Goal: Task Accomplishment & Management: Manage account settings

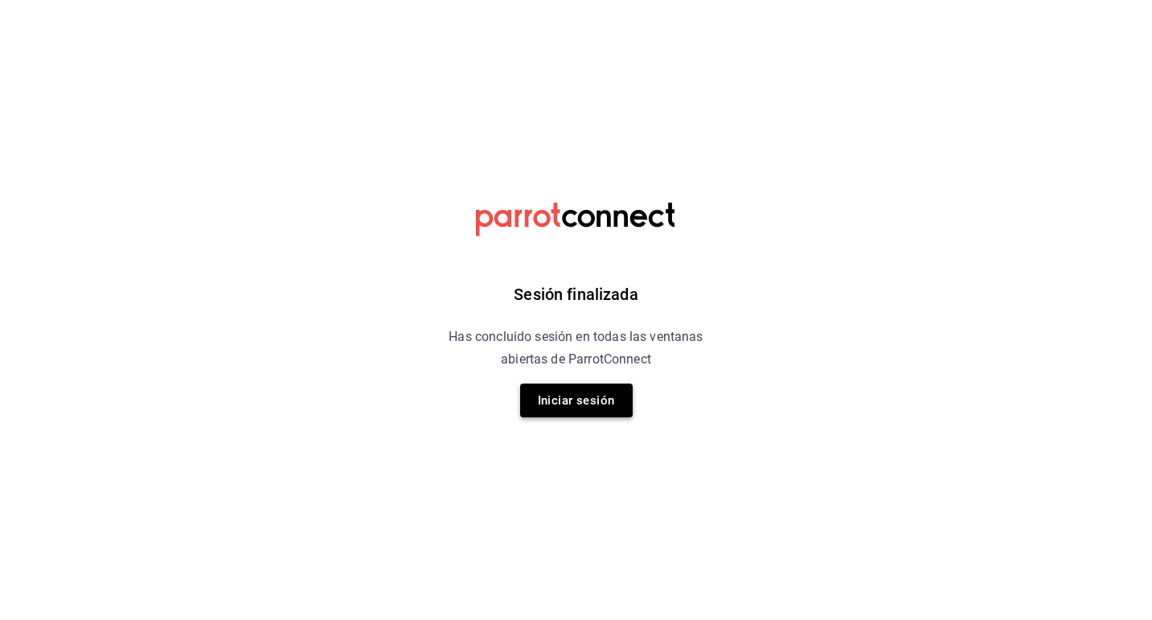
click at [555, 405] on button "Iniciar sesión" at bounding box center [576, 401] width 113 height 34
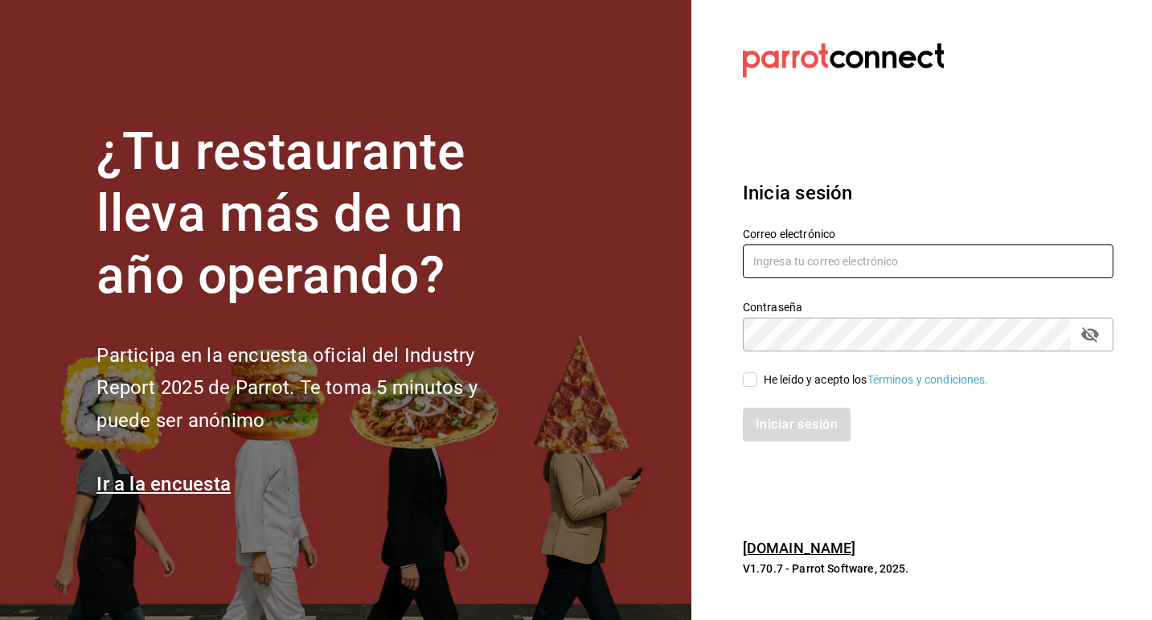
type input "[EMAIL_ADDRESS][PERSON_NAME][DOMAIN_NAME]"
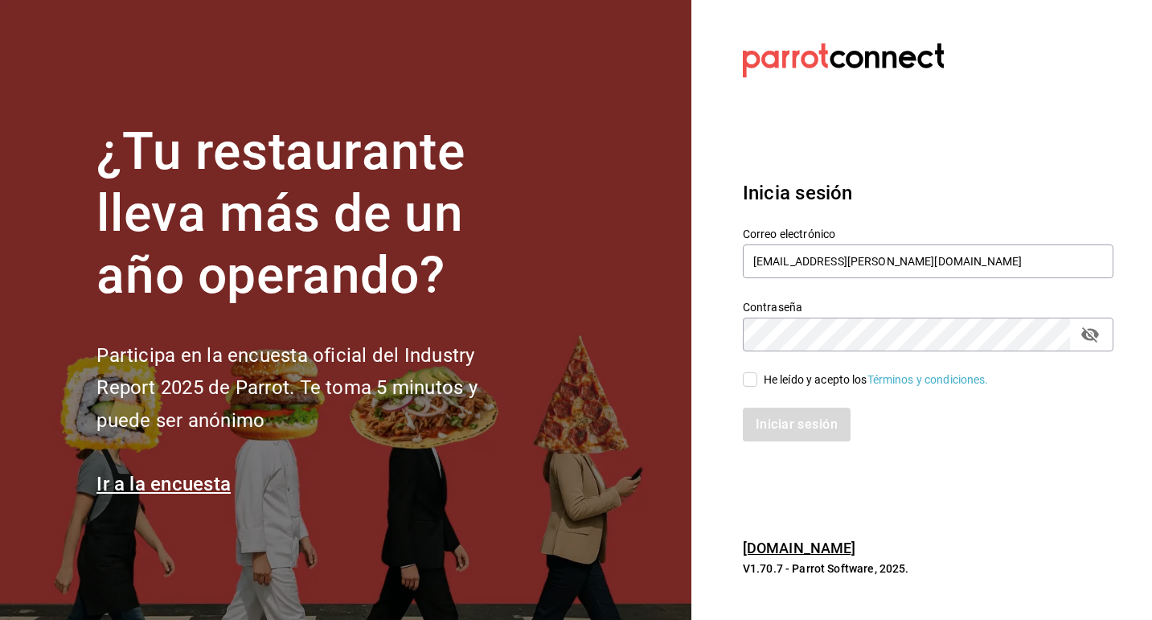
click at [755, 373] on input "He leído y acepto los Términos y condiciones." at bounding box center [750, 379] width 14 height 14
checkbox input "true"
click at [782, 429] on button "Iniciar sesión" at bounding box center [797, 425] width 109 height 34
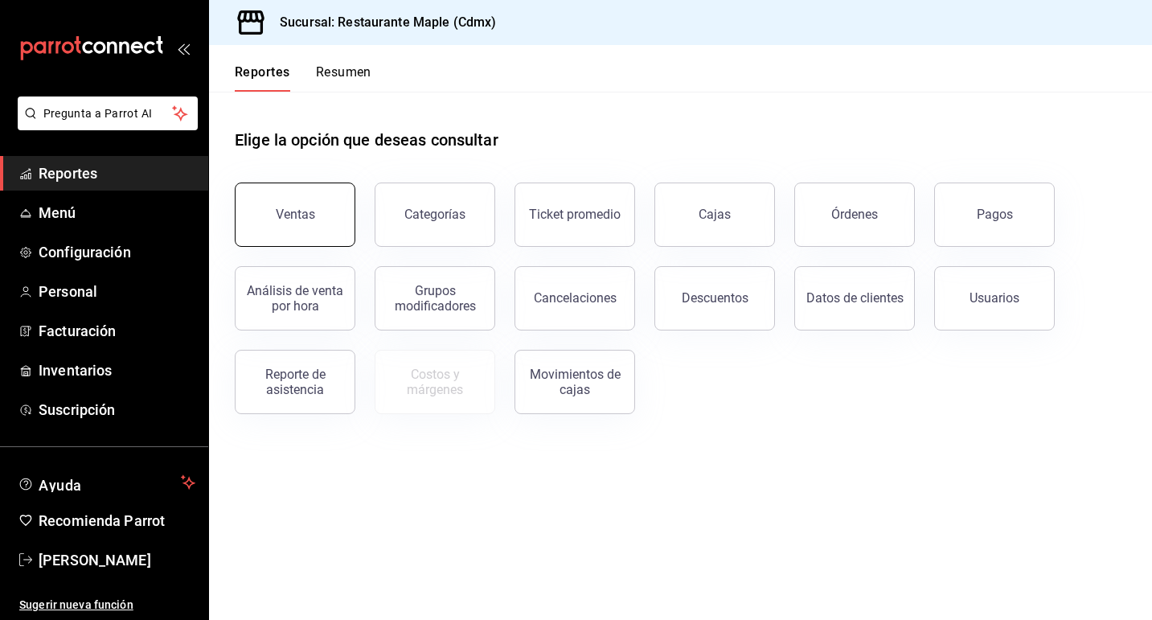
click at [322, 214] on button "Ventas" at bounding box center [295, 215] width 121 height 64
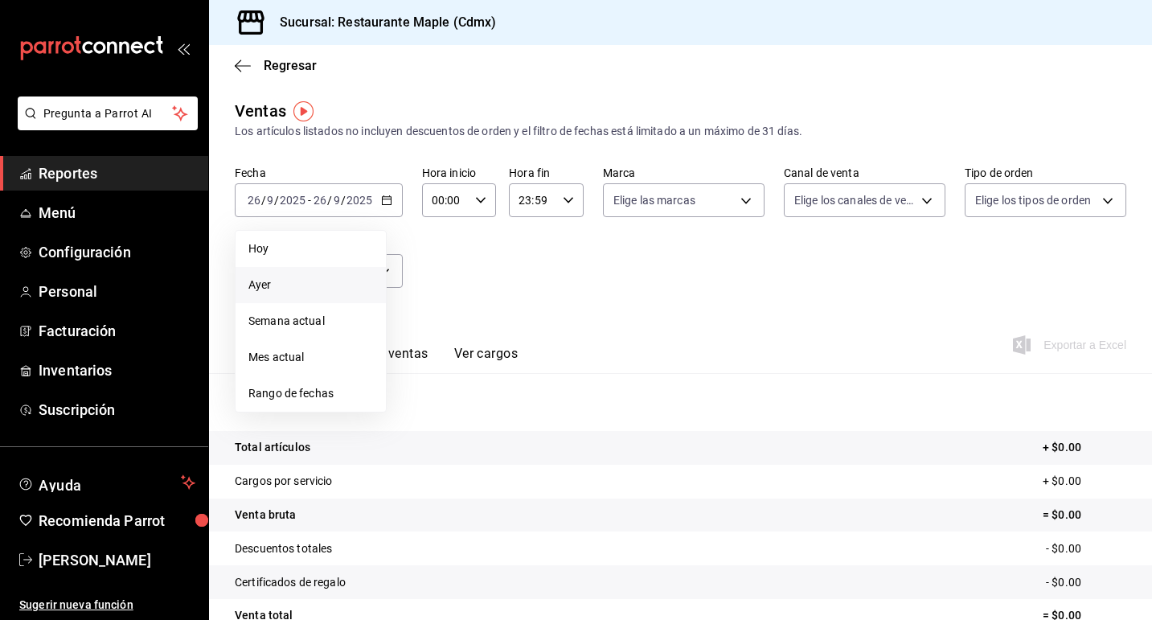
click at [298, 284] on span "Ayer" at bounding box center [310, 285] width 125 height 17
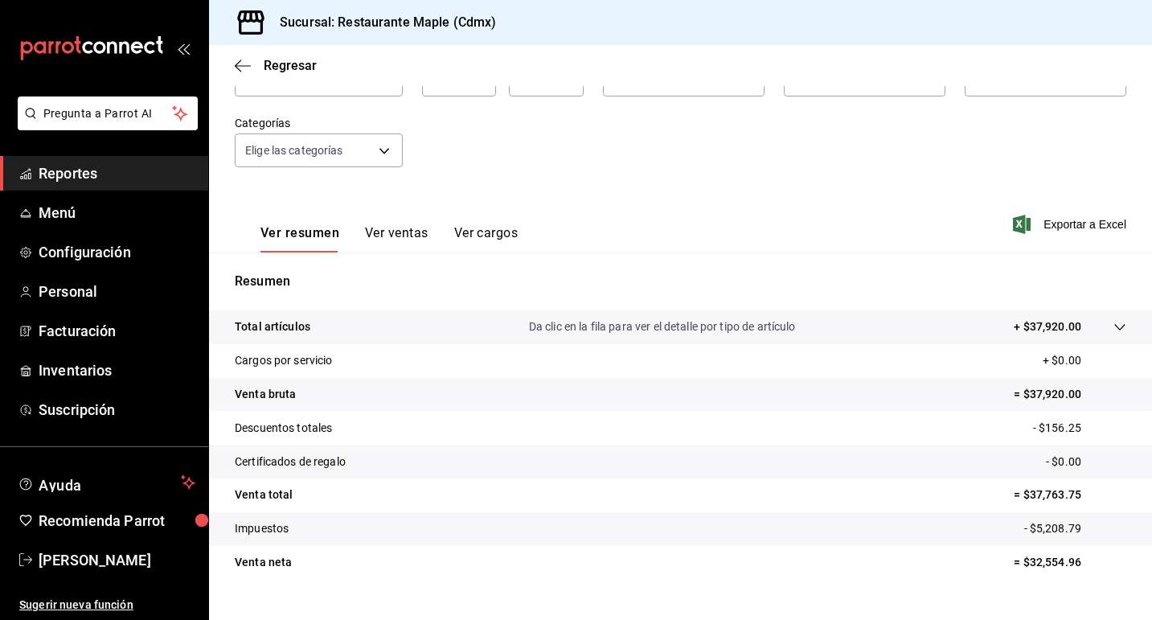
scroll to position [150, 0]
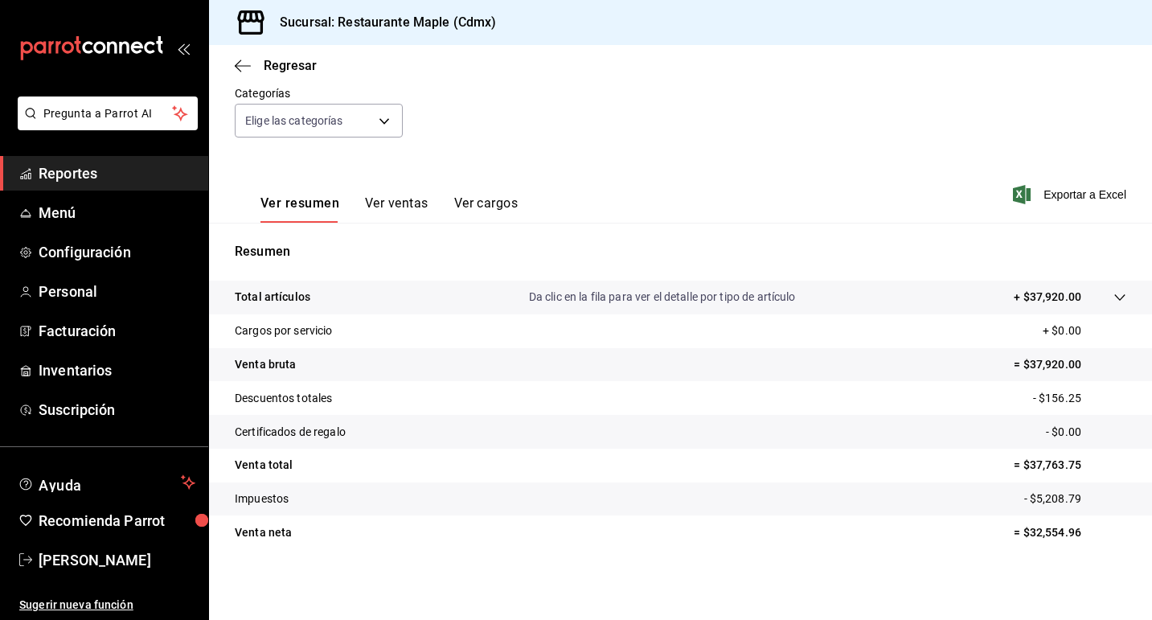
click at [630, 298] on p "Da clic en la fila para ver el detalle por tipo de artículo" at bounding box center [662, 297] width 267 height 17
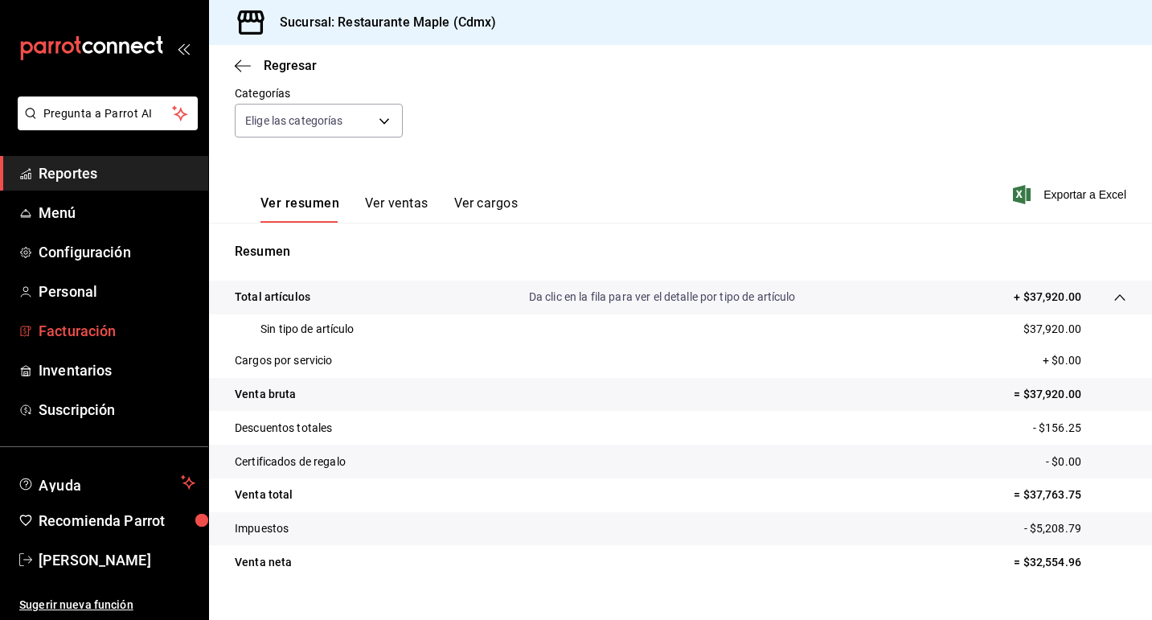
click at [113, 327] on span "Facturación" at bounding box center [117, 331] width 157 height 22
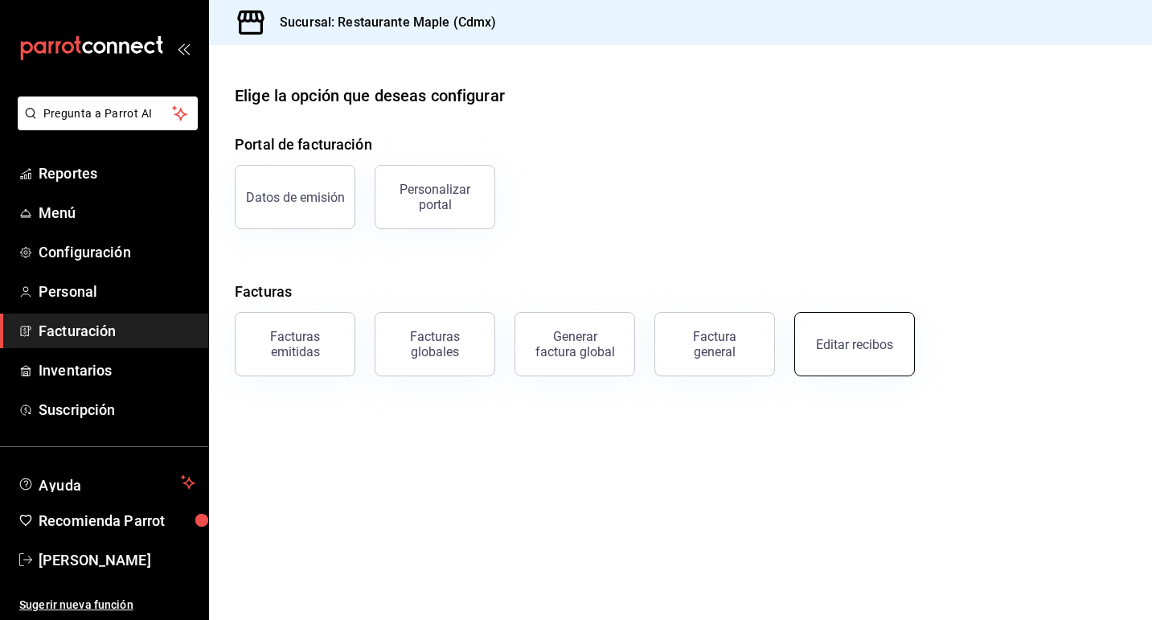
click at [850, 356] on button "Editar recibos" at bounding box center [854, 344] width 121 height 64
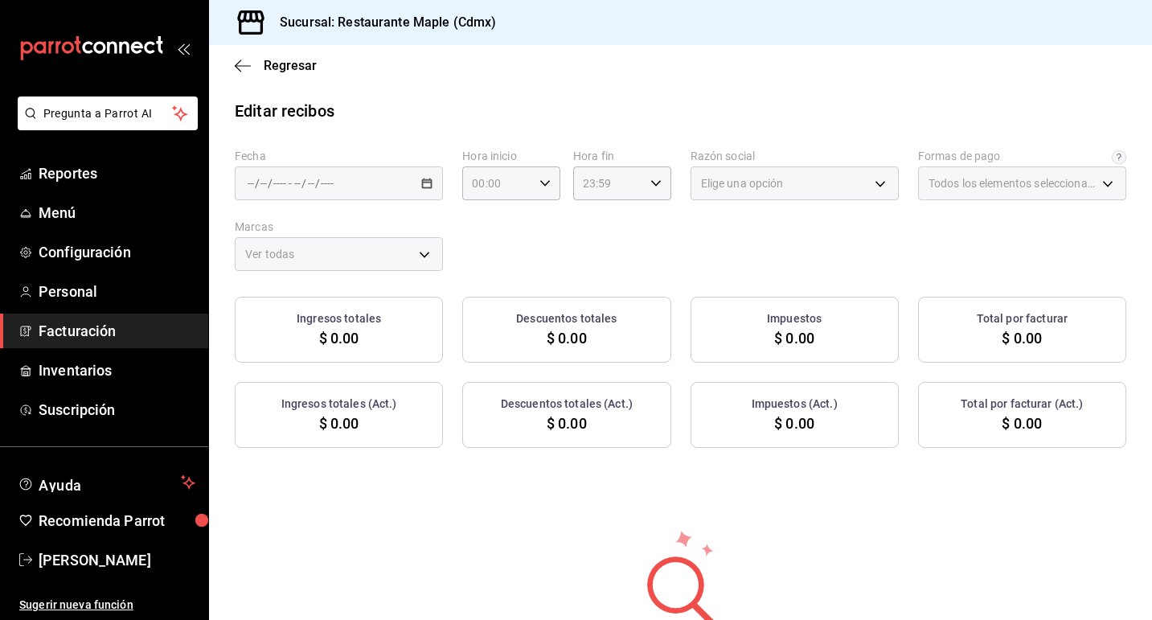
type input "1c0db33b-a268-48f2-8e75-1009b11b28a9"
click at [420, 176] on div "/ / - / /" at bounding box center [339, 183] width 208 height 34
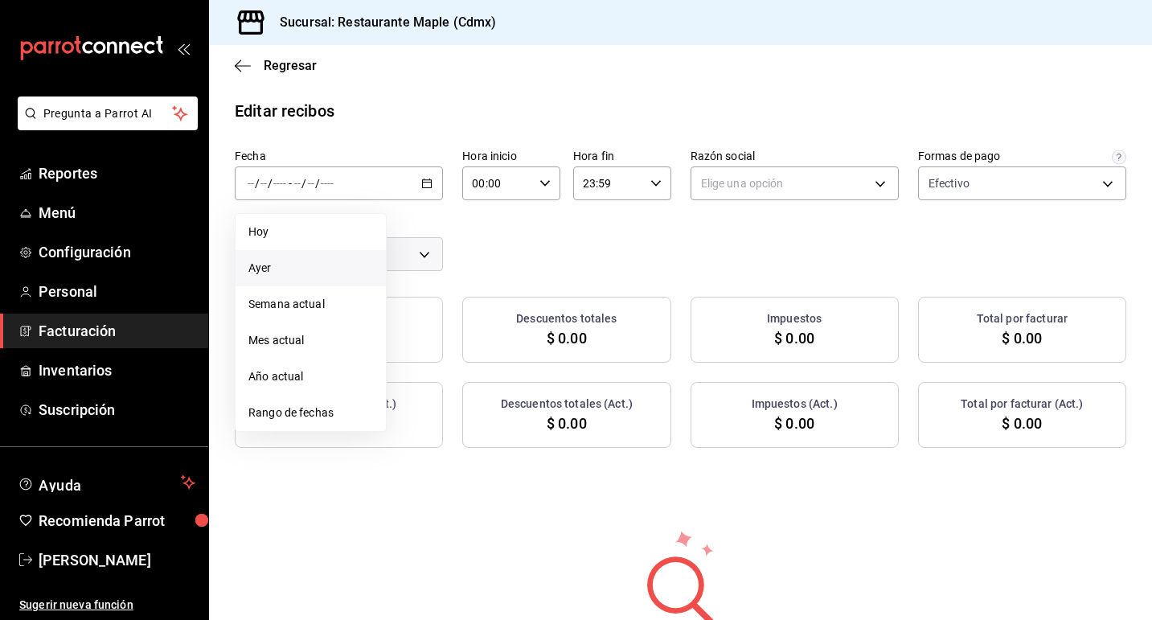
click at [358, 271] on span "Ayer" at bounding box center [310, 268] width 125 height 17
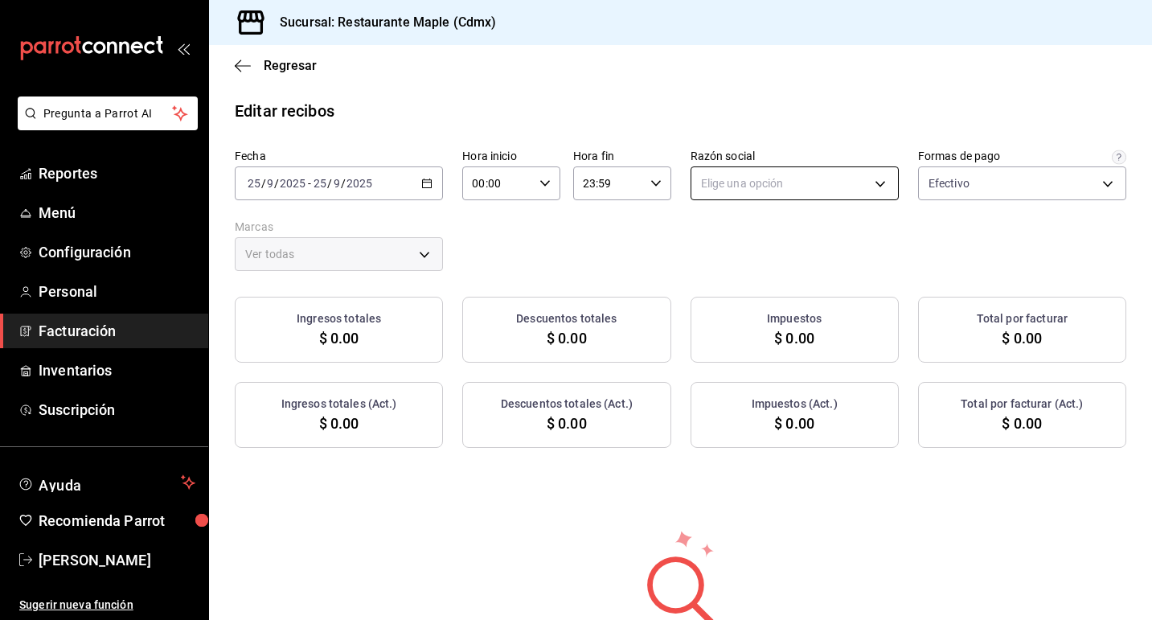
click at [753, 182] on body "Pregunta a Parrot AI Reportes Menú Configuración Personal Facturación Inventari…" at bounding box center [576, 310] width 1152 height 620
click at [769, 259] on li "RESTAURANTE MAPLE" at bounding box center [794, 265] width 207 height 30
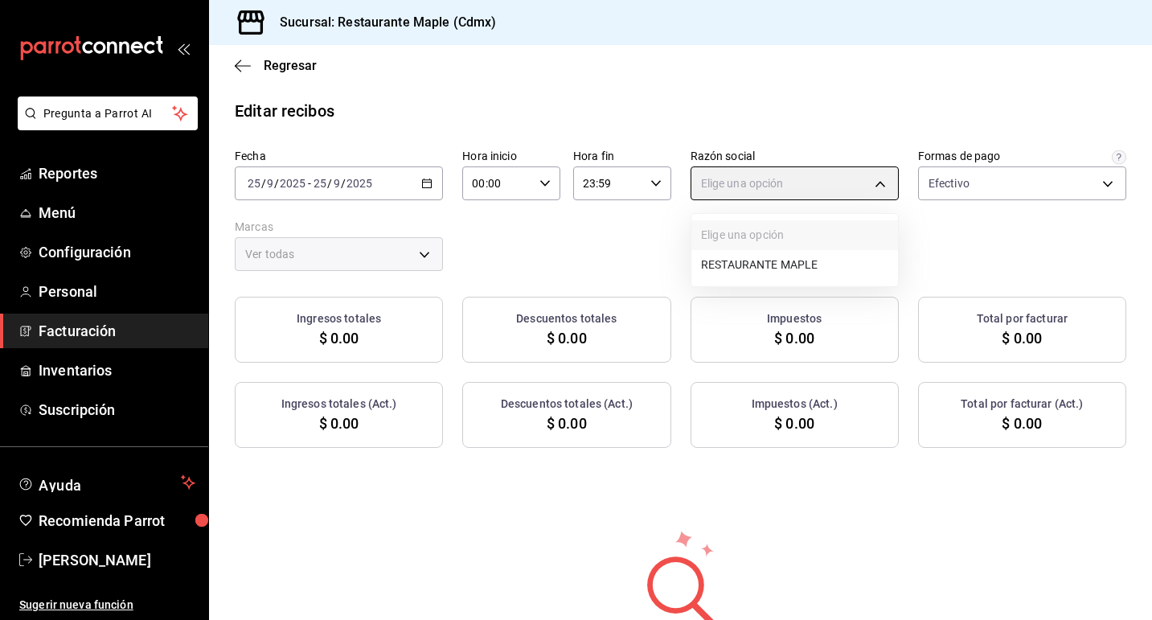
type input "9707b9c5-6b7d-4f6e-a4b1-93e597a3127c"
type input "9367c8d0-d5bf-442c-b6f8-a503c691c07e"
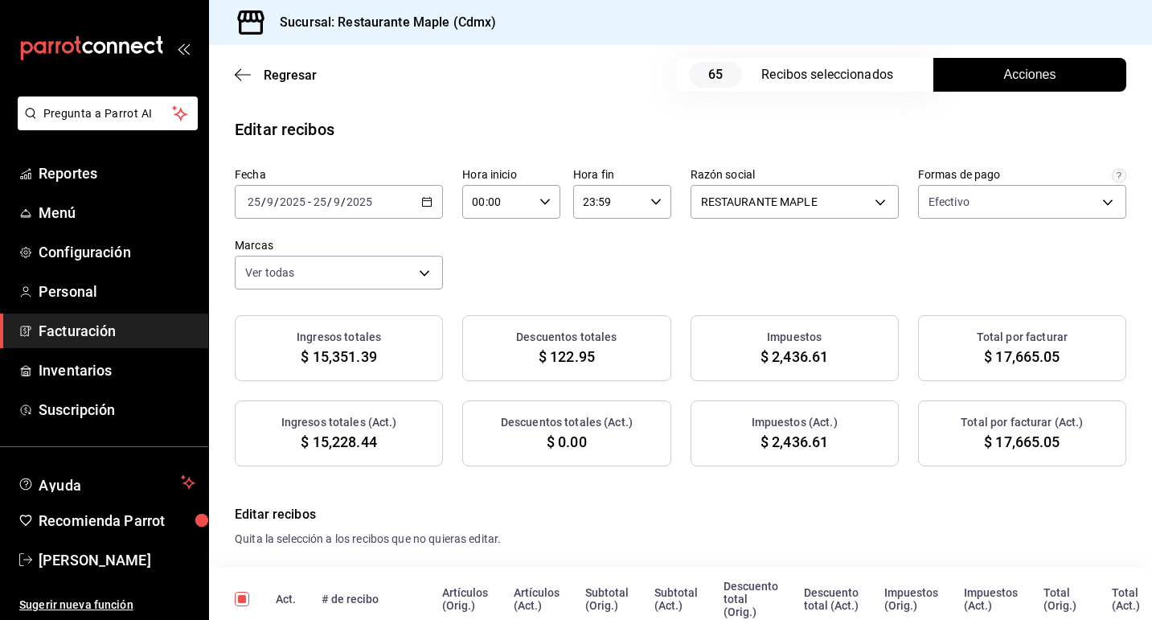
click at [965, 80] on button "Acciones" at bounding box center [1030, 75] width 193 height 34
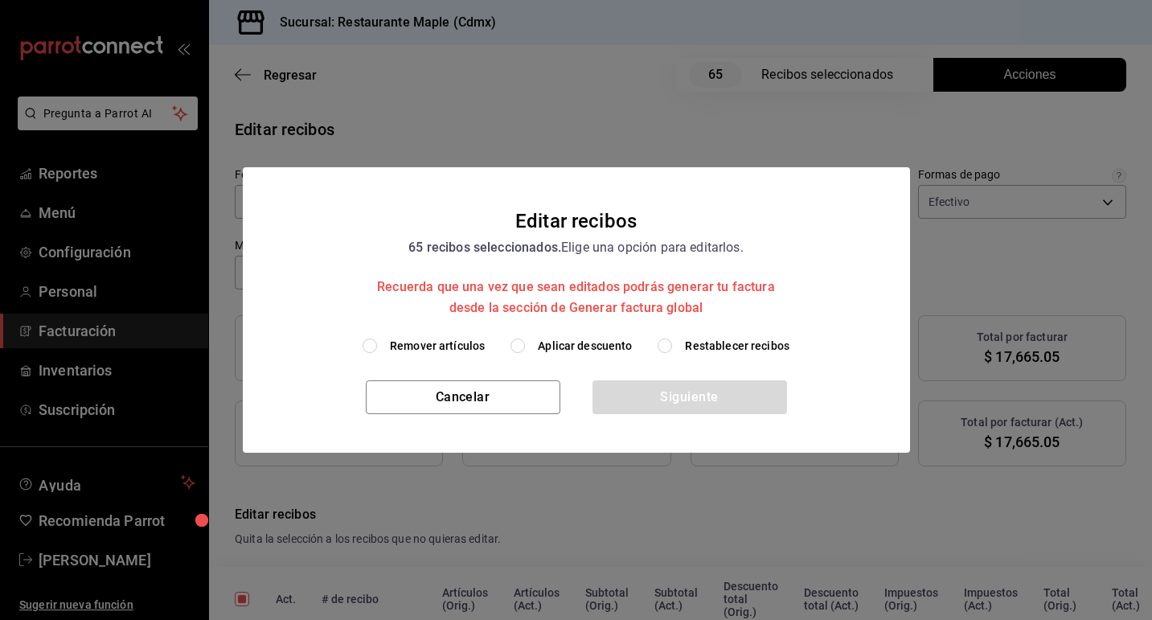
click at [520, 346] on input "Aplicar descuento" at bounding box center [518, 346] width 14 height 14
radio input "true"
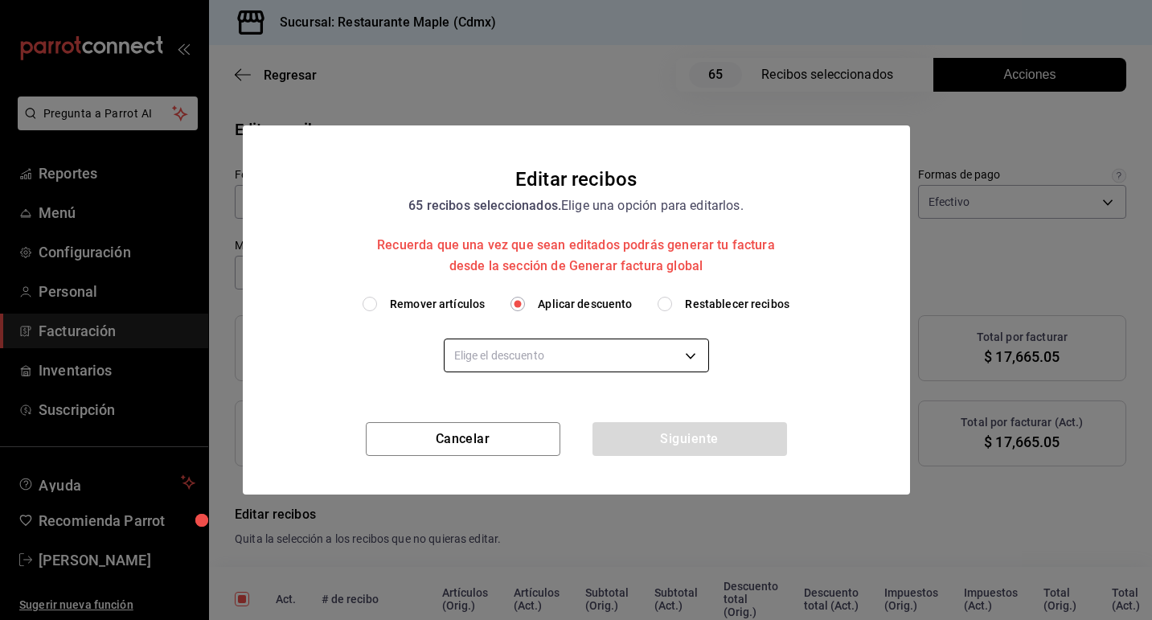
click at [540, 356] on body "Pregunta a Parrot AI Reportes Menú Configuración Personal Facturación Inventari…" at bounding box center [576, 310] width 1152 height 620
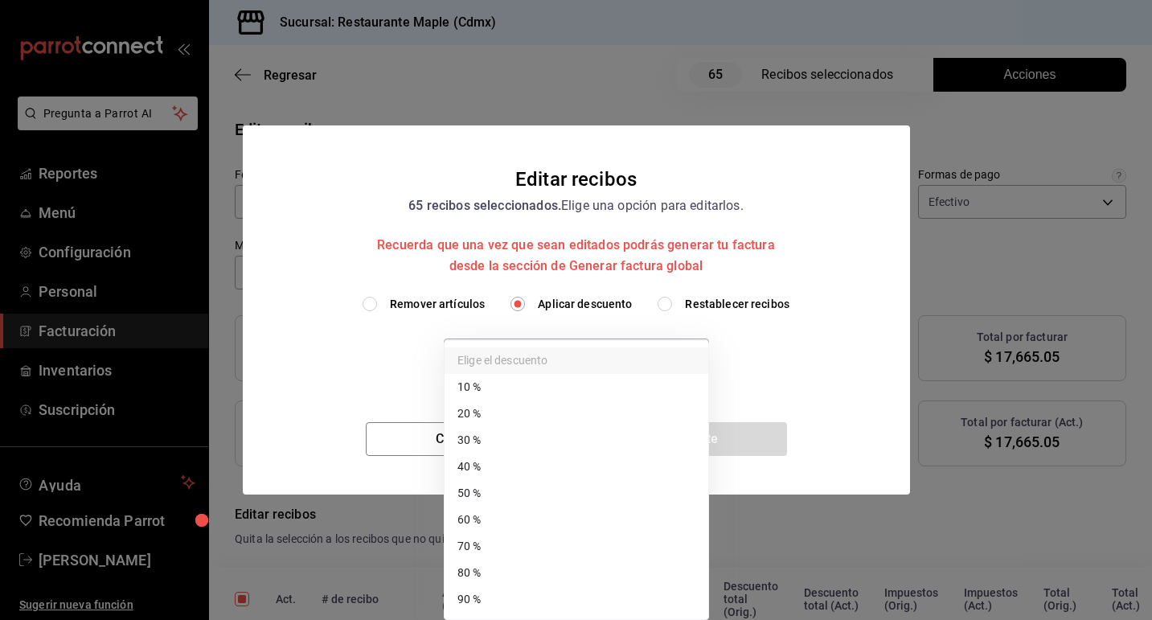
click at [544, 534] on li "70 %" at bounding box center [577, 546] width 264 height 27
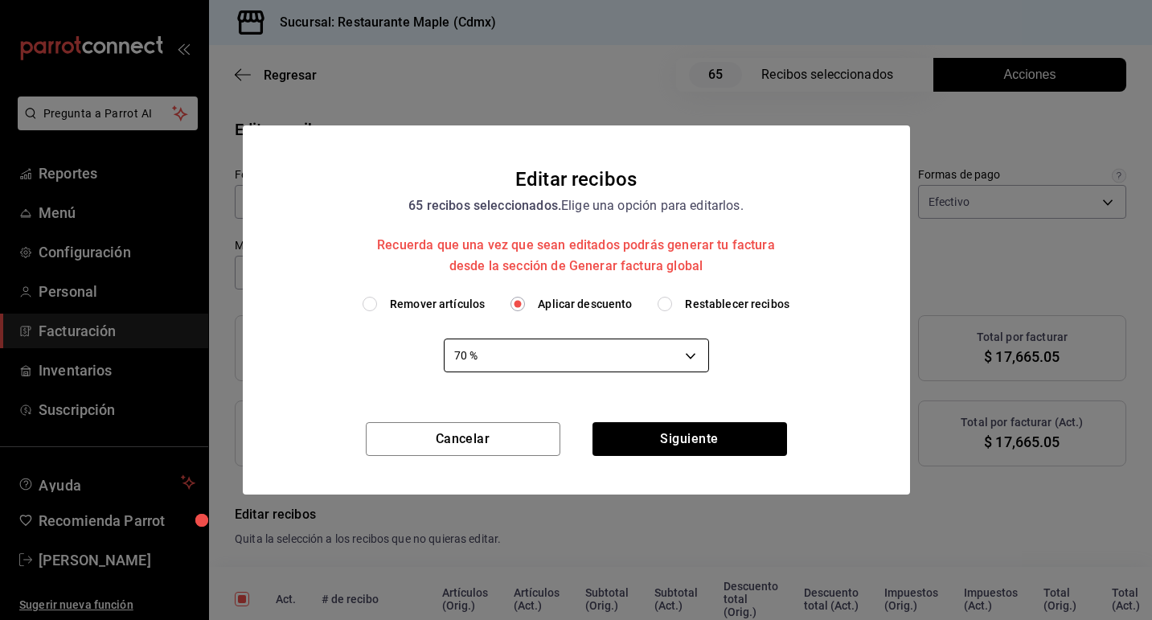
click at [600, 351] on body "Pregunta a Parrot AI Reportes Menú Configuración Personal Facturación Inventari…" at bounding box center [576, 310] width 1152 height 620
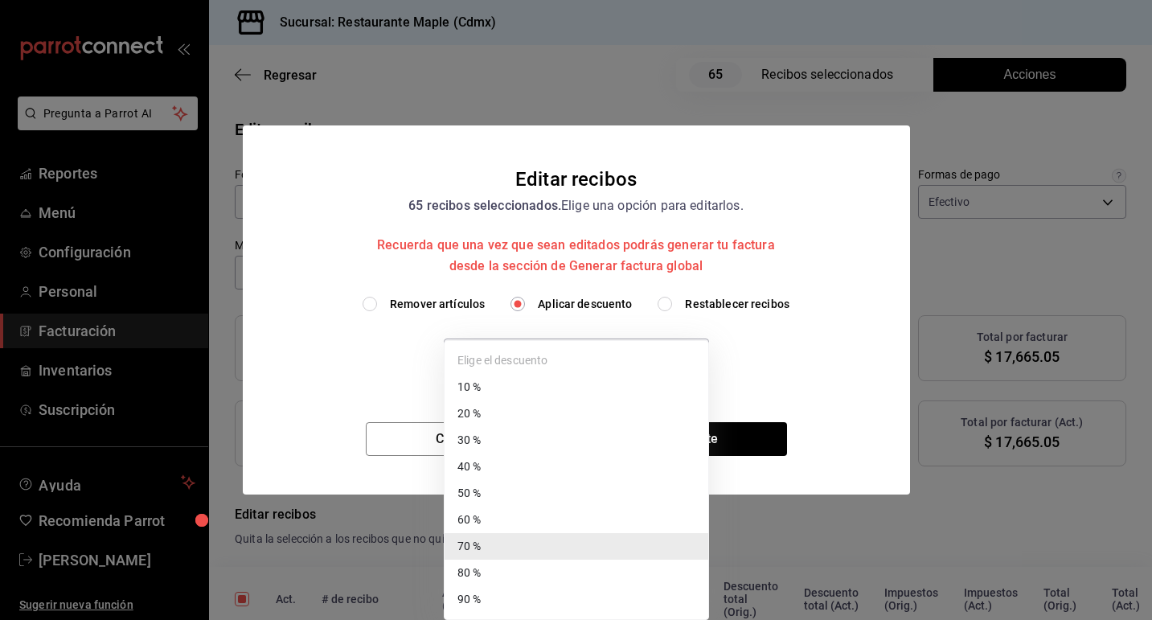
click at [521, 519] on li "60 %" at bounding box center [577, 520] width 264 height 27
type input "60"
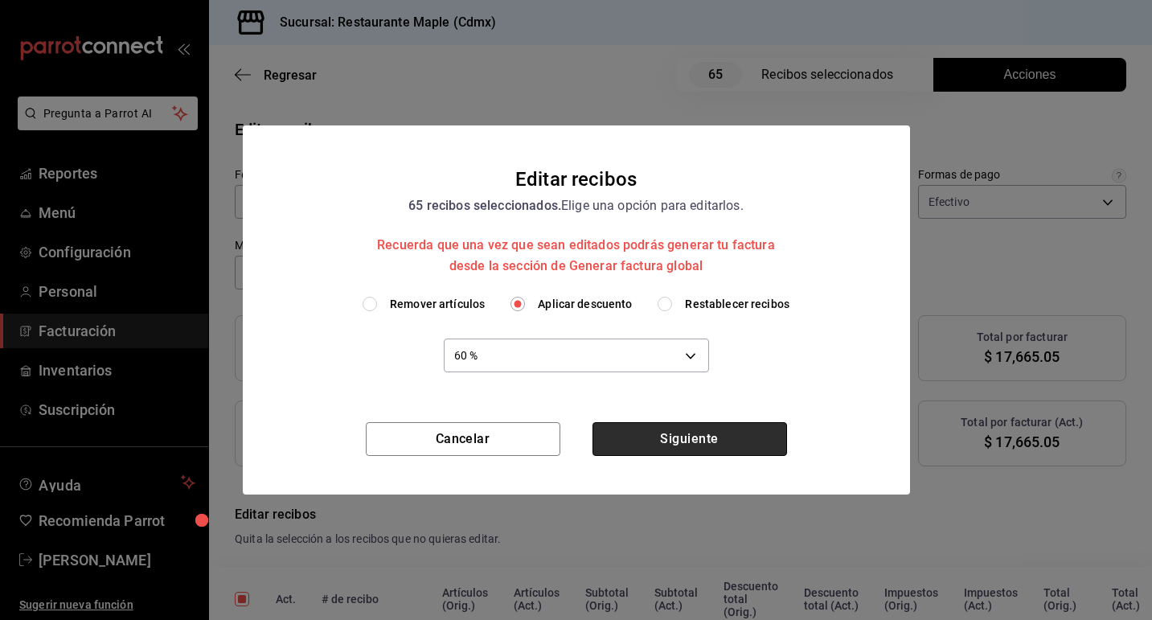
click at [660, 448] on button "Siguiente" at bounding box center [690, 439] width 195 height 34
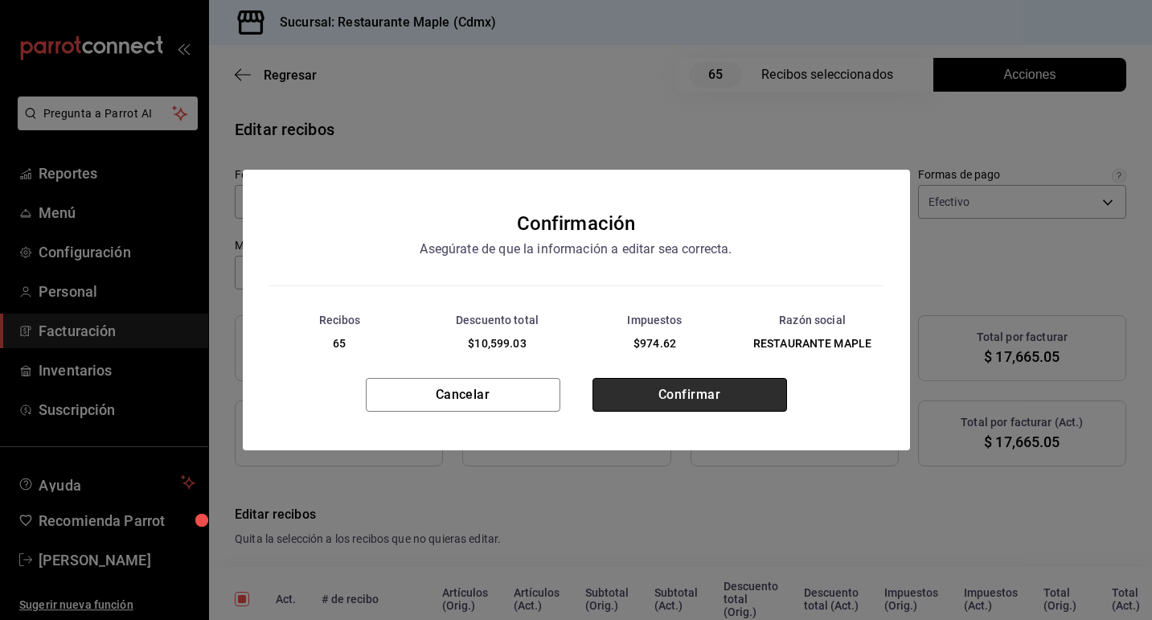
click at [644, 397] on button "Confirmar" at bounding box center [690, 395] width 195 height 34
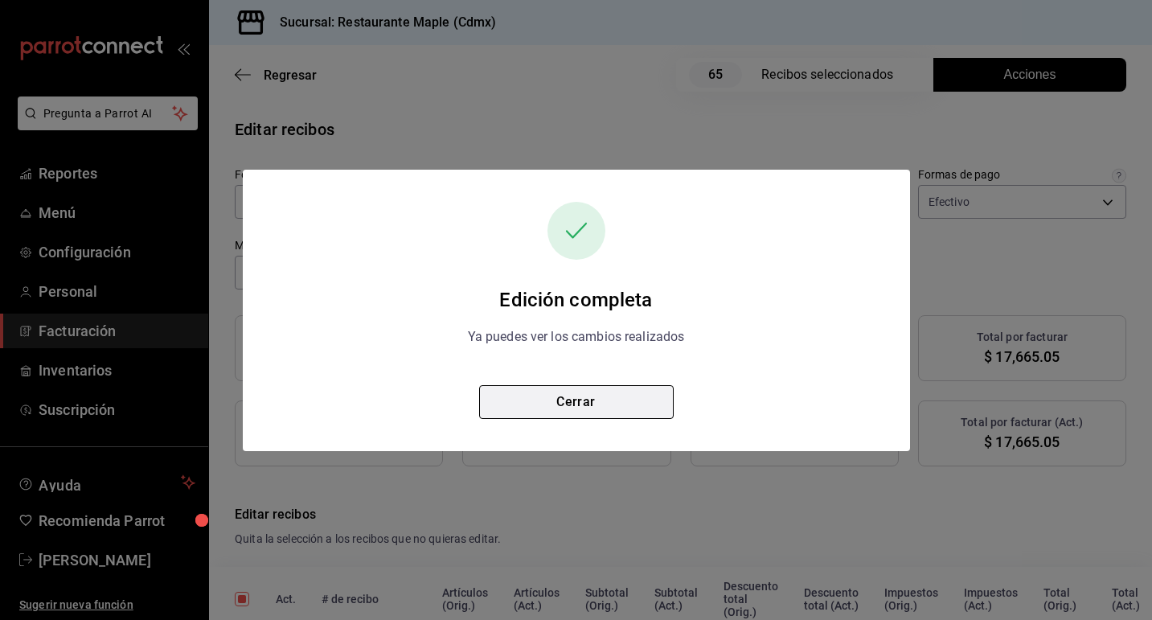
click at [621, 402] on button "Cerrar" at bounding box center [576, 402] width 195 height 34
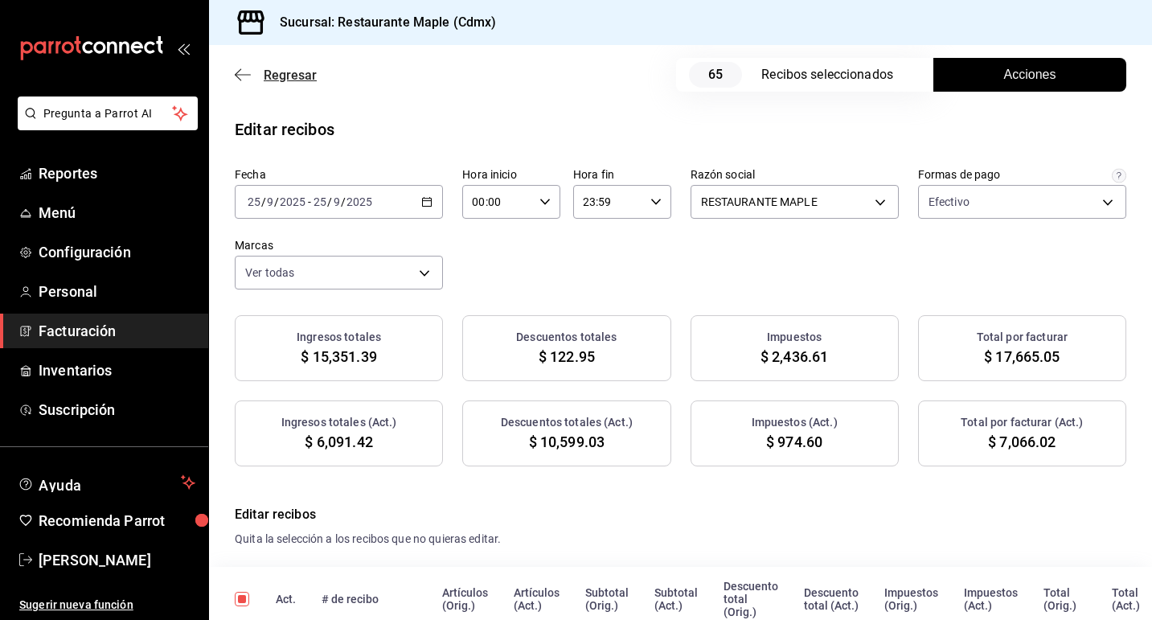
click at [277, 71] on span "Regresar" at bounding box center [290, 75] width 53 height 15
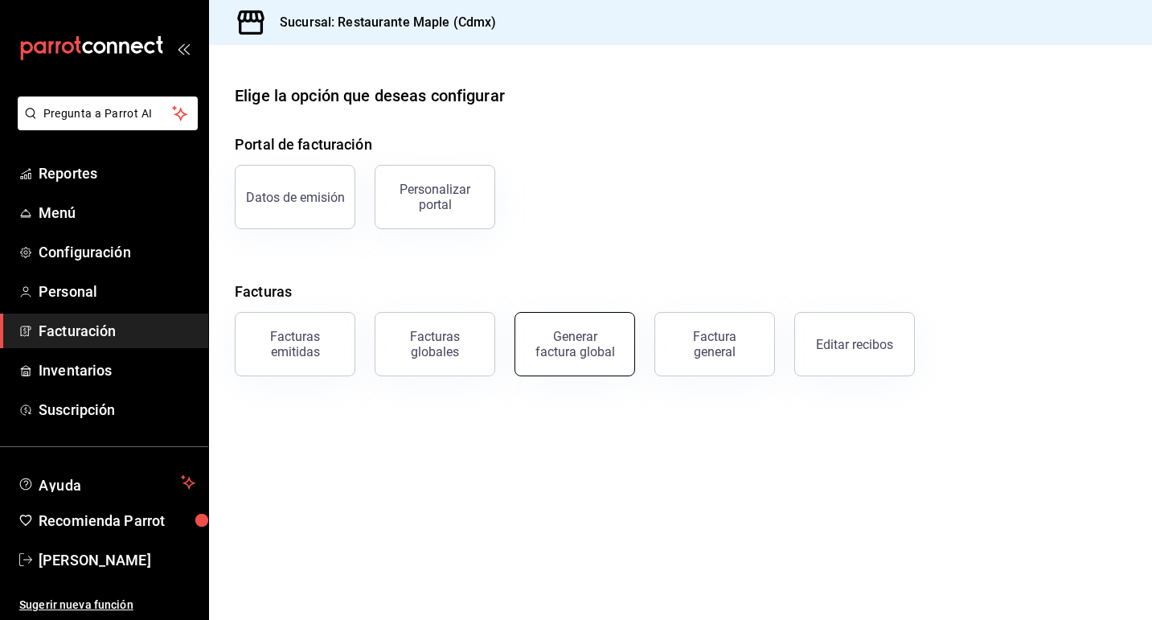
click at [566, 358] on button "Generar factura global" at bounding box center [575, 344] width 121 height 64
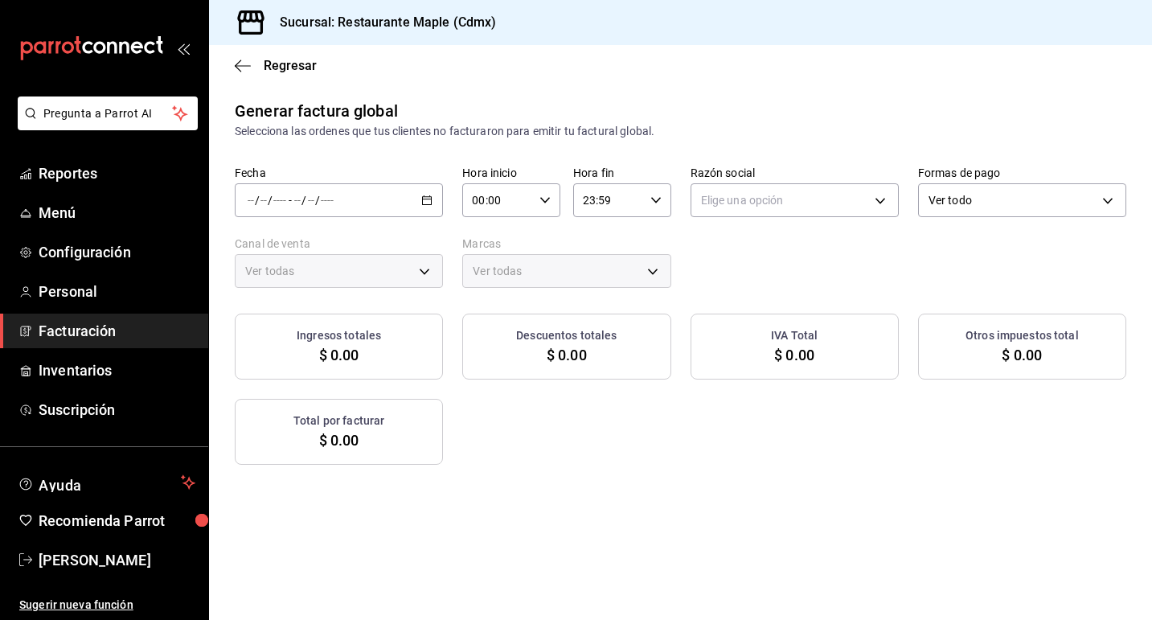
type input "PARROT,UBER_EATS,RAPPI,DIDI_FOOD,ONLINE"
click at [432, 209] on div "/ / - / /" at bounding box center [339, 200] width 208 height 34
click at [347, 247] on span "Rango de fechas" at bounding box center [310, 248] width 125 height 17
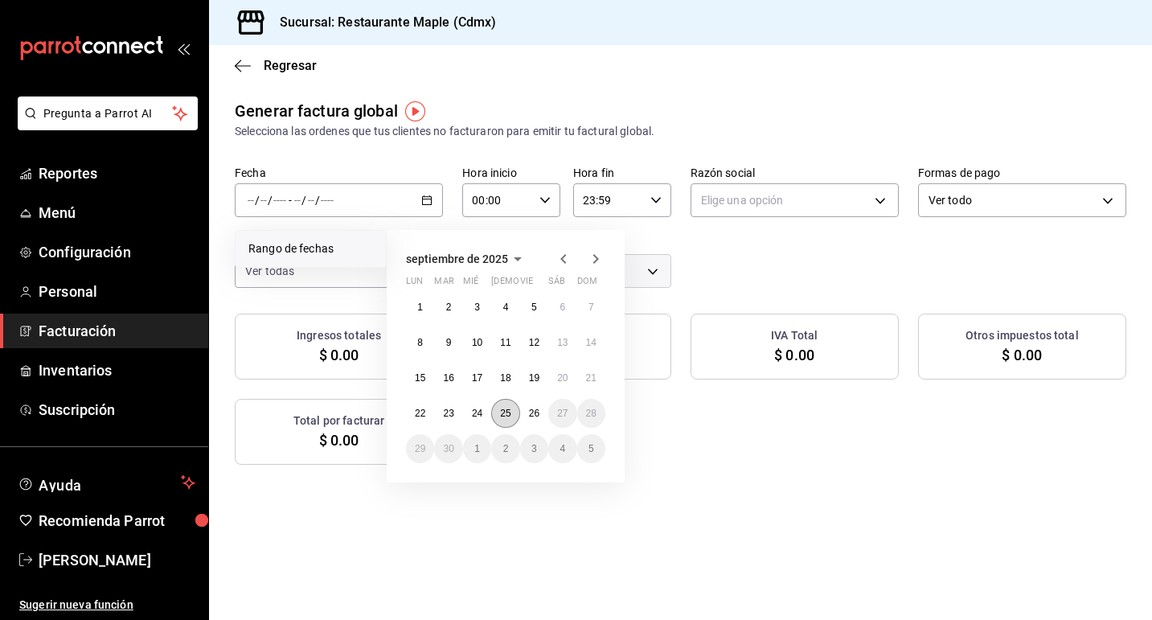
click at [498, 415] on button "25" at bounding box center [505, 413] width 28 height 29
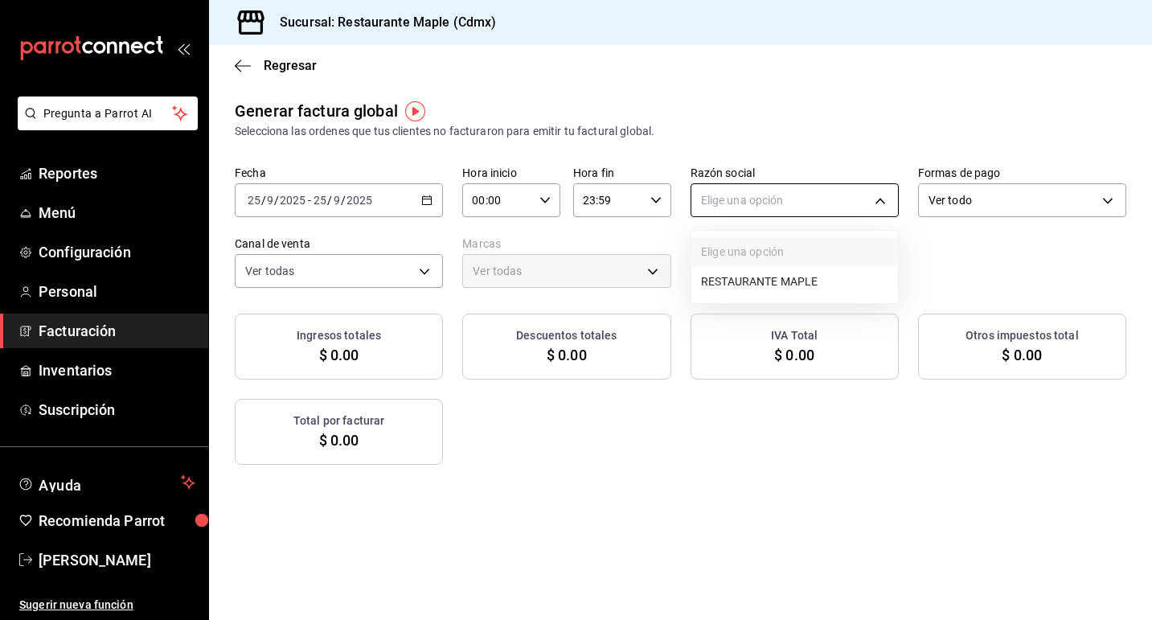
click at [702, 209] on body "Pregunta a Parrot AI Reportes Menú Configuración Personal Facturación Inventari…" at bounding box center [576, 310] width 1152 height 620
click at [728, 279] on li "RESTAURANTE MAPLE" at bounding box center [794, 282] width 207 height 30
type input "9707b9c5-6b7d-4f6e-a4b1-93e597a3127c"
type input "9367c8d0-d5bf-442c-b6f8-a503c691c07e"
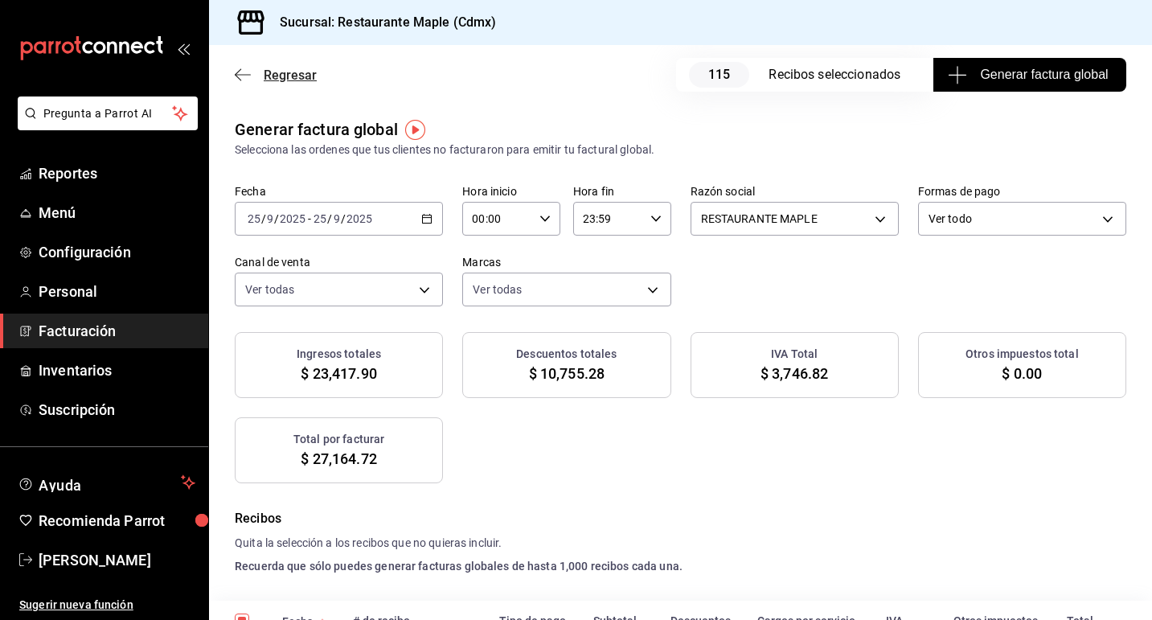
click at [246, 77] on icon "button" at bounding box center [243, 75] width 16 height 14
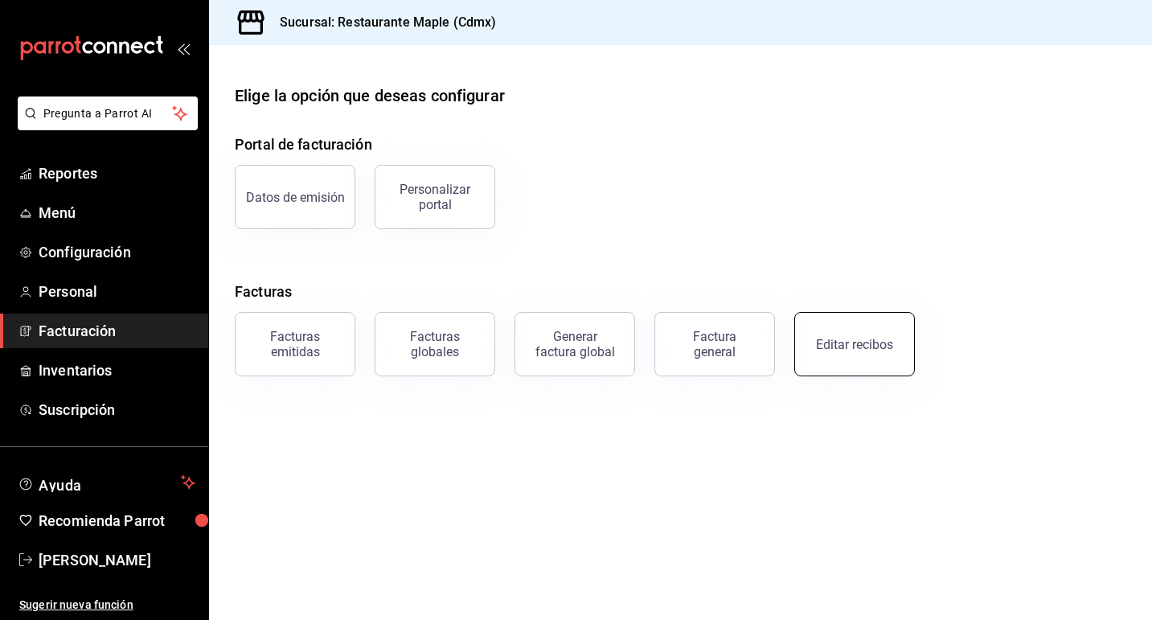
click at [876, 357] on button "Editar recibos" at bounding box center [854, 344] width 121 height 64
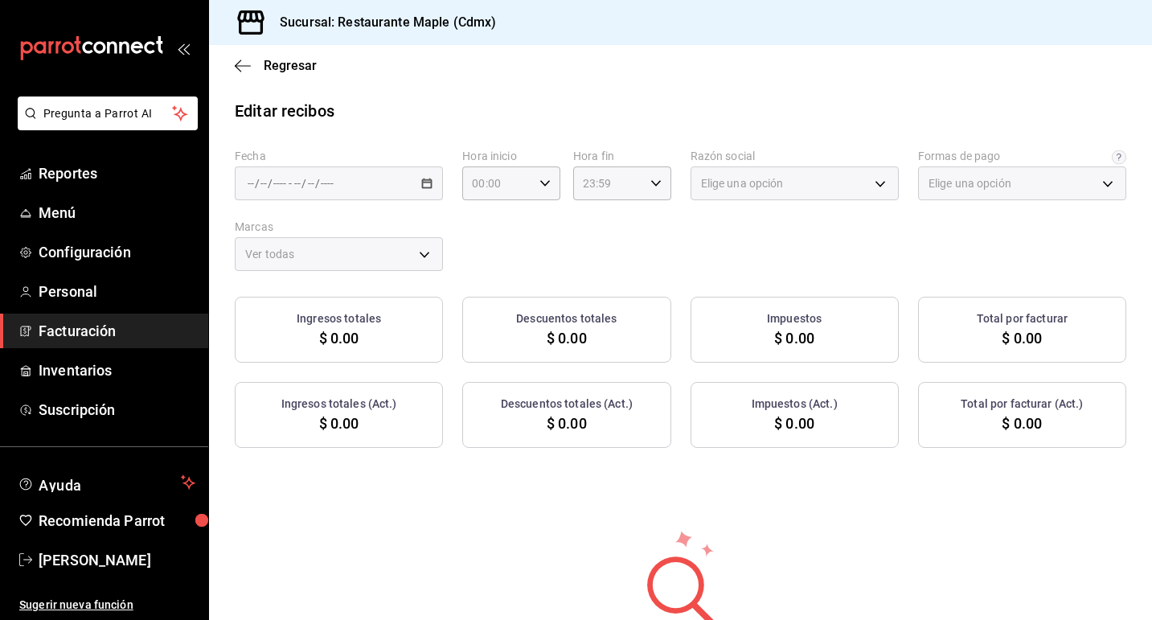
type input "1c0db33b-a268-48f2-8e75-1009b11b28a9"
click at [416, 183] on div "/ / - / /" at bounding box center [339, 183] width 208 height 34
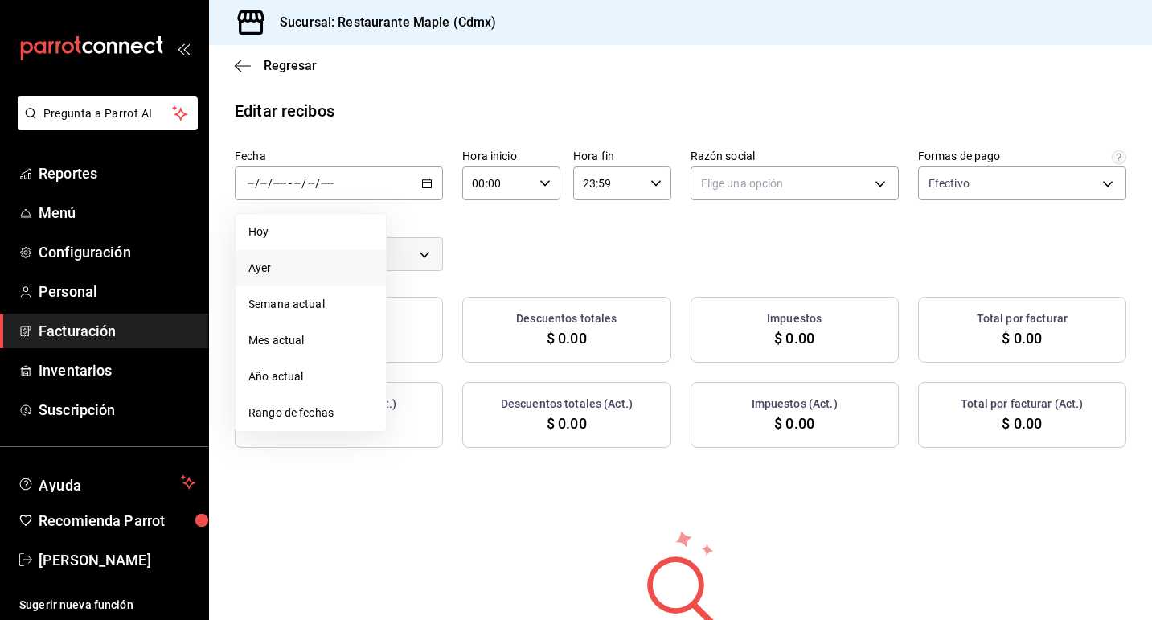
click at [318, 264] on span "Ayer" at bounding box center [310, 268] width 125 height 17
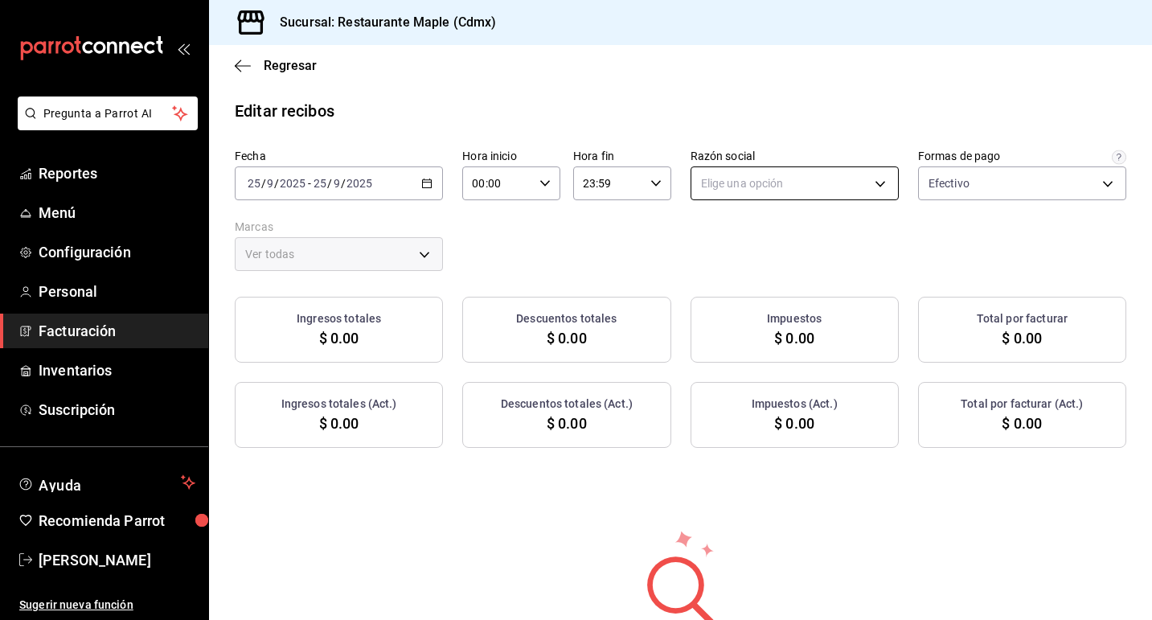
click at [784, 169] on body "Pregunta a Parrot AI Reportes Menú Configuración Personal Facturación Inventari…" at bounding box center [576, 310] width 1152 height 620
click at [765, 263] on li "RESTAURANTE MAPLE" at bounding box center [794, 265] width 207 height 30
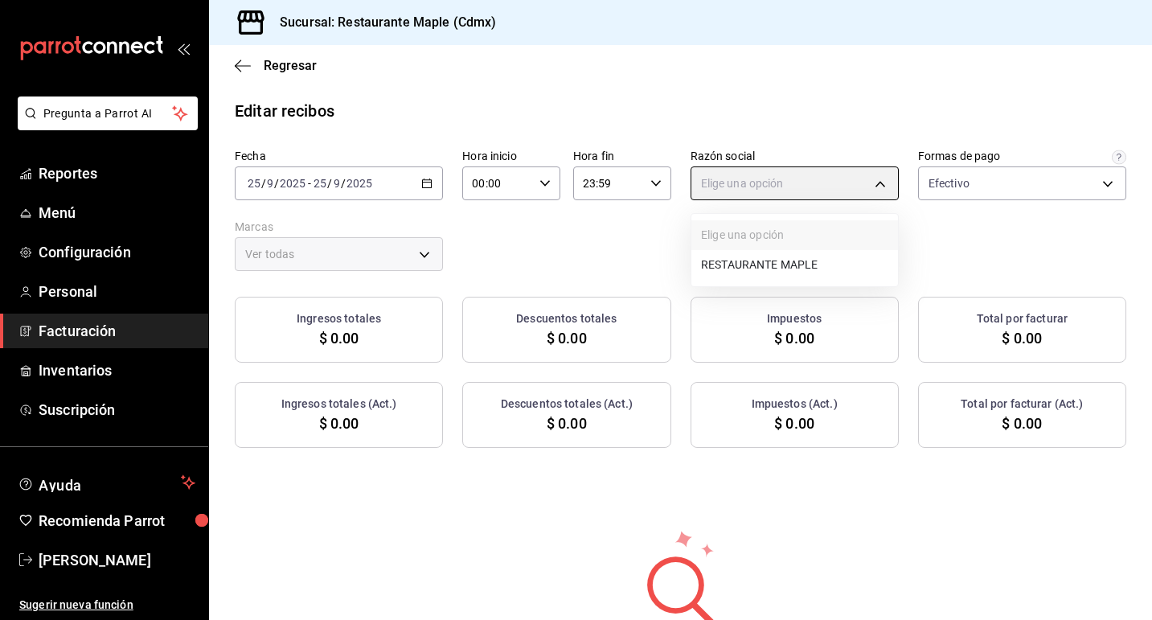
type input "9707b9c5-6b7d-4f6e-a4b1-93e597a3127c"
type input "9367c8d0-d5bf-442c-b6f8-a503c691c07e"
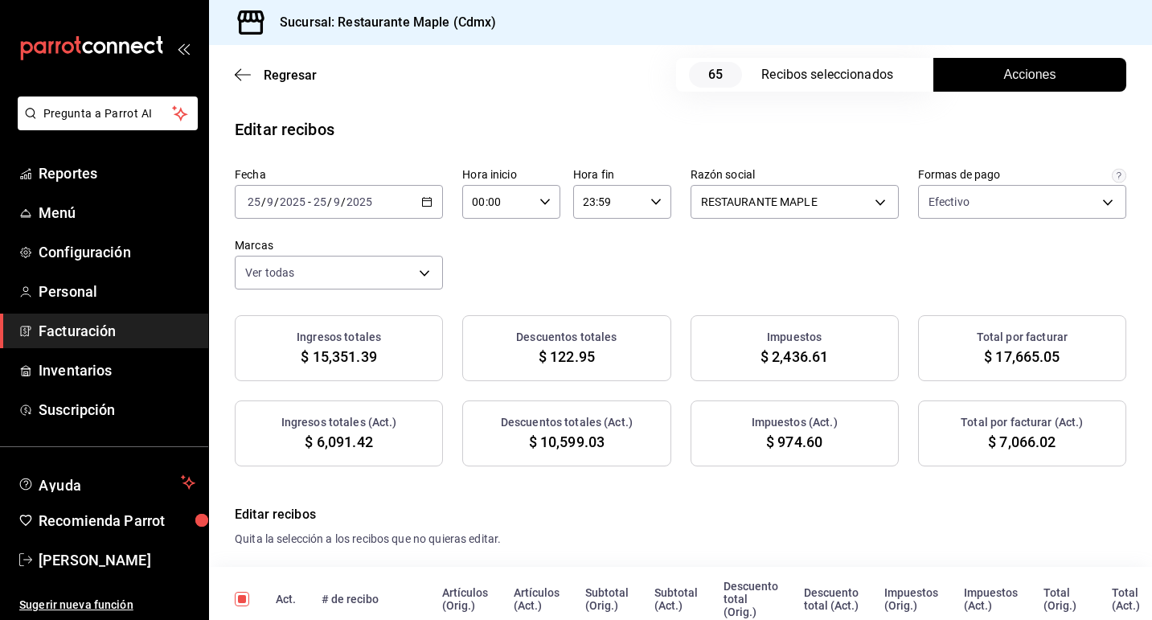
click at [979, 88] on button "Acciones" at bounding box center [1030, 75] width 193 height 34
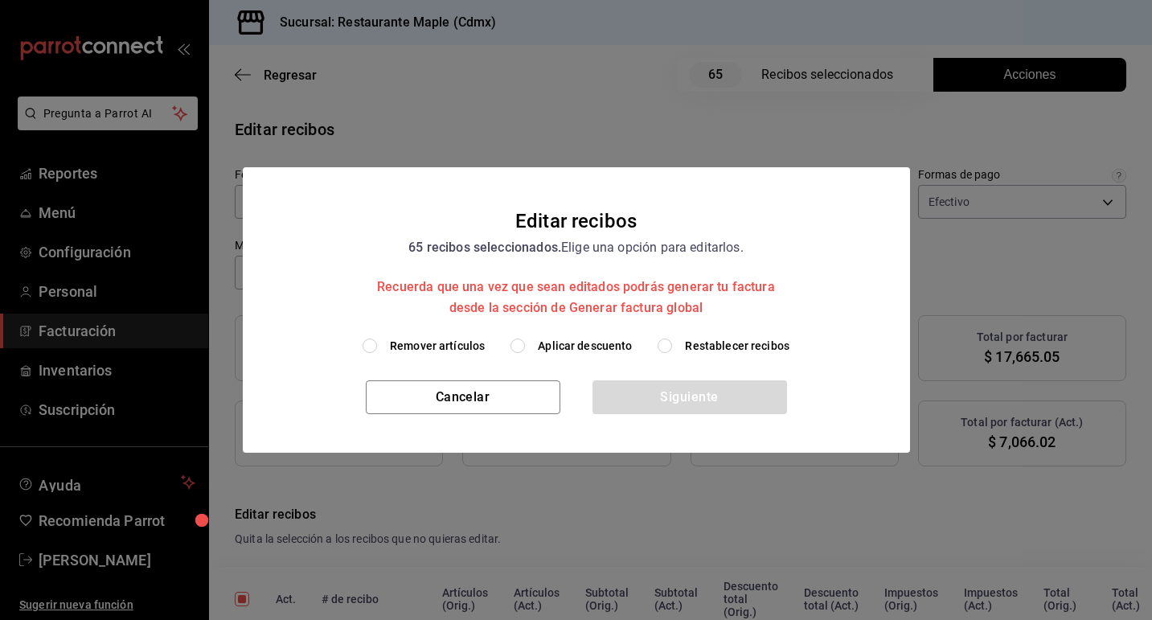
click at [661, 347] on input "Restablecer recibos" at bounding box center [665, 346] width 14 height 14
radio input "true"
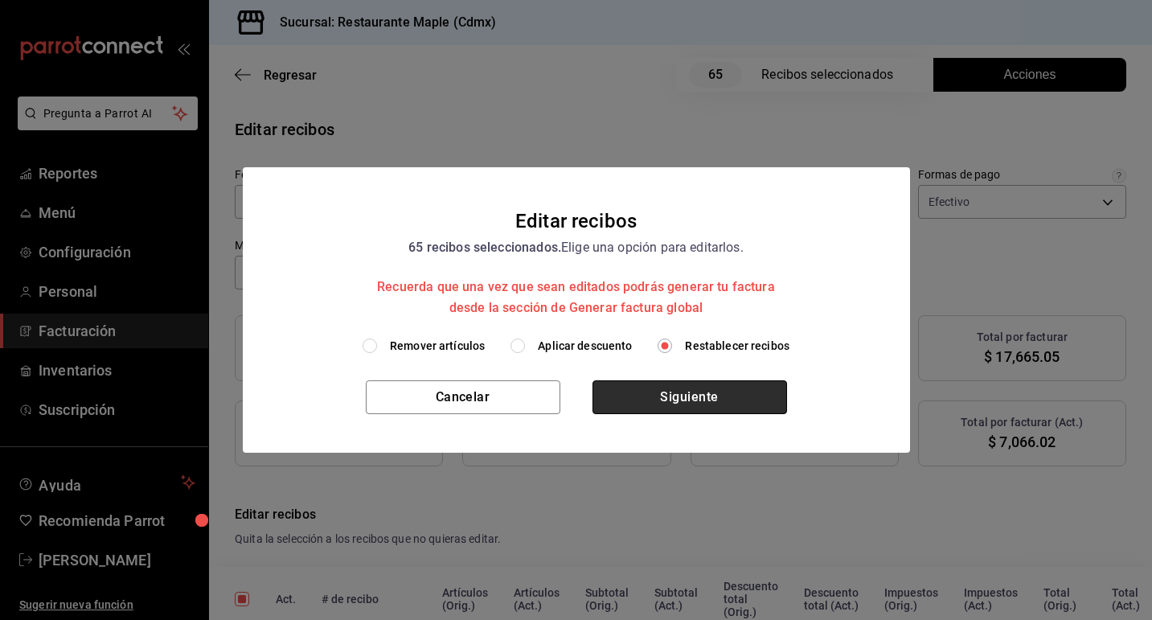
click at [680, 404] on button "Siguiente" at bounding box center [690, 397] width 195 height 34
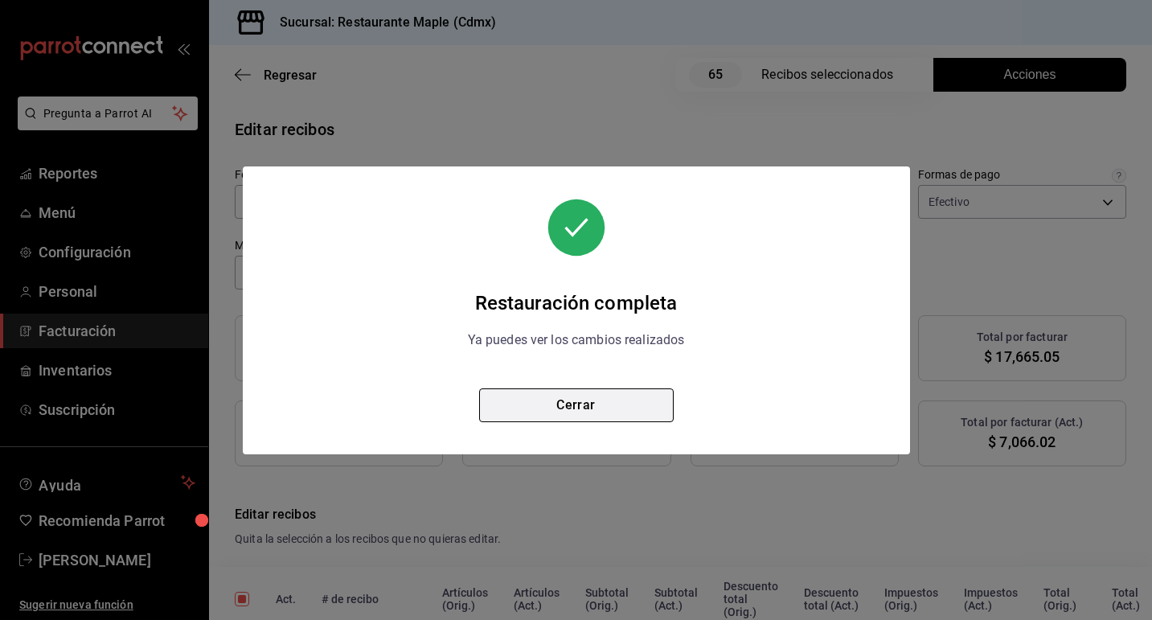
click at [625, 410] on button "Cerrar" at bounding box center [576, 405] width 195 height 34
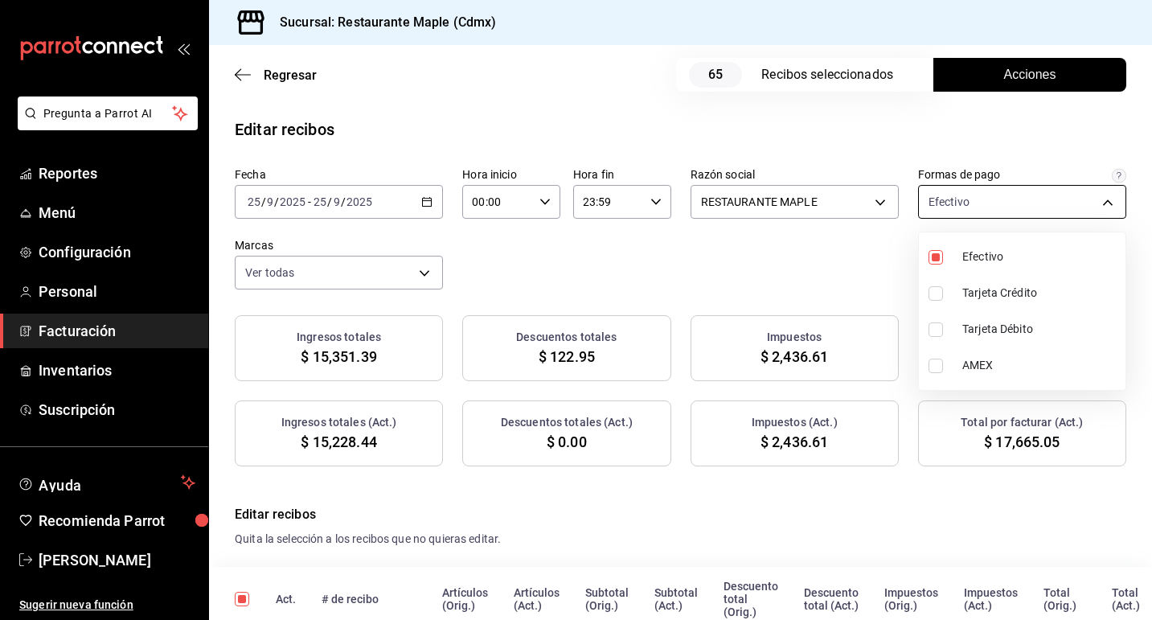
click at [961, 207] on body "Pregunta a Parrot AI Reportes Menú Configuración Personal Facturación Inventari…" at bounding box center [576, 310] width 1152 height 620
click at [961, 207] on div at bounding box center [576, 310] width 1152 height 620
click at [968, 199] on body "Pregunta a Parrot AI Reportes Menú Configuración Personal Facturación Inventari…" at bounding box center [576, 310] width 1152 height 620
click at [954, 289] on li "Tarjeta Crédito" at bounding box center [1022, 293] width 207 height 36
type input "1c0db33b-a268-48f2-8e75-1009b11b28a9,1690020c-ebbb-4f7c-8a68-965510c068e3"
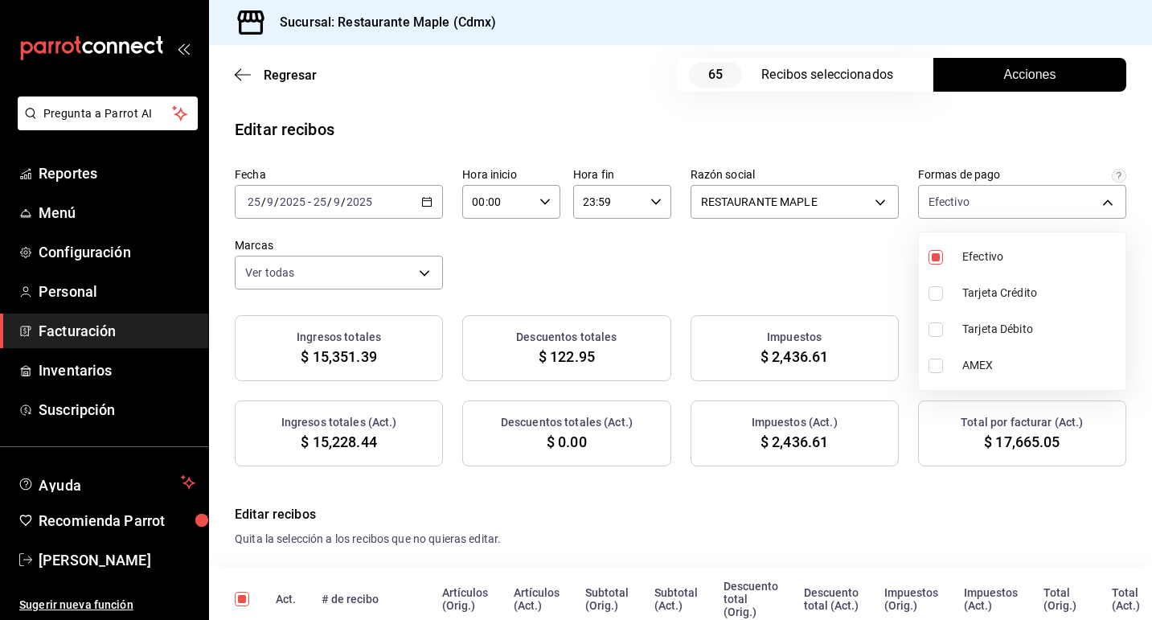
checkbox input "true"
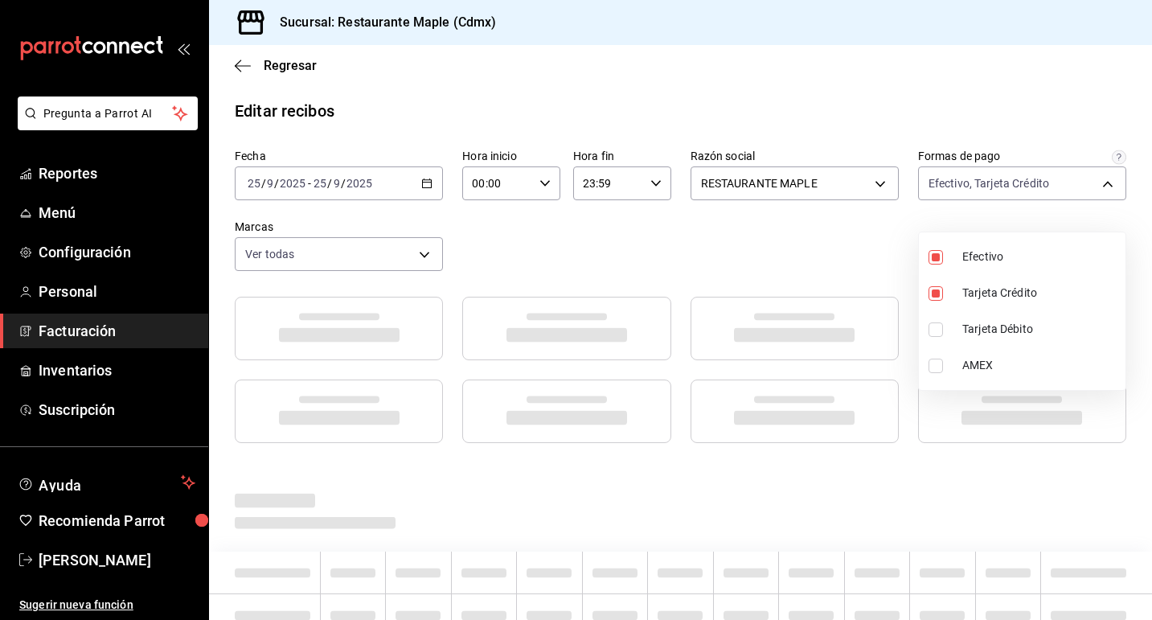
click at [949, 322] on label at bounding box center [939, 329] width 21 height 14
click at [943, 322] on input "checkbox" at bounding box center [936, 329] width 14 height 14
checkbox input "false"
type input "1c0db33b-a268-48f2-8e75-1009b11b28a9,1690020c-ebbb-4f7c-8a68-965510c068e3"
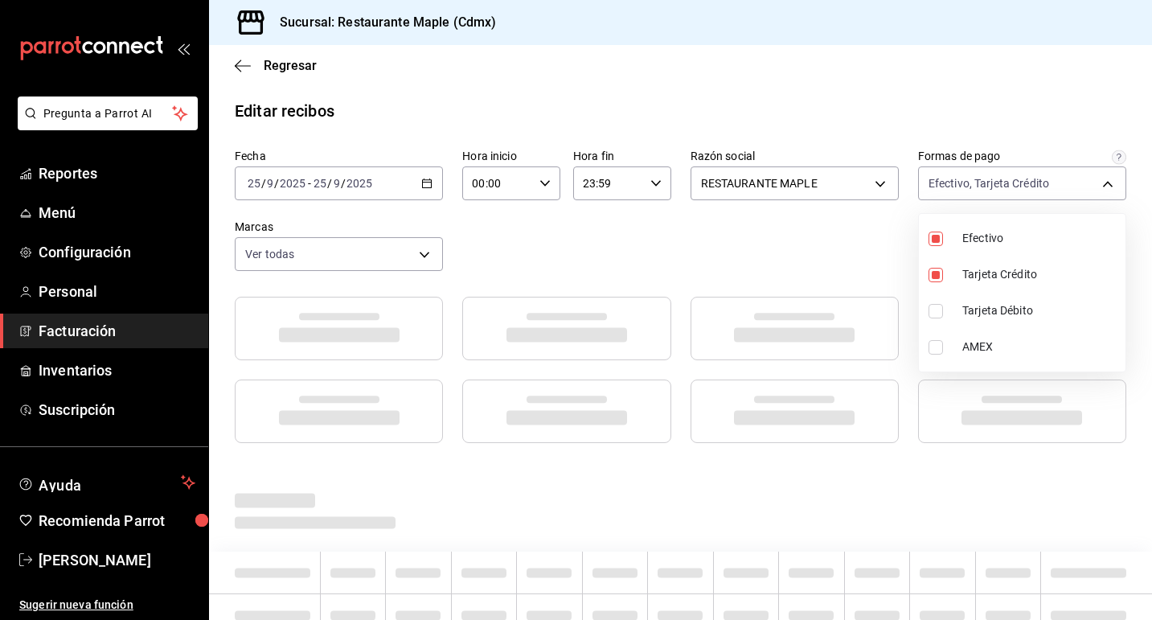
click at [945, 347] on label at bounding box center [939, 347] width 21 height 14
click at [943, 347] on input "checkbox" at bounding box center [936, 347] width 14 height 14
checkbox input "false"
click at [938, 320] on li "Tarjeta Débito" at bounding box center [1022, 311] width 207 height 36
type input "1c0db33b-a268-48f2-8e75-1009b11b28a9,1690020c-ebbb-4f7c-8a68-965510c068e3,62b71…"
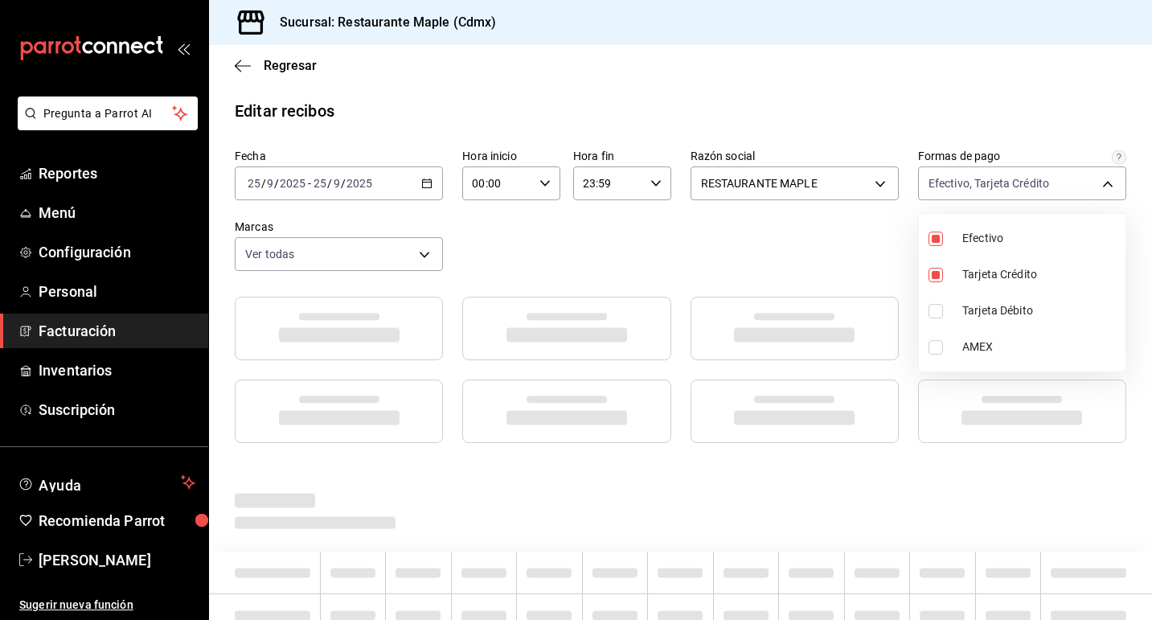
checkbox input "true"
click at [942, 349] on input "checkbox" at bounding box center [936, 347] width 14 height 14
checkbox input "true"
type input "1c0db33b-a268-48f2-8e75-1009b11b28a9,1690020c-ebbb-4f7c-8a68-965510c068e3,62b71…"
click at [846, 234] on div at bounding box center [576, 310] width 1152 height 620
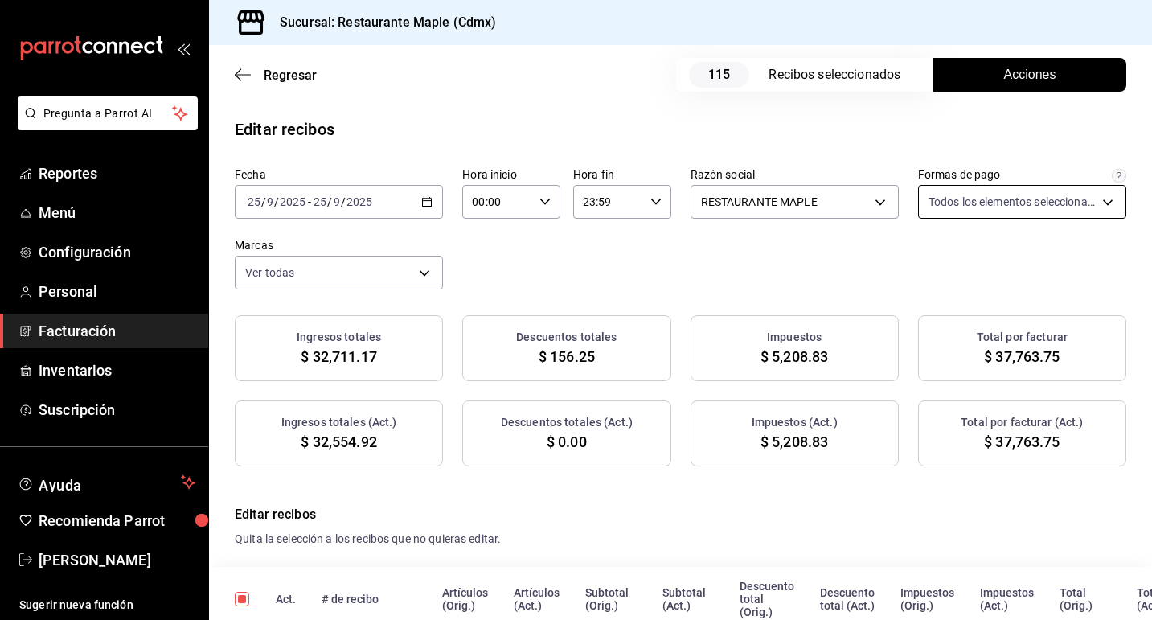
click at [950, 201] on body "Pregunta a Parrot AI Reportes Menú Configuración Personal Facturación Inventari…" at bounding box center [576, 310] width 1152 height 620
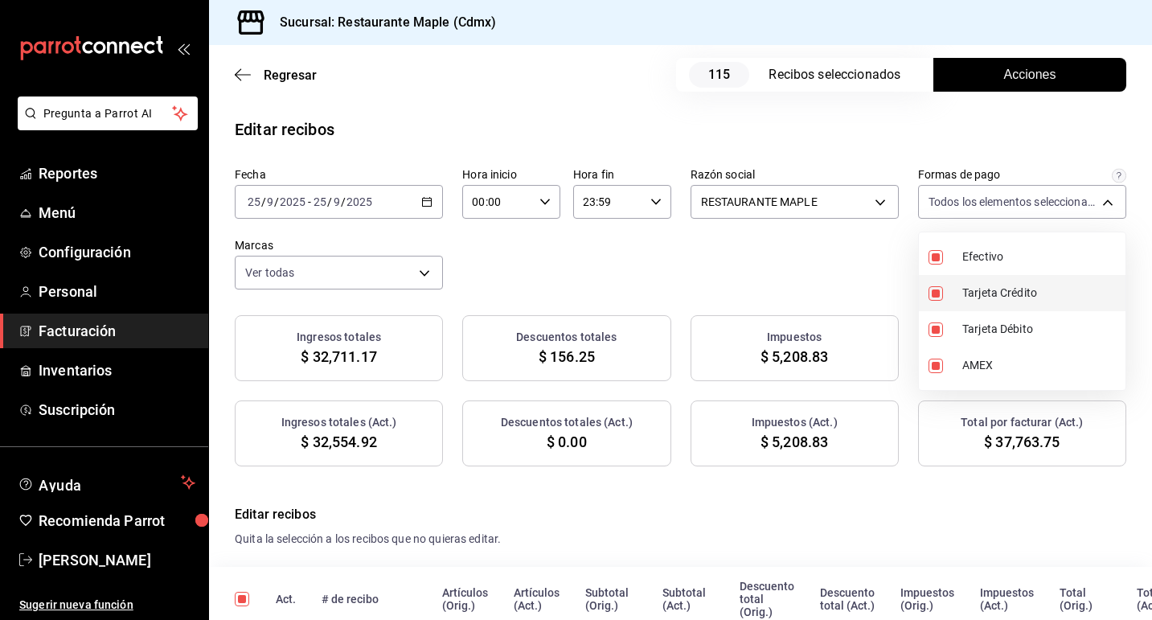
click at [938, 293] on input "checkbox" at bounding box center [936, 293] width 14 height 14
checkbox input "false"
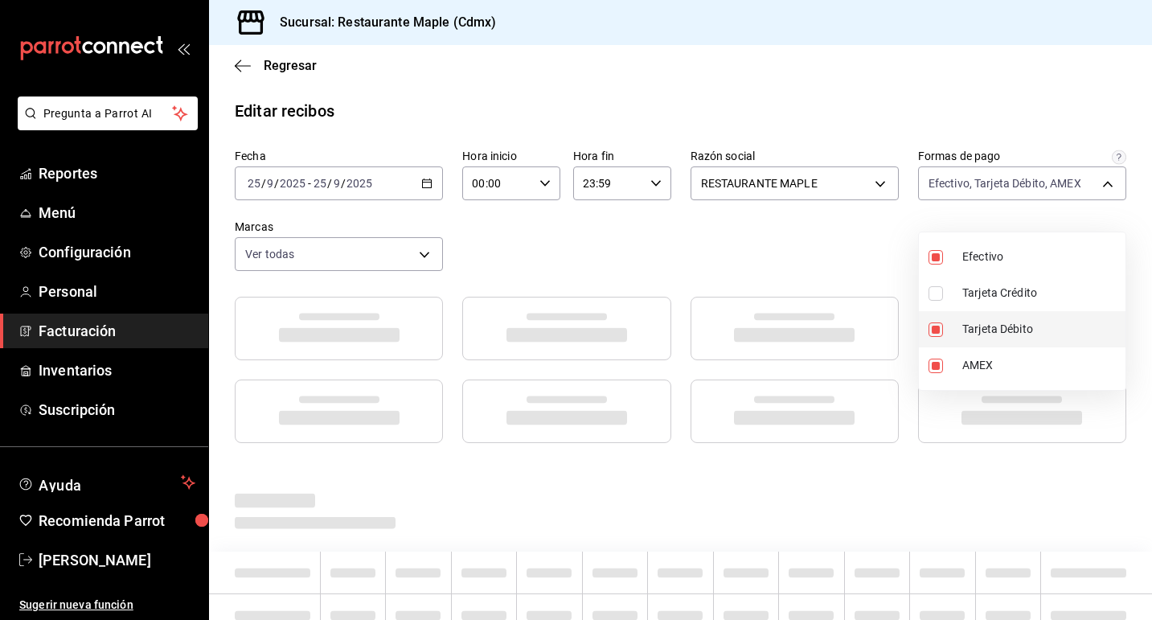
click at [940, 347] on li "AMEX" at bounding box center [1022, 365] width 207 height 36
type input "1c0db33b-a268-48f2-8e75-1009b11b28a9,62b7190d-02ea-41c1-b807-3a48107cf5b8"
checkbox input "false"
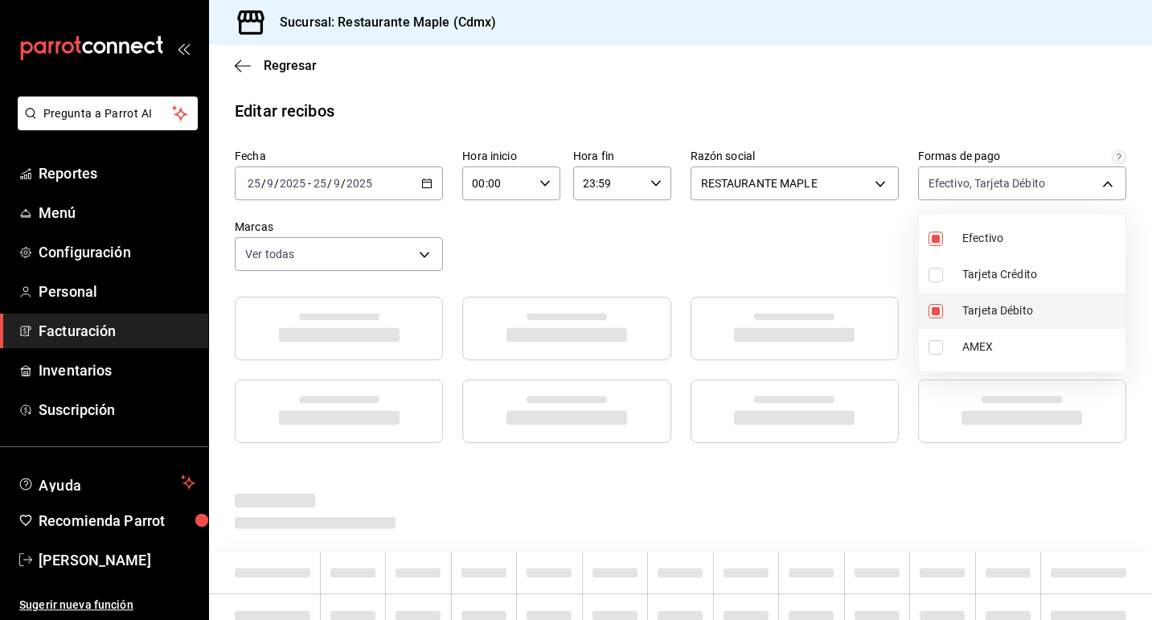
click at [938, 315] on input "checkbox" at bounding box center [936, 311] width 14 height 14
checkbox input "false"
type input "1c0db33b-a268-48f2-8e75-1009b11b28a9"
click at [869, 259] on div at bounding box center [576, 310] width 1152 height 620
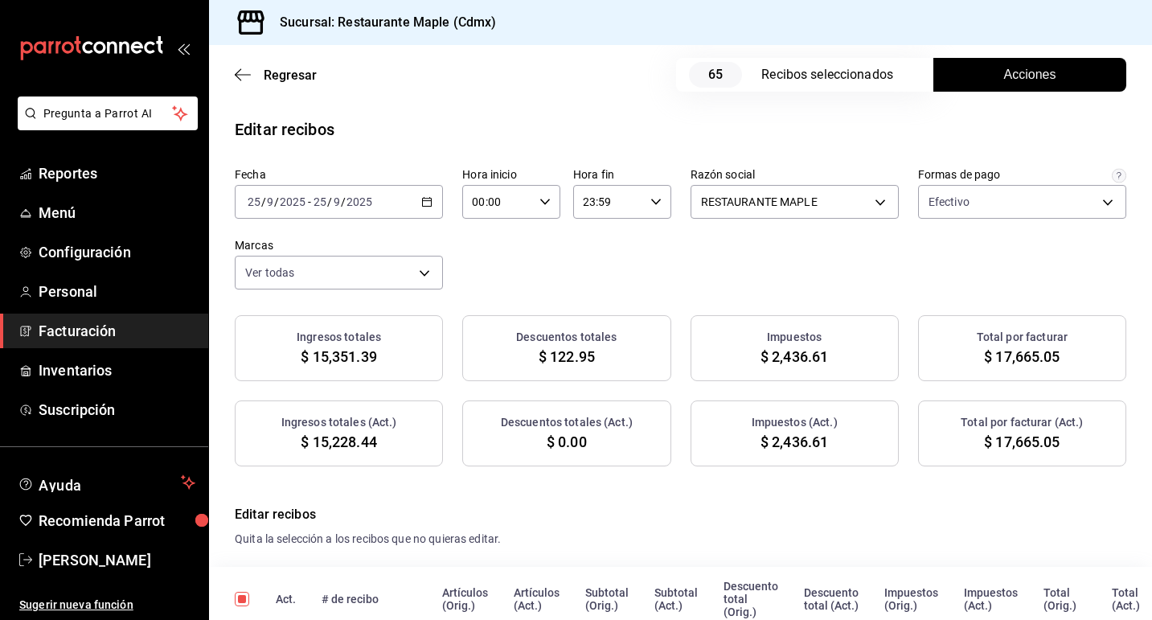
click at [963, 80] on button "Acciones" at bounding box center [1030, 75] width 193 height 34
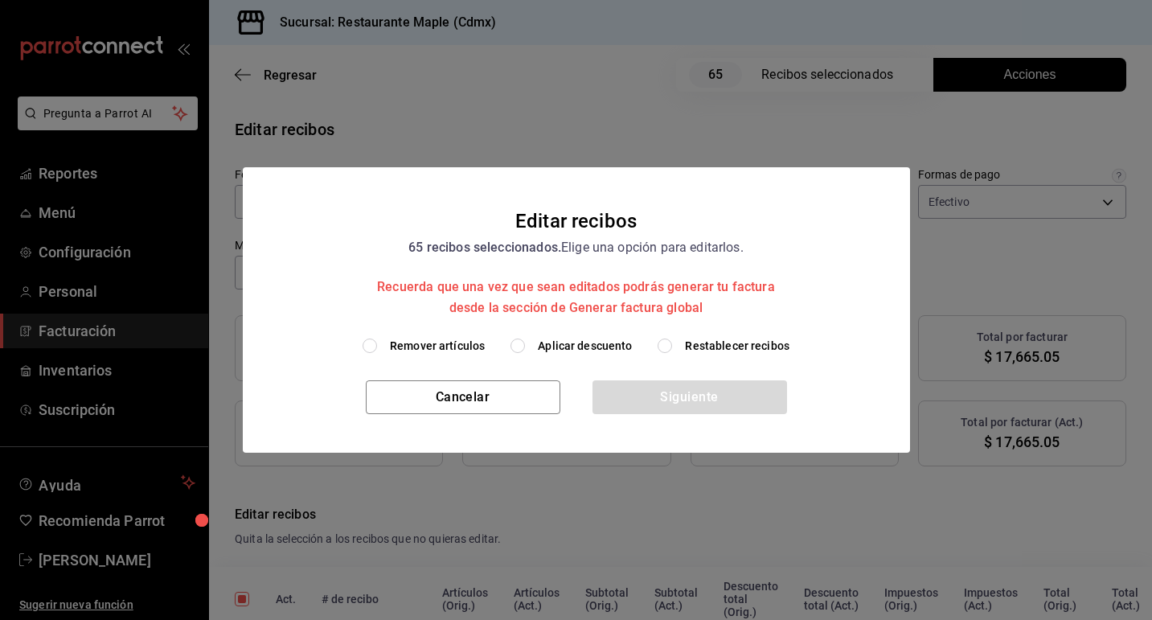
click at [516, 345] on input "Aplicar descuento" at bounding box center [518, 346] width 14 height 14
radio input "true"
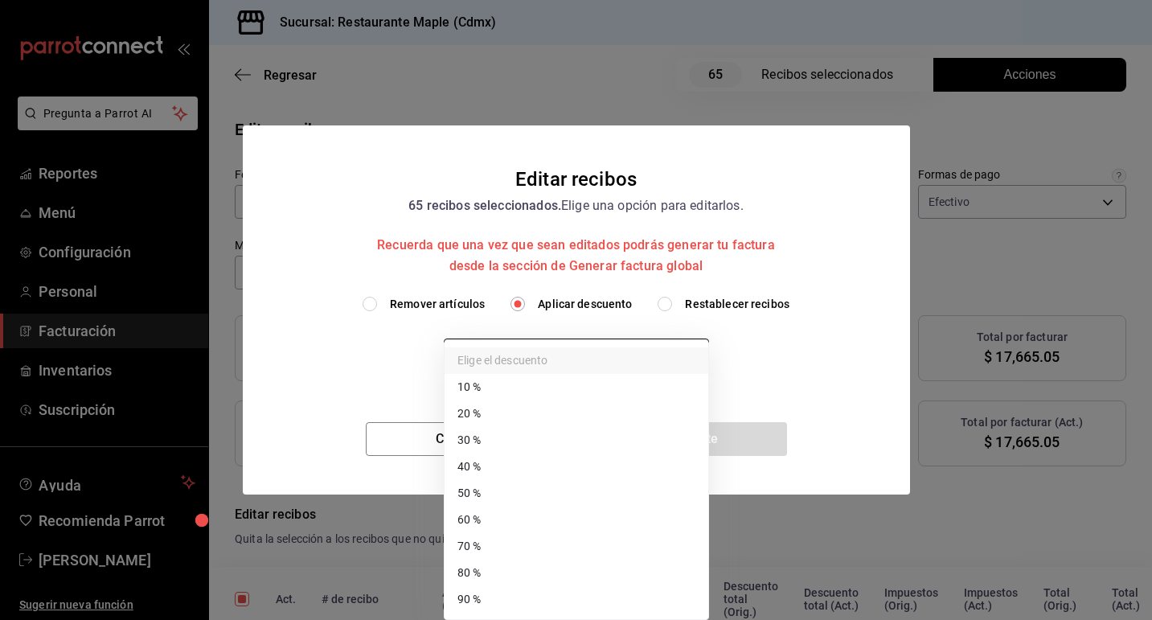
click at [595, 363] on body "Pregunta a Parrot AI Reportes Menú Configuración Personal Facturación Inventari…" at bounding box center [576, 310] width 1152 height 620
click at [556, 541] on li "70 %" at bounding box center [577, 546] width 264 height 27
type input "70"
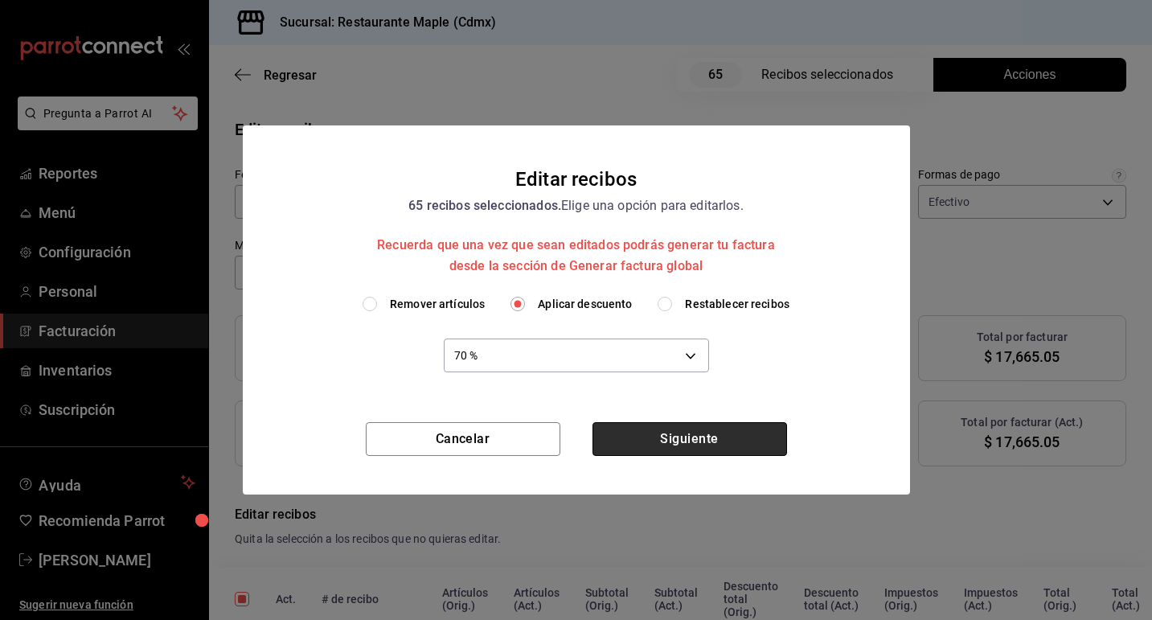
click at [687, 433] on button "Siguiente" at bounding box center [690, 439] width 195 height 34
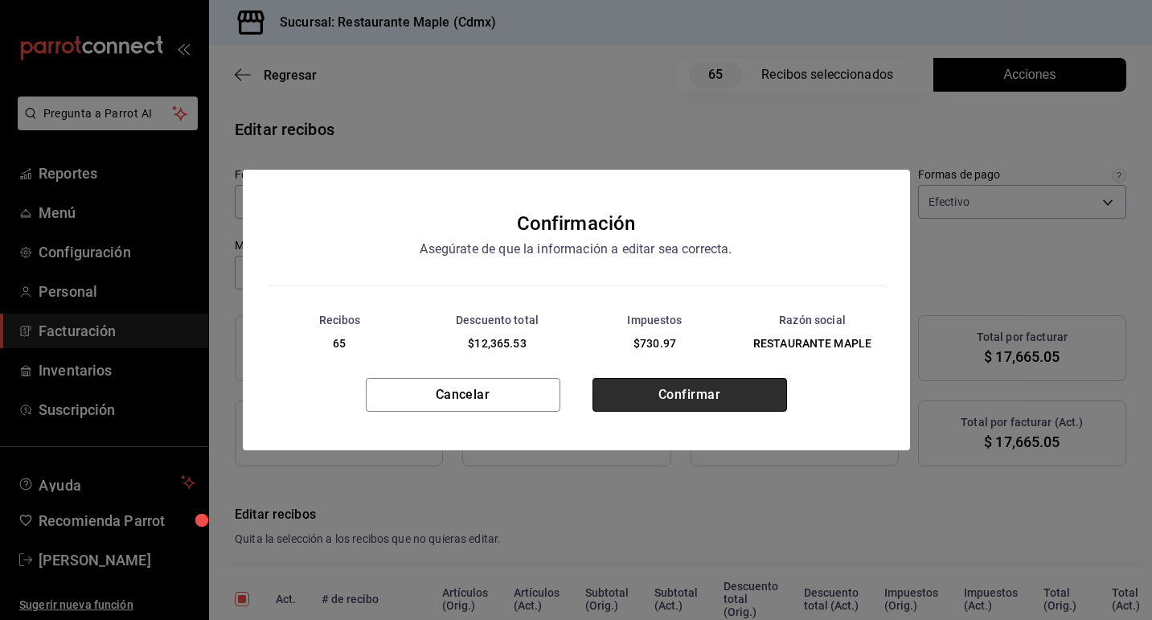
click at [677, 398] on button "Confirmar" at bounding box center [690, 395] width 195 height 34
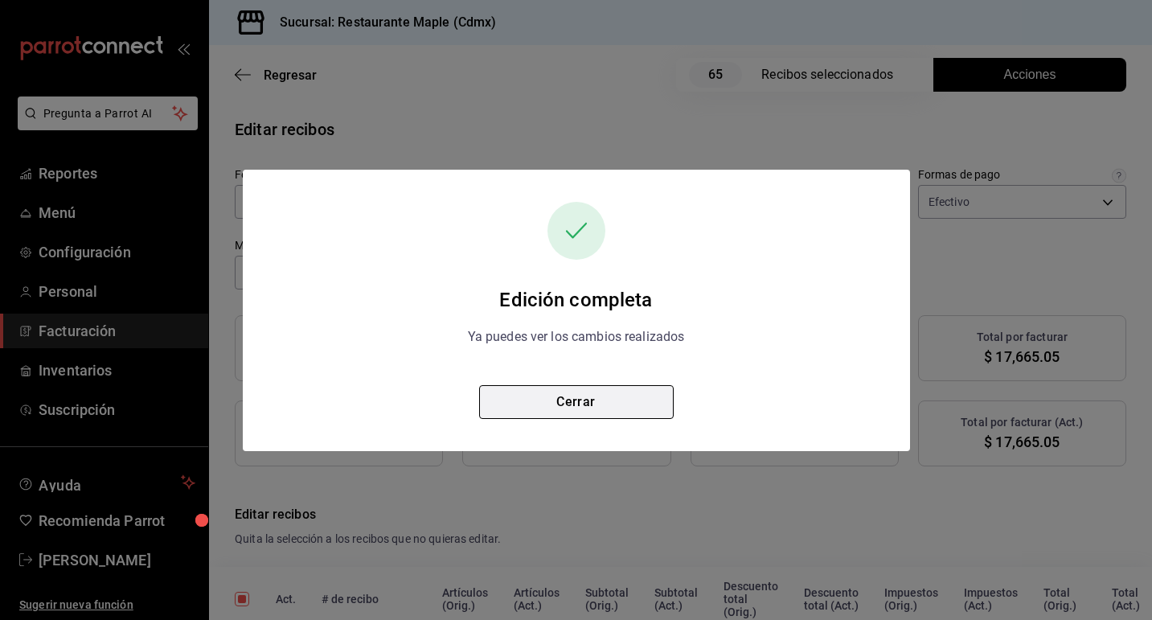
click at [628, 406] on button "Cerrar" at bounding box center [576, 402] width 195 height 34
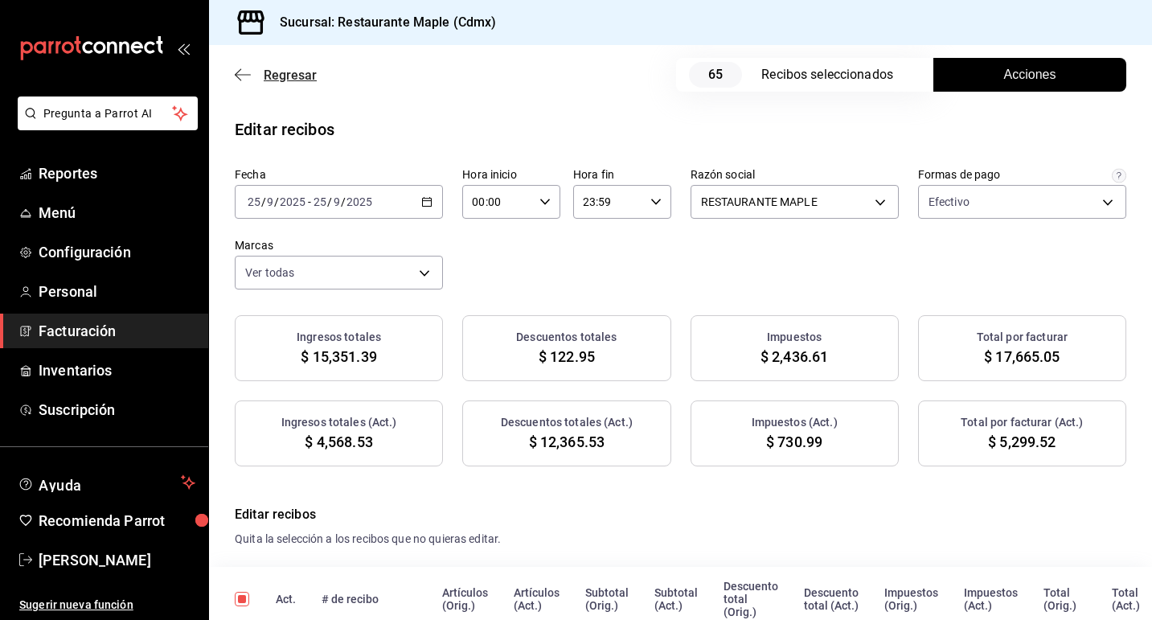
click at [291, 80] on span "Regresar" at bounding box center [290, 75] width 53 height 15
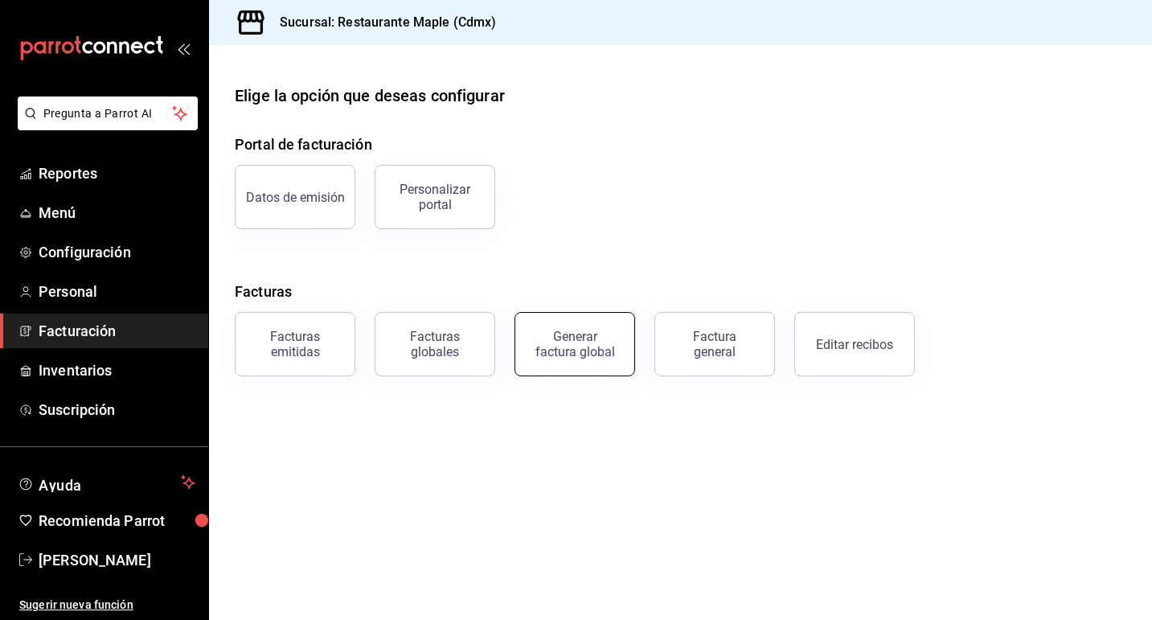
click at [540, 345] on div "Generar factura global" at bounding box center [575, 344] width 80 height 31
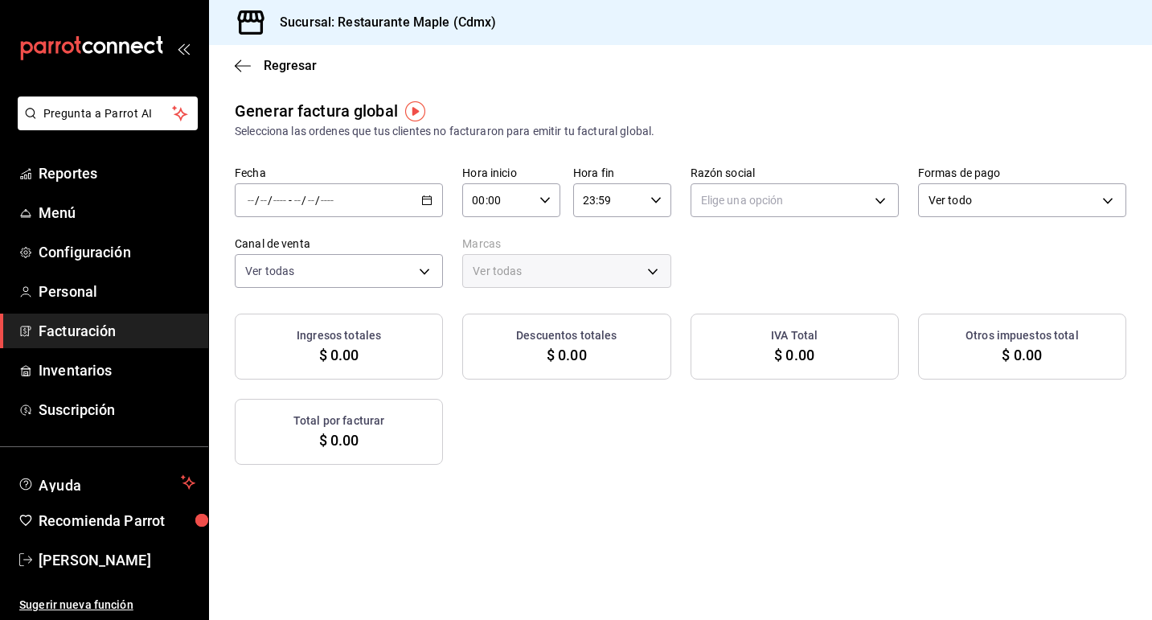
click at [430, 201] on icon "button" at bounding box center [426, 200] width 11 height 11
click at [327, 252] on span "Rango de fechas" at bounding box center [310, 248] width 125 height 17
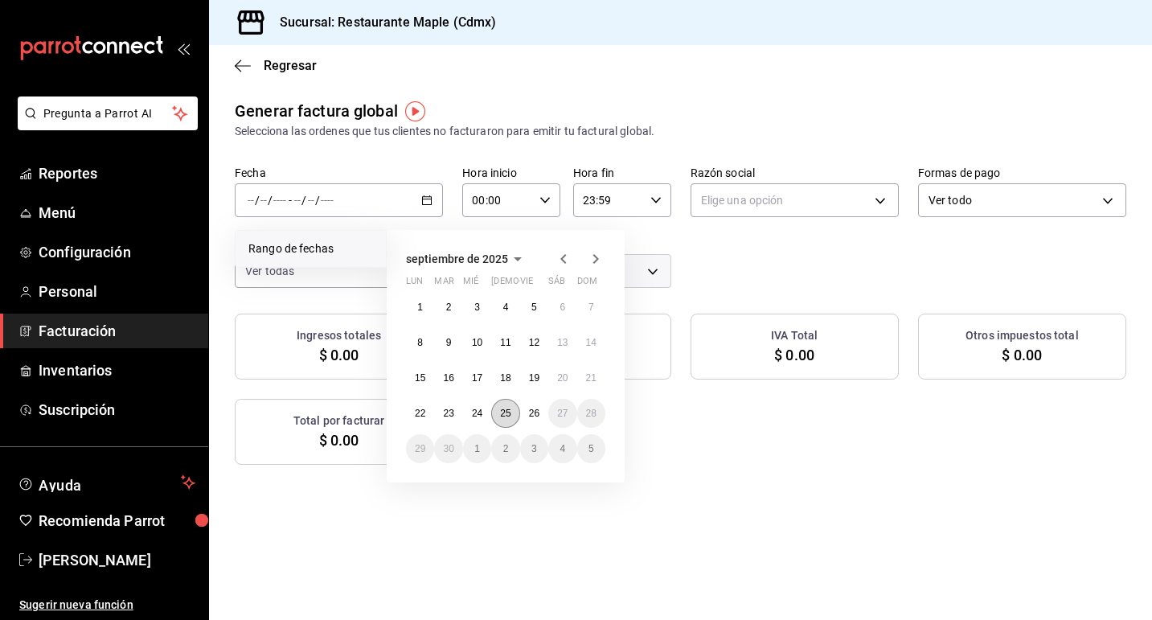
click at [514, 410] on button "25" at bounding box center [505, 413] width 28 height 29
click at [513, 410] on button "25" at bounding box center [505, 413] width 28 height 29
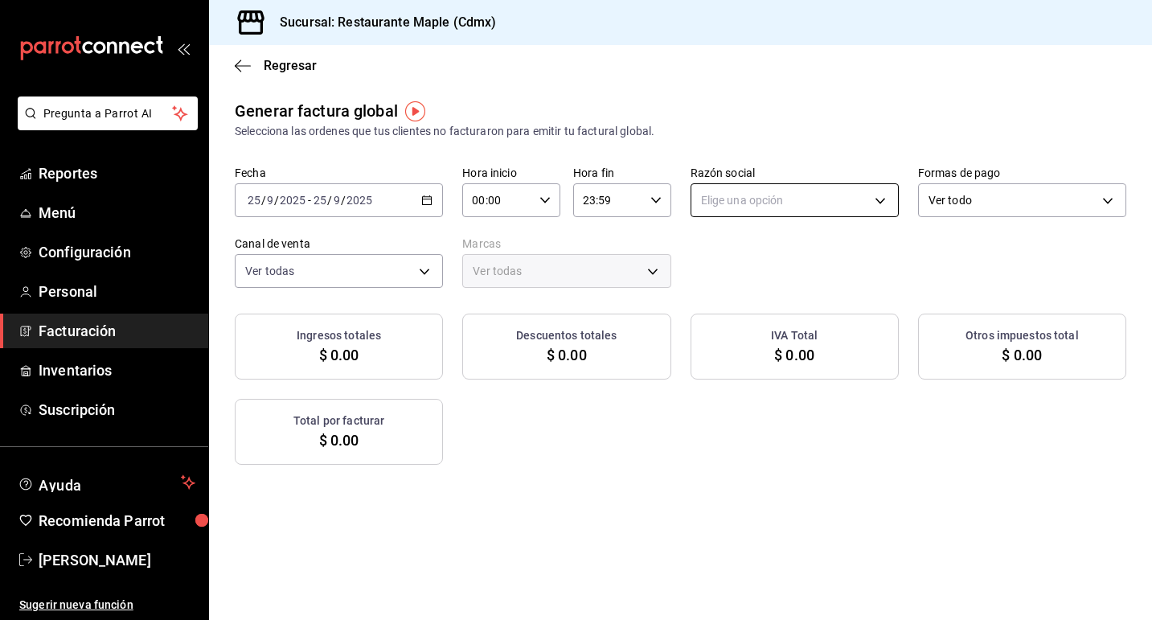
click at [720, 211] on body "Pregunta a Parrot AI Reportes Menú Configuración Personal Facturación Inventari…" at bounding box center [576, 310] width 1152 height 620
click at [718, 278] on li "RESTAURANTE MAPLE" at bounding box center [794, 282] width 207 height 30
type input "9707b9c5-6b7d-4f6e-a4b1-93e597a3127c"
type input "9367c8d0-d5bf-442c-b6f8-a503c691c07e"
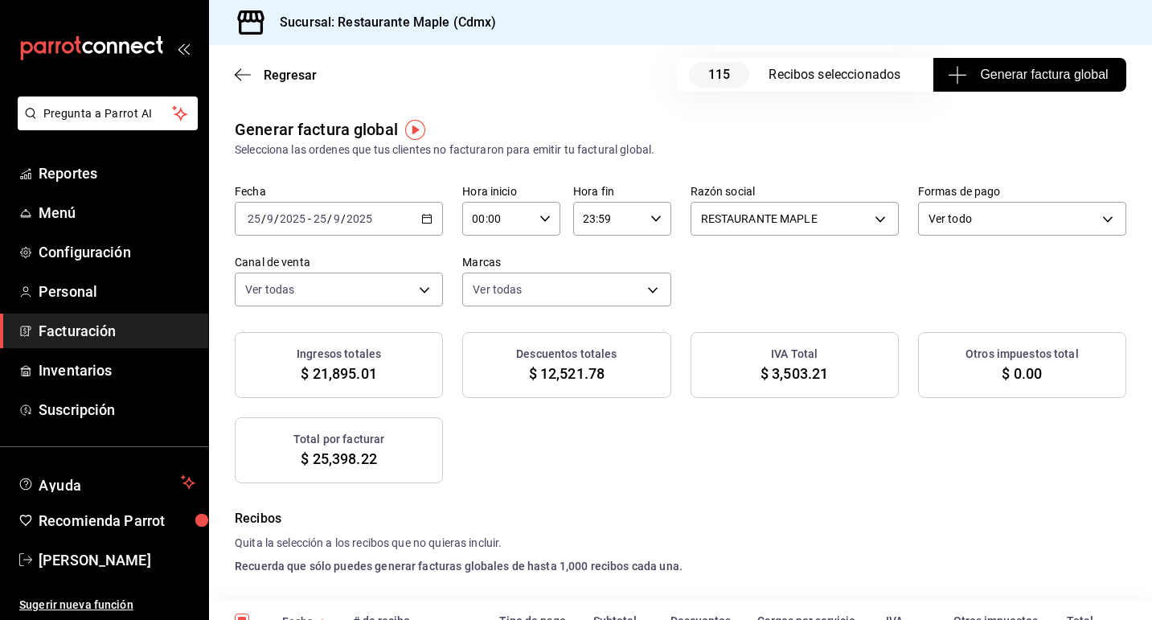
click at [274, 62] on div "Regresar 115 Recibos seleccionados Generar factura global" at bounding box center [680, 74] width 943 height 59
click at [273, 74] on span "Regresar" at bounding box center [290, 75] width 53 height 15
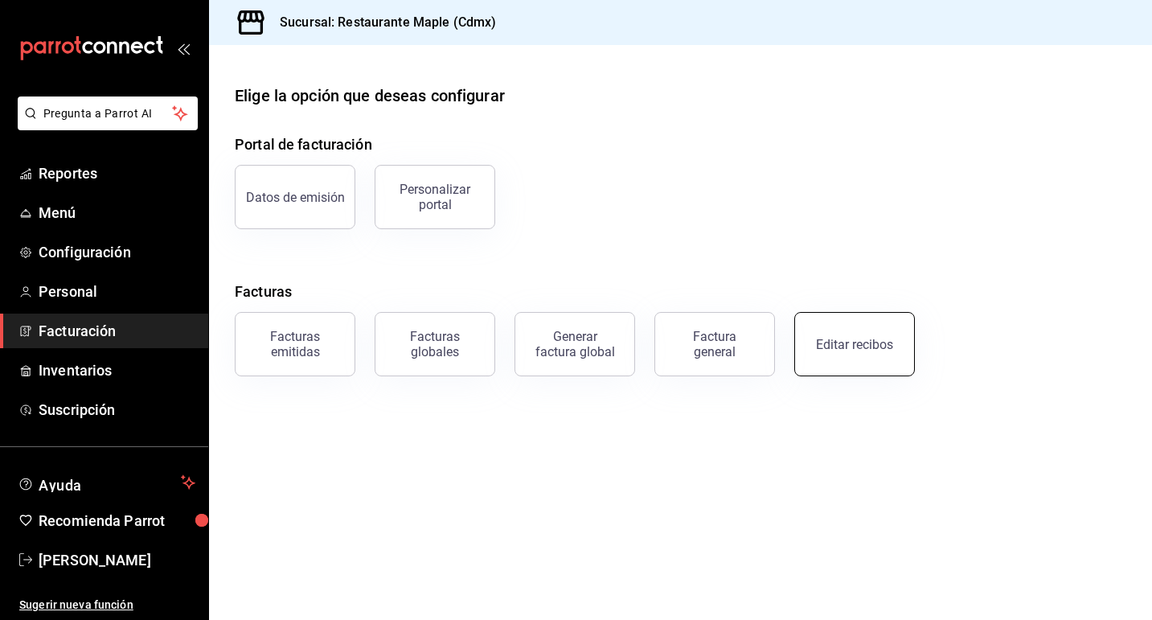
click at [835, 351] on div "Editar recibos" at bounding box center [854, 344] width 77 height 15
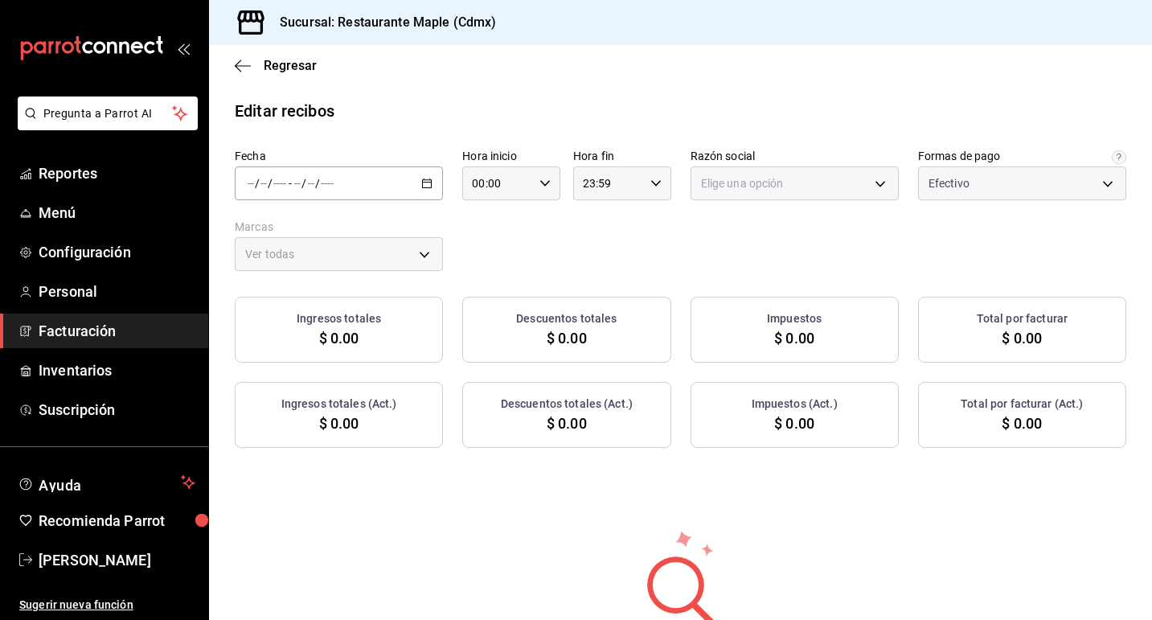
type input "1c0db33b-a268-48f2-8e75-1009b11b28a9"
click at [423, 179] on \(Stroke\) "button" at bounding box center [427, 183] width 10 height 9
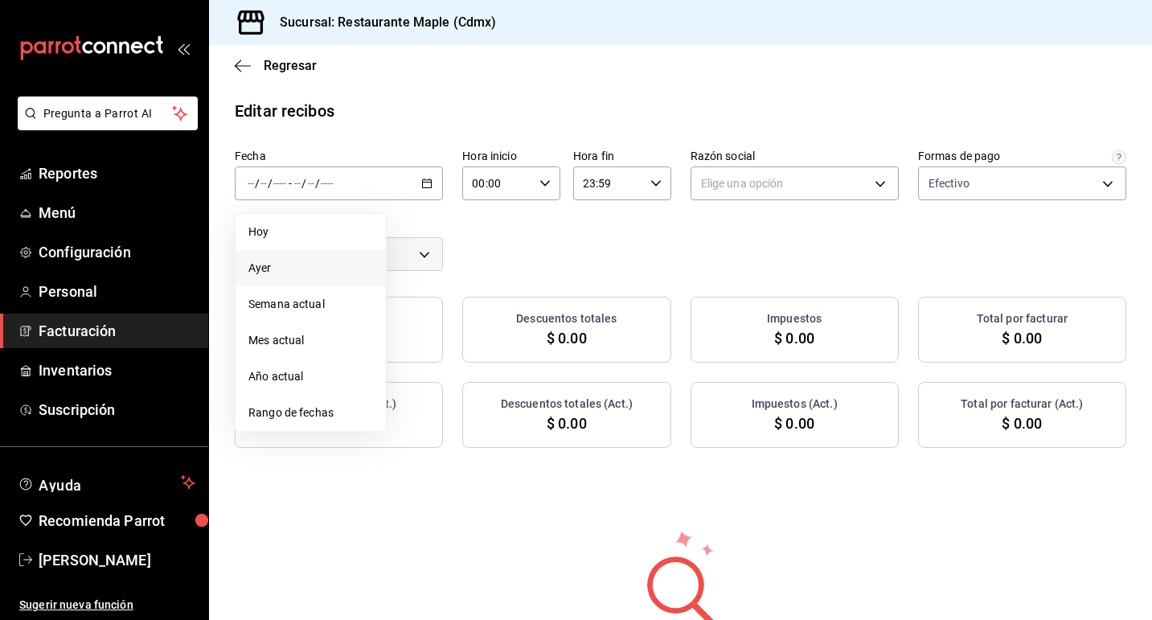
click at [323, 265] on span "Ayer" at bounding box center [310, 268] width 125 height 17
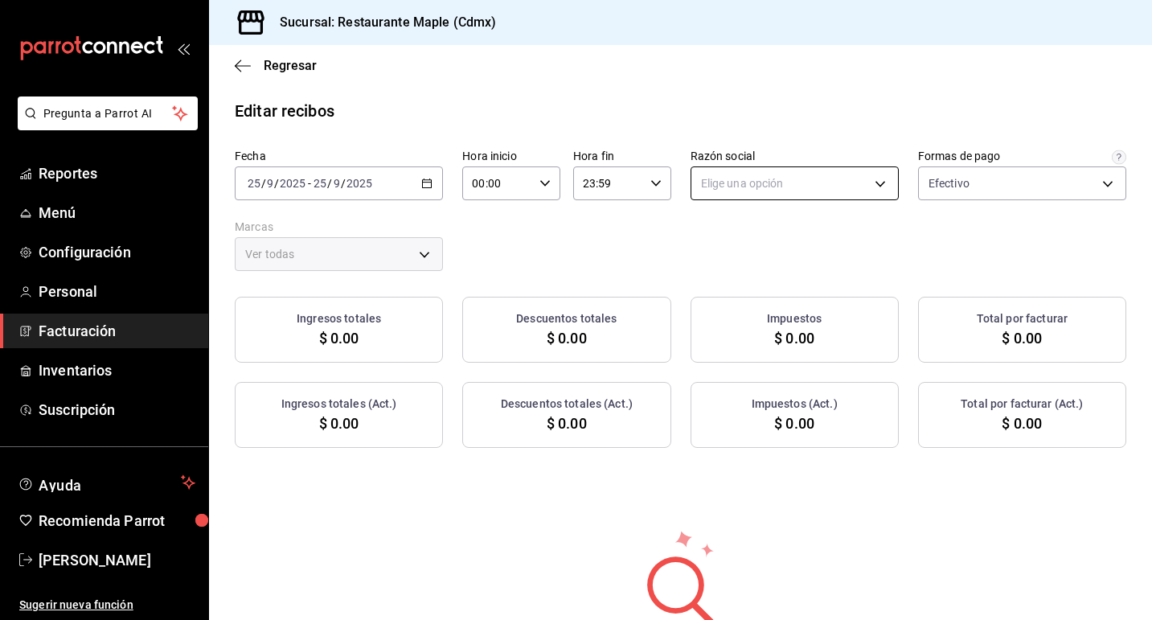
click at [852, 175] on body "Pregunta a Parrot AI Reportes Menú Configuración Personal Facturación Inventari…" at bounding box center [576, 310] width 1152 height 620
click at [818, 254] on li "RESTAURANTE MAPLE" at bounding box center [794, 265] width 207 height 30
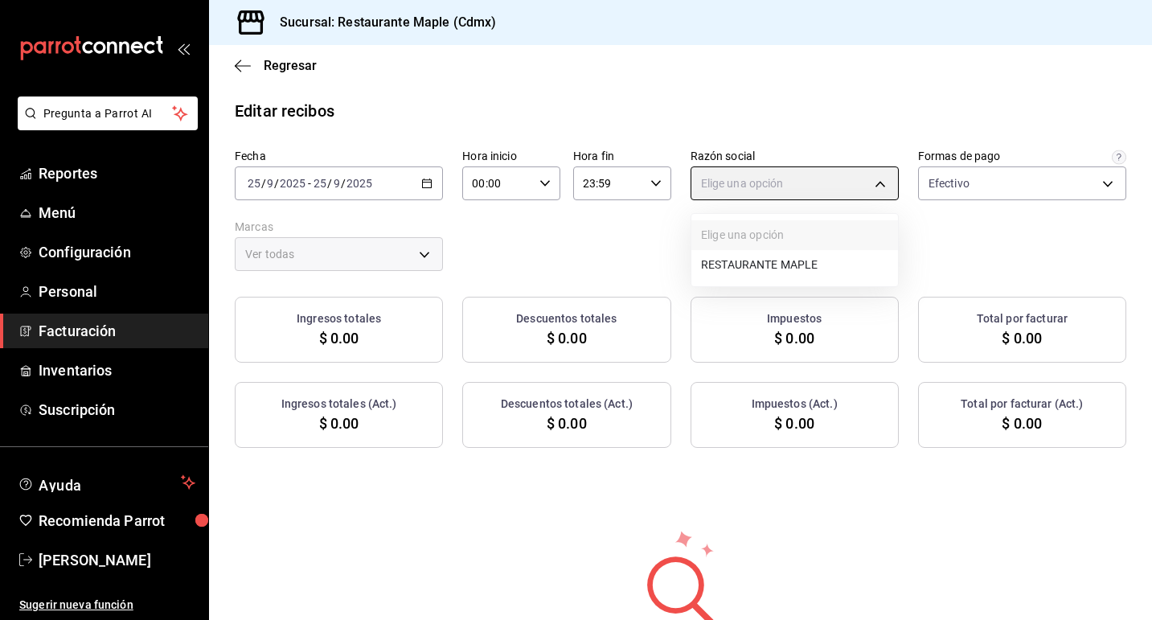
type input "9707b9c5-6b7d-4f6e-a4b1-93e597a3127c"
type input "9367c8d0-d5bf-442c-b6f8-a503c691c07e"
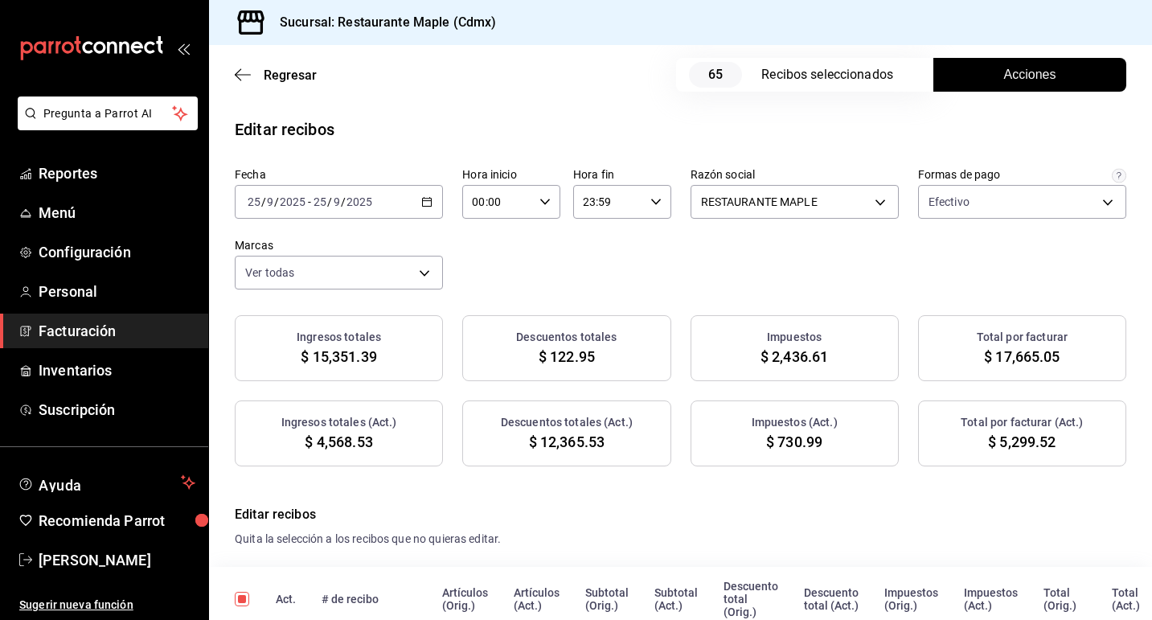
click at [1001, 77] on button "Acciones" at bounding box center [1030, 75] width 193 height 34
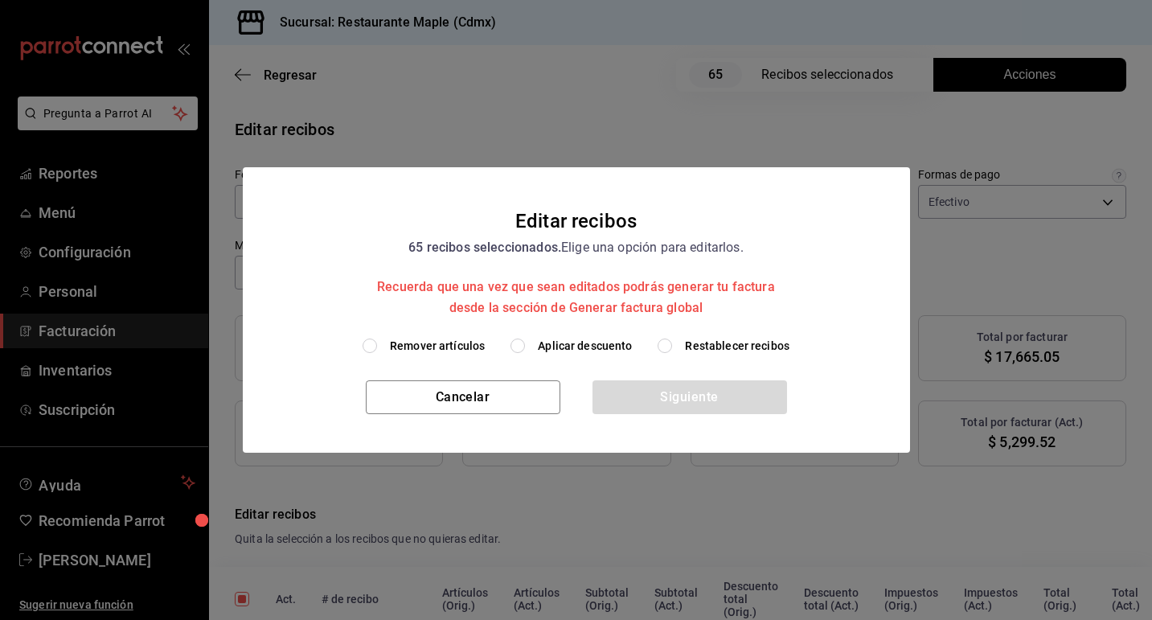
click at [669, 352] on input "Restablecer recibos" at bounding box center [665, 346] width 14 height 14
radio input "true"
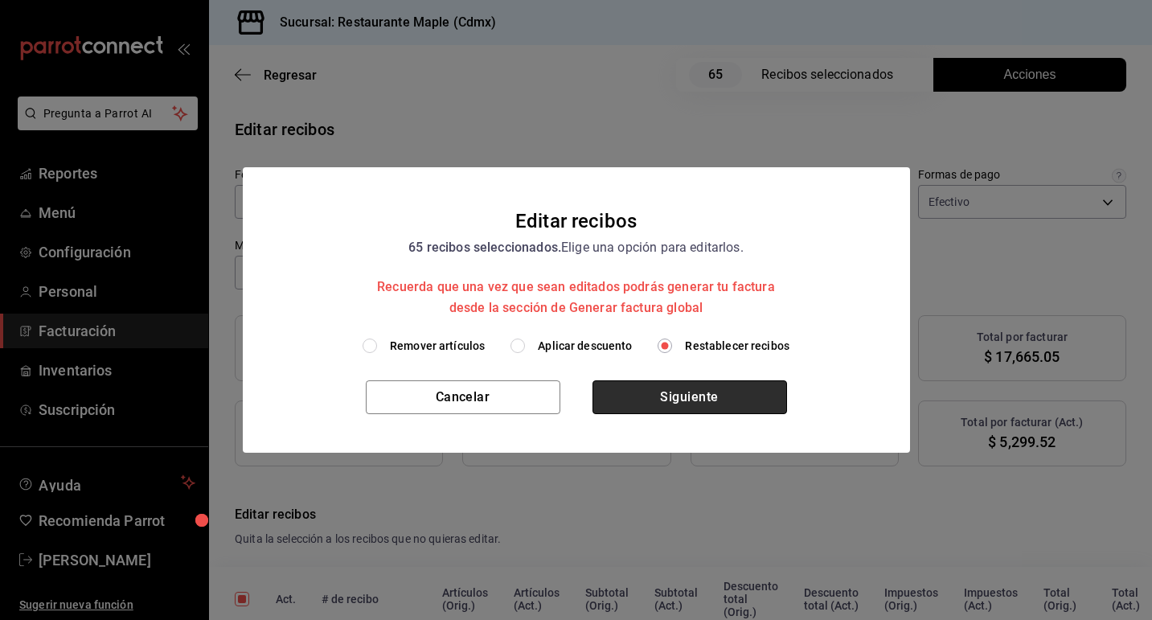
click at [659, 394] on button "Siguiente" at bounding box center [690, 397] width 195 height 34
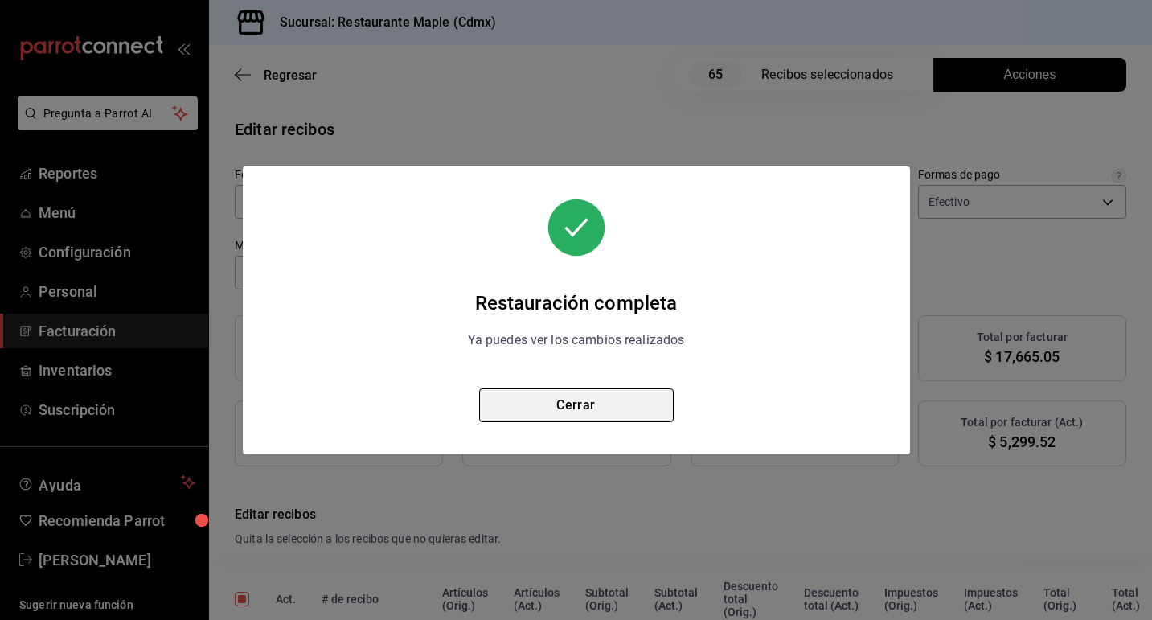
click at [626, 400] on button "Cerrar" at bounding box center [576, 405] width 195 height 34
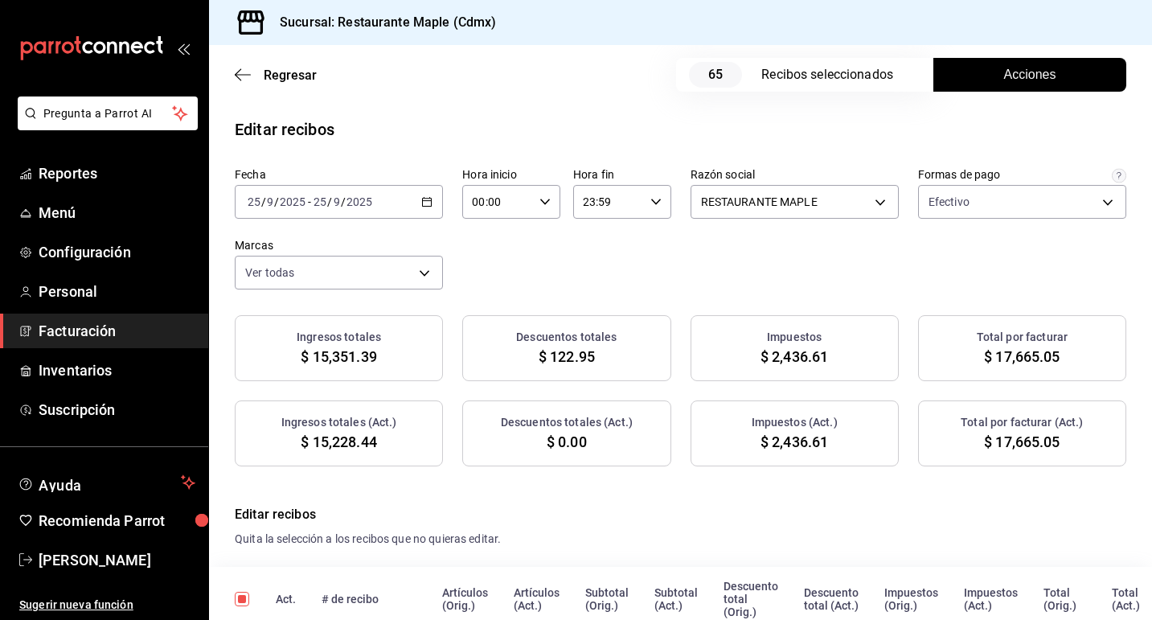
click at [990, 72] on button "Acciones" at bounding box center [1030, 75] width 193 height 34
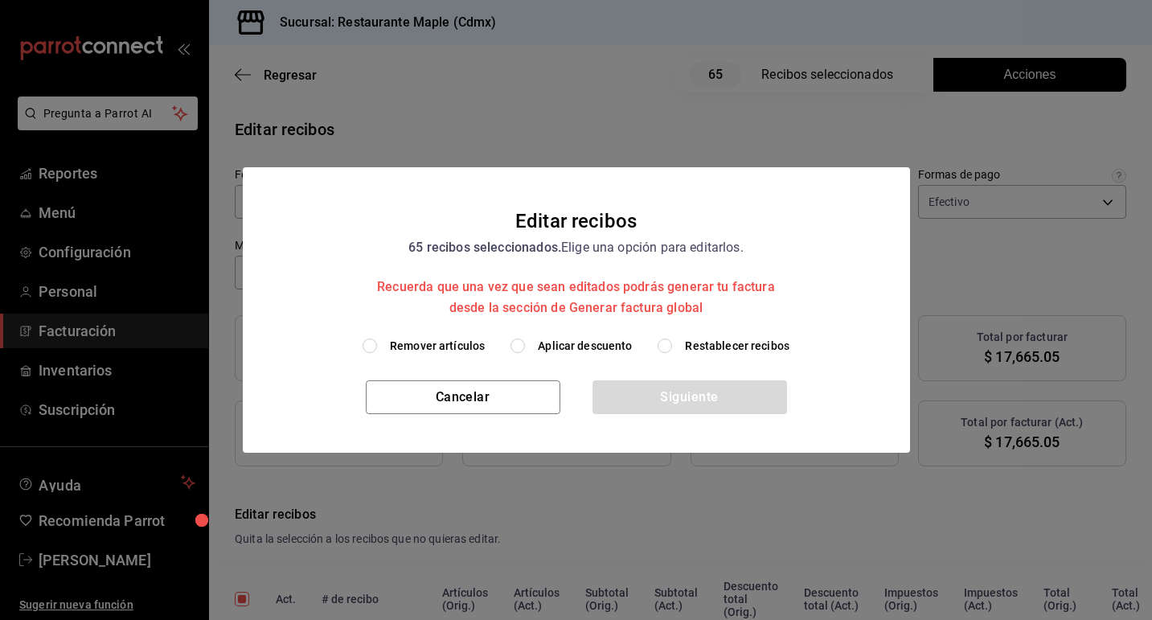
click at [531, 345] on label "Aplicar descuento" at bounding box center [571, 346] width 121 height 17
click at [525, 345] on input "Aplicar descuento" at bounding box center [518, 346] width 14 height 14
radio input "true"
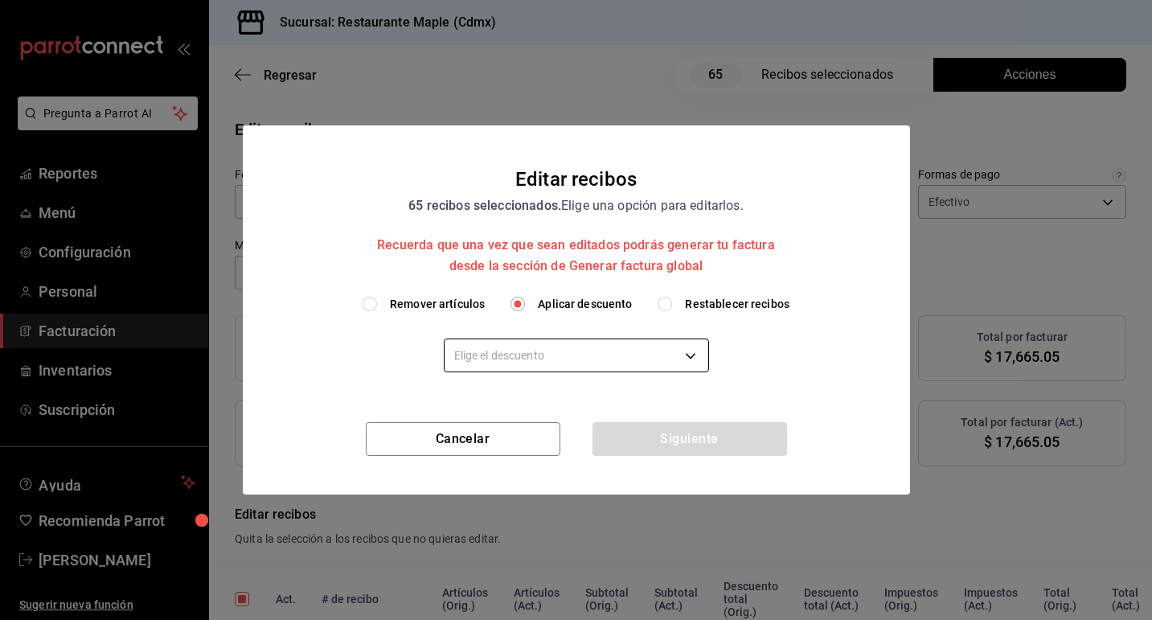
click at [570, 357] on body "Pregunta a Parrot AI Reportes Menú Configuración Personal Facturación Inventari…" at bounding box center [576, 310] width 1152 height 620
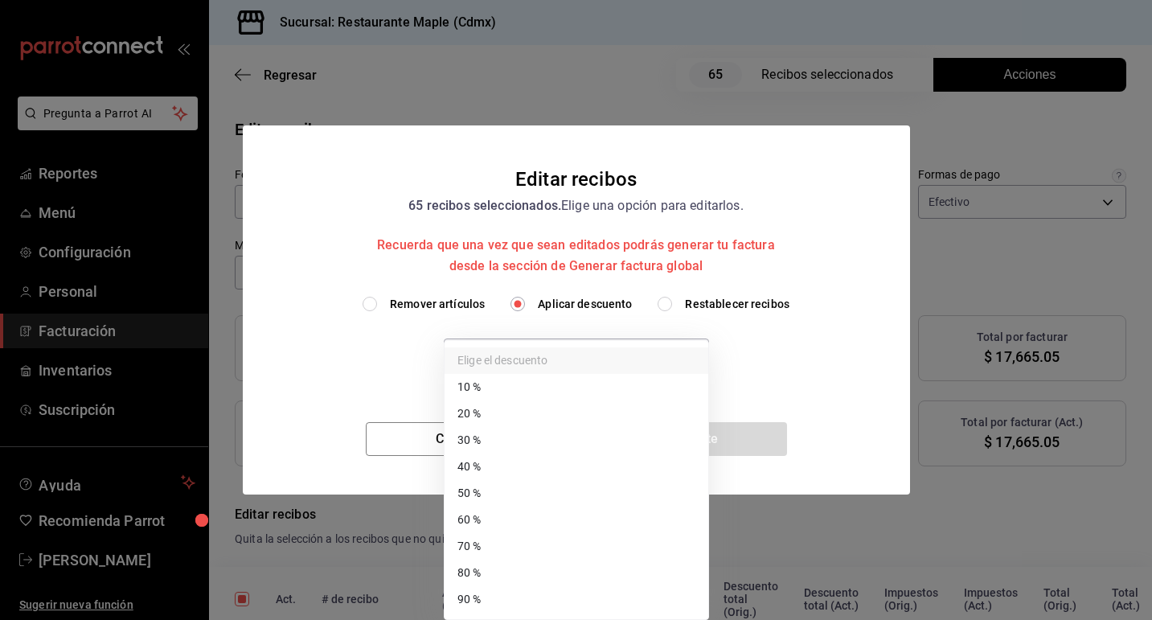
click at [562, 572] on li "80 %" at bounding box center [577, 573] width 264 height 27
type input "80"
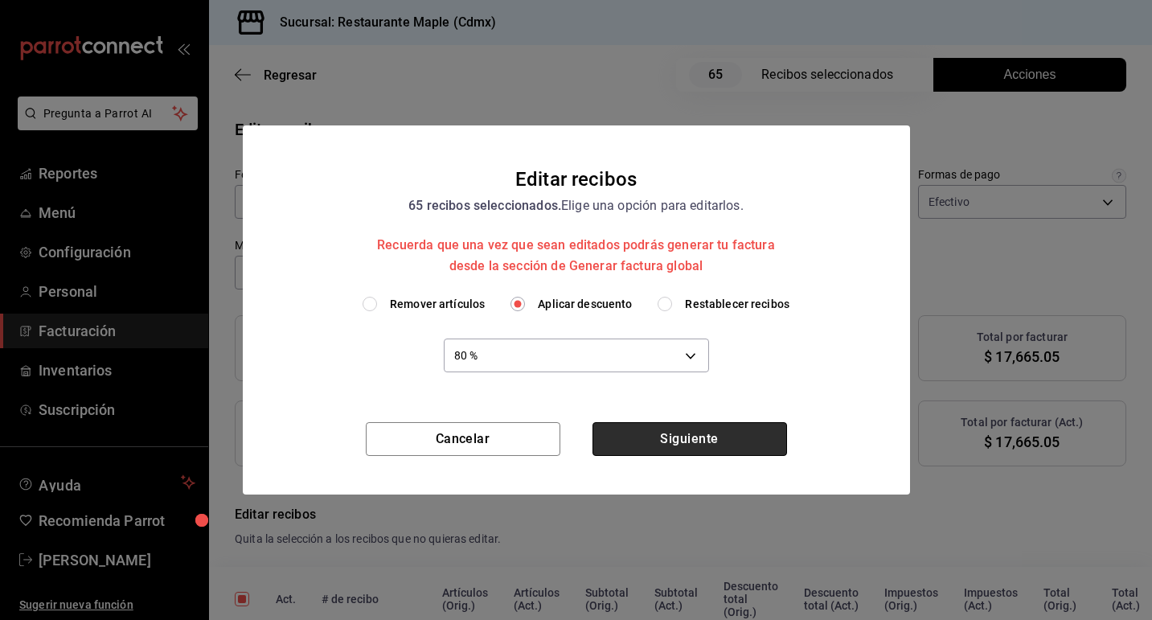
click at [685, 440] on button "Siguiente" at bounding box center [690, 439] width 195 height 34
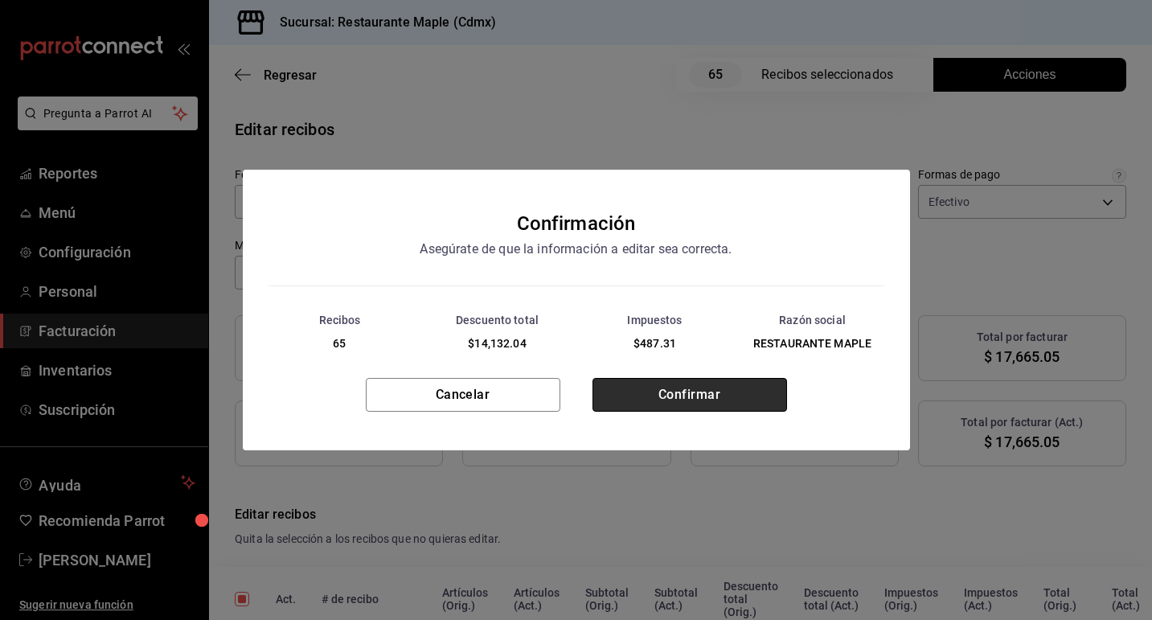
click at [660, 391] on button "Confirmar" at bounding box center [690, 395] width 195 height 34
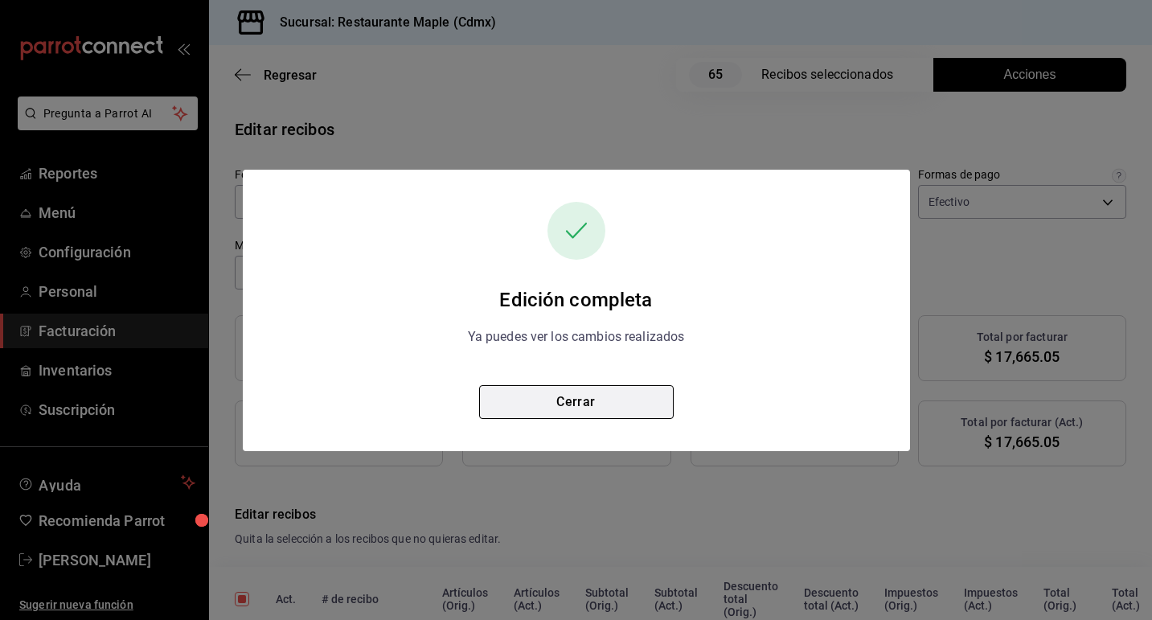
click at [634, 396] on button "Cerrar" at bounding box center [576, 402] width 195 height 34
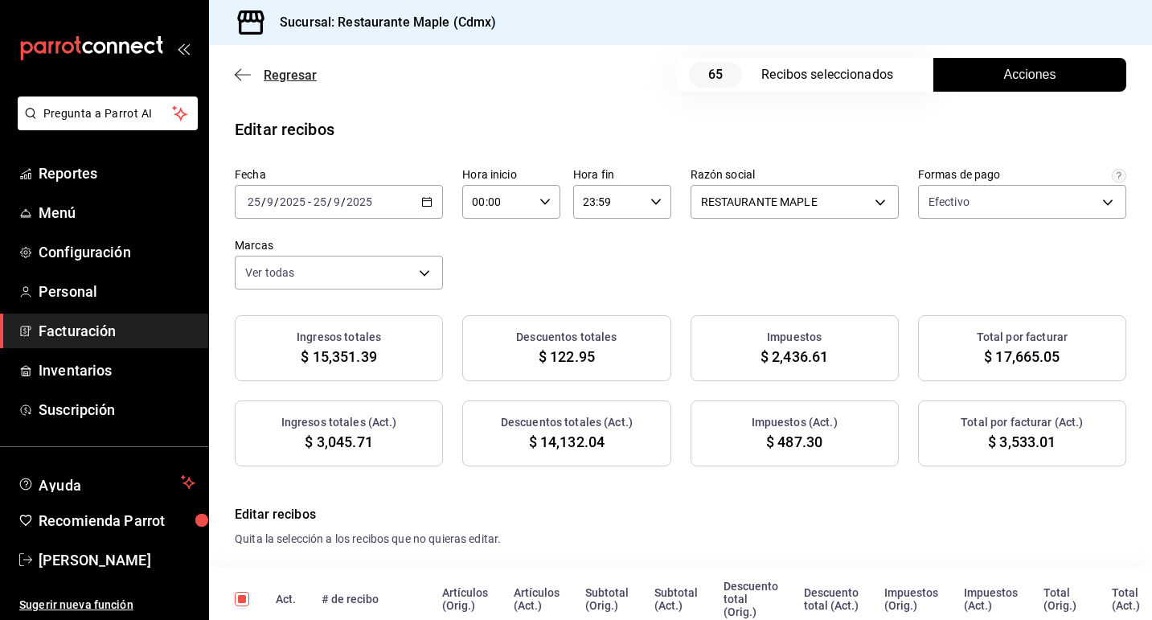
click at [301, 68] on span "Regresar" at bounding box center [290, 75] width 53 height 15
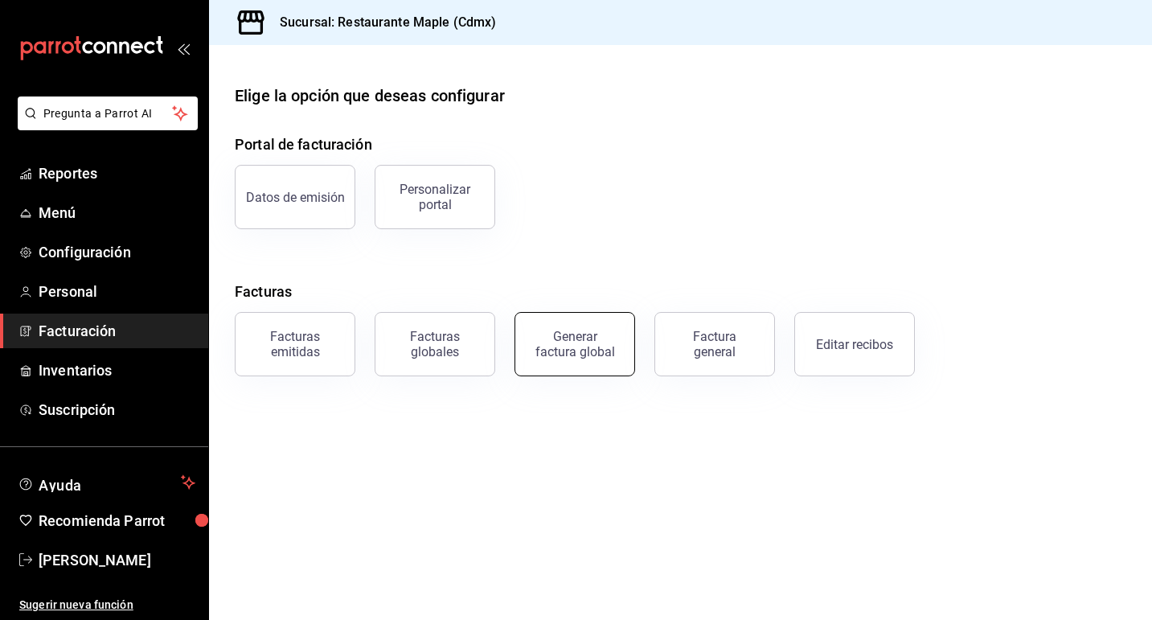
click at [555, 338] on div "Generar factura global" at bounding box center [575, 344] width 80 height 31
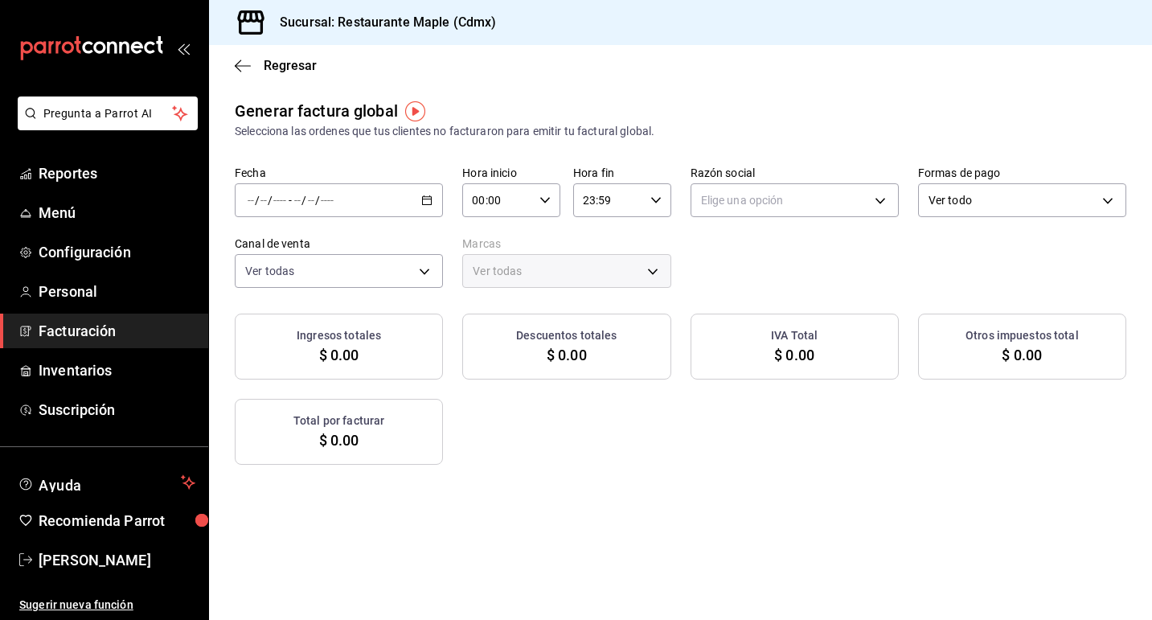
click at [431, 203] on \(Stroke\) "button" at bounding box center [427, 200] width 10 height 9
click at [368, 253] on span "Rango de fechas" at bounding box center [310, 248] width 125 height 17
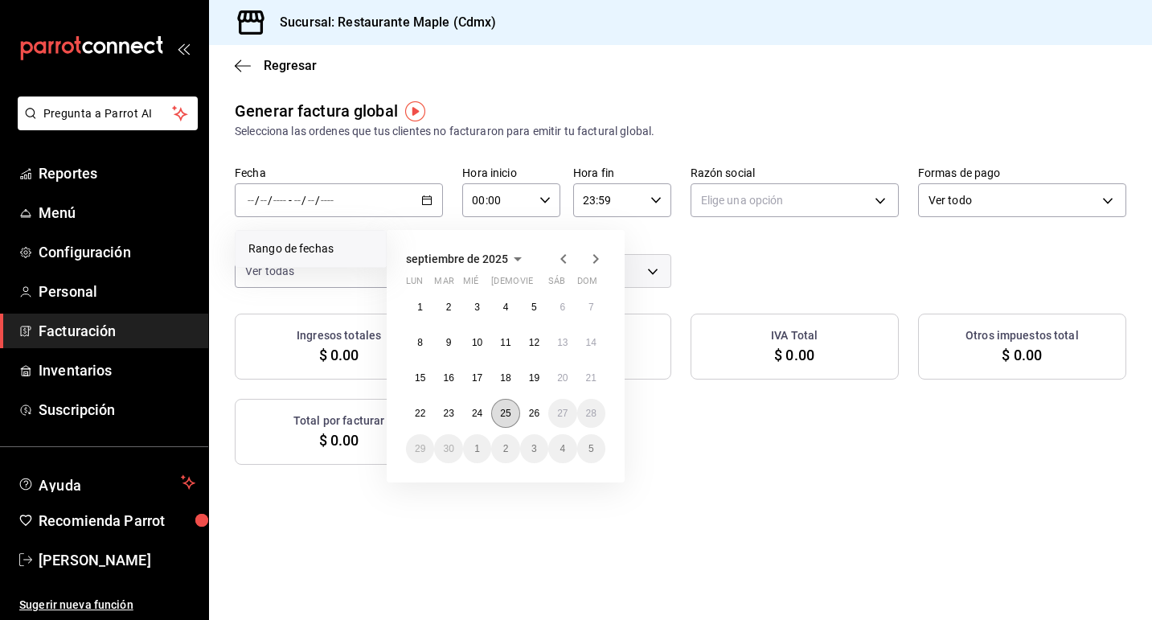
click at [507, 412] on abbr "25" at bounding box center [505, 413] width 10 height 11
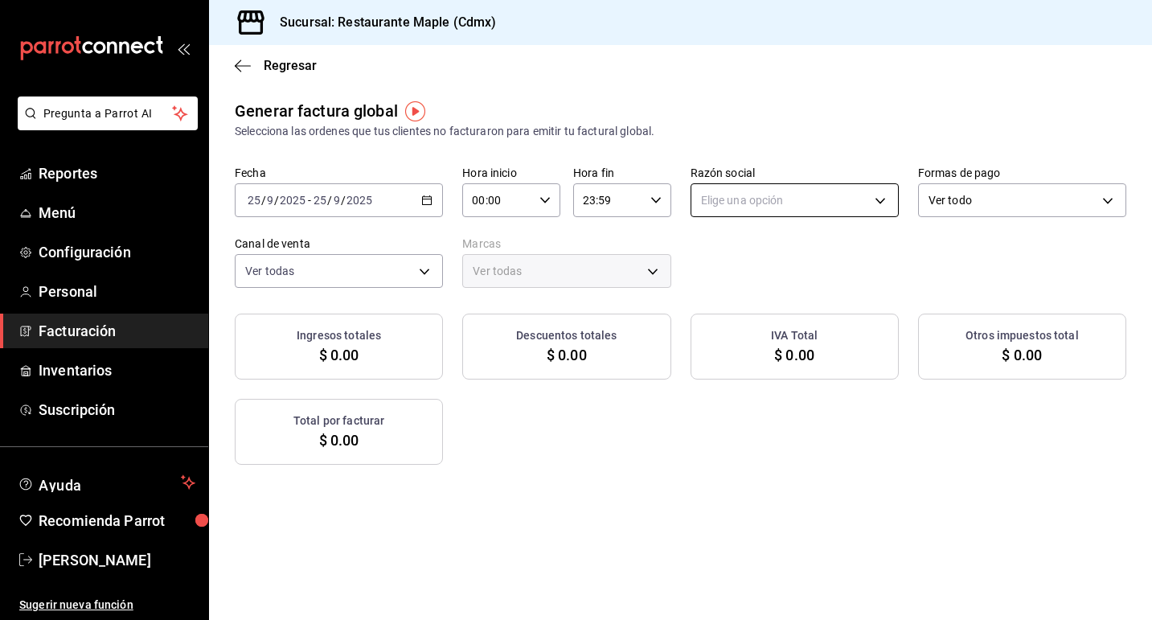
click at [706, 205] on body "Pregunta a Parrot AI Reportes Menú Configuración Personal Facturación Inventari…" at bounding box center [576, 310] width 1152 height 620
click at [730, 277] on li "RESTAURANTE MAPLE" at bounding box center [794, 282] width 207 height 30
type input "9707b9c5-6b7d-4f6e-a4b1-93e597a3127c"
type input "9367c8d0-d5bf-442c-b6f8-a503c691c07e"
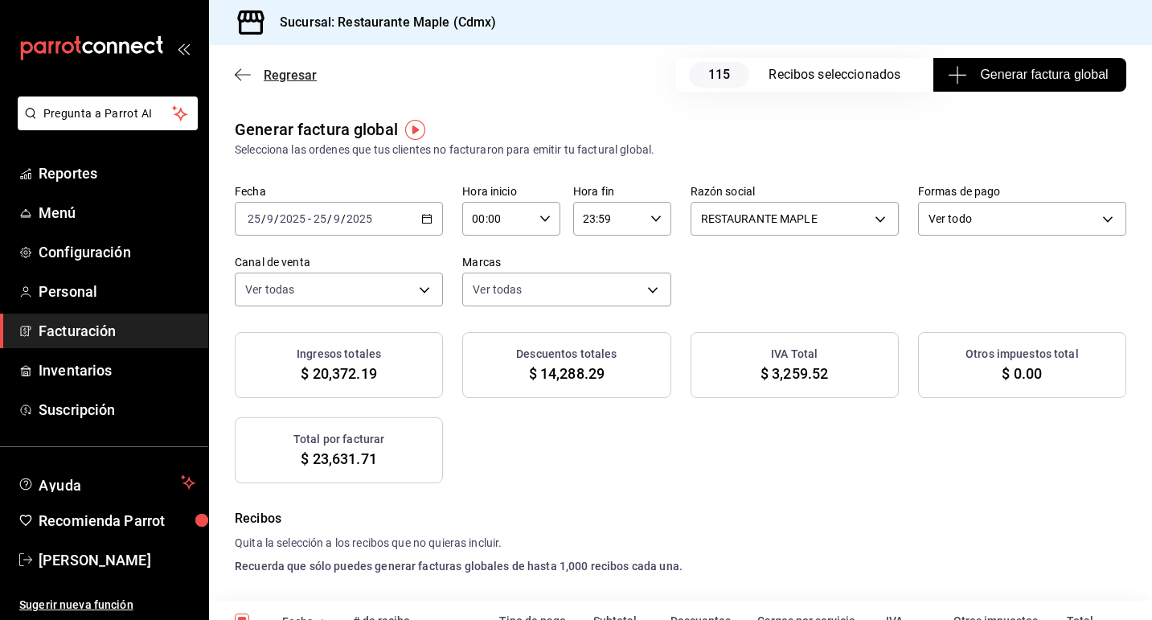
click at [240, 77] on icon "button" at bounding box center [243, 75] width 16 height 14
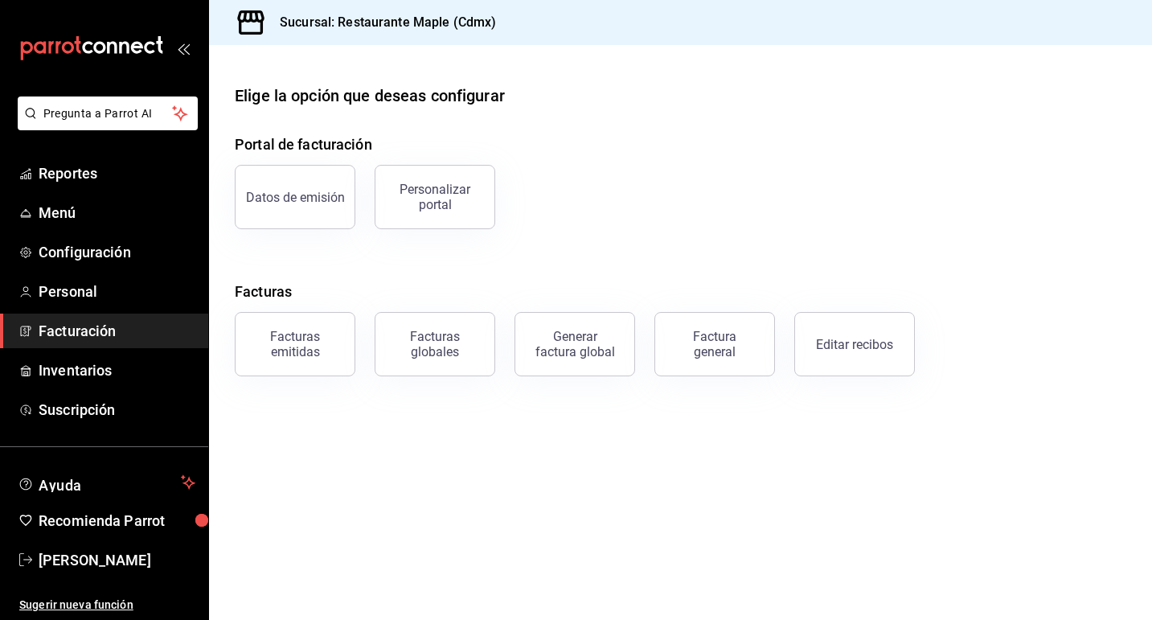
click at [178, 53] on icon "open_drawer_menu" at bounding box center [183, 48] width 13 height 13
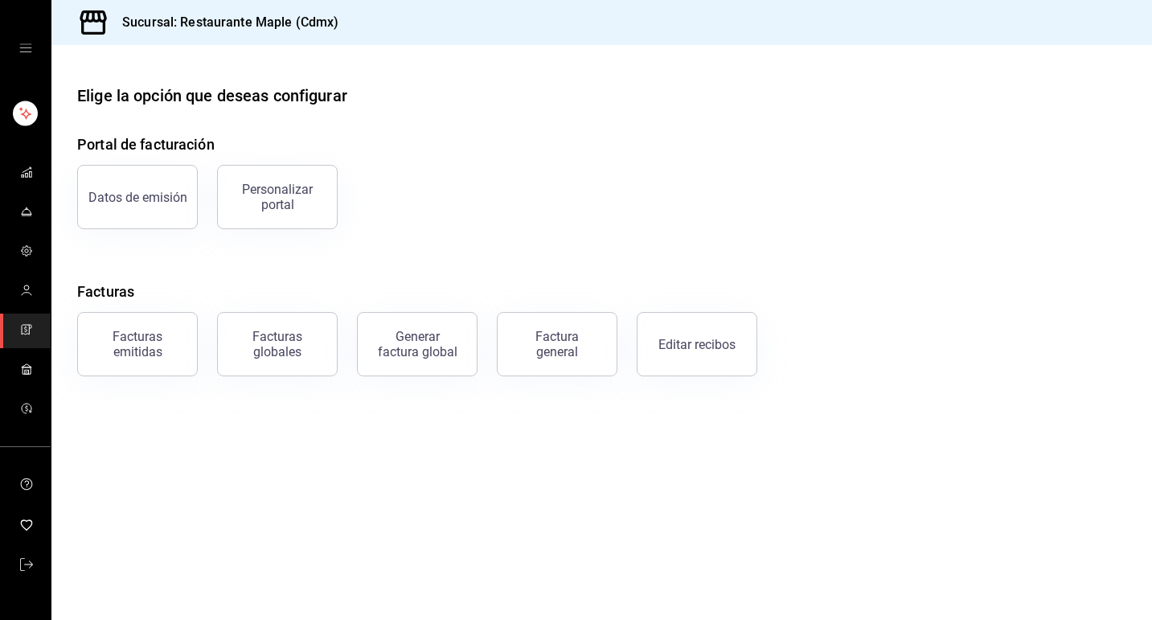
click at [28, 64] on div "mailbox folders" at bounding box center [25, 48] width 51 height 96
click at [25, 43] on icon "open drawer" at bounding box center [25, 48] width 13 height 13
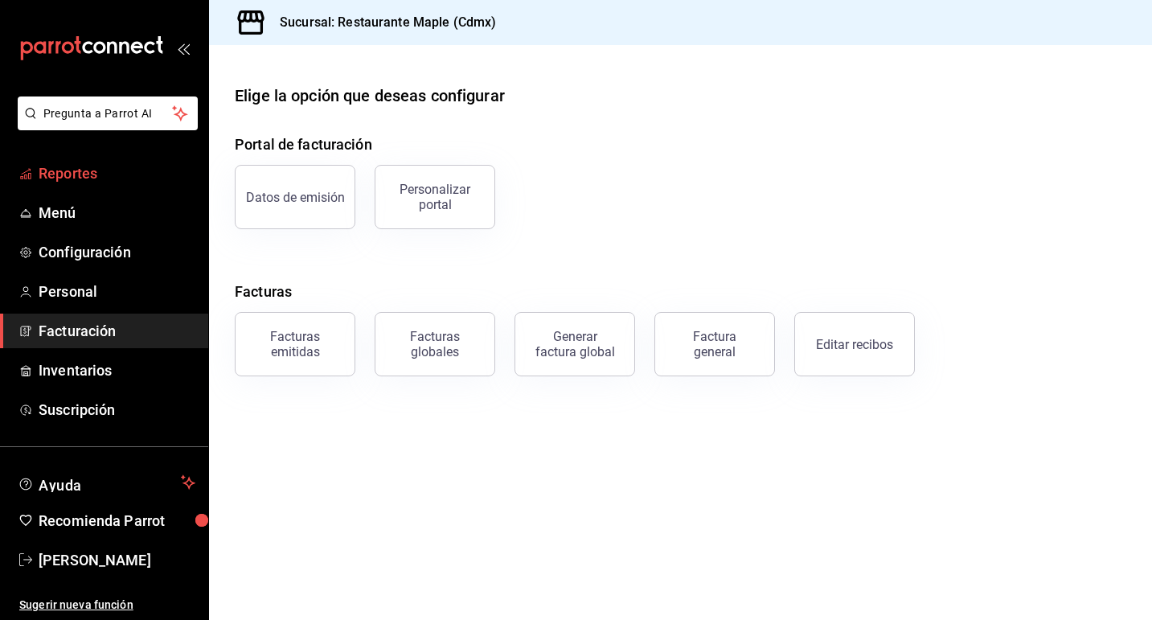
click at [133, 168] on span "Reportes" at bounding box center [117, 173] width 157 height 22
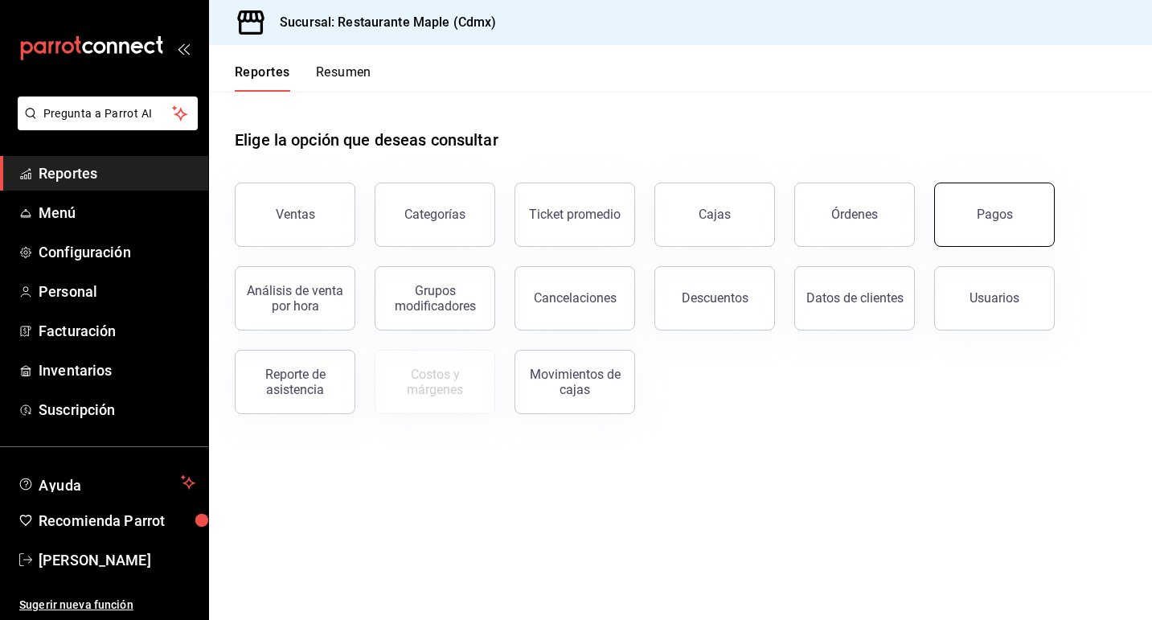
click at [970, 203] on button "Pagos" at bounding box center [994, 215] width 121 height 64
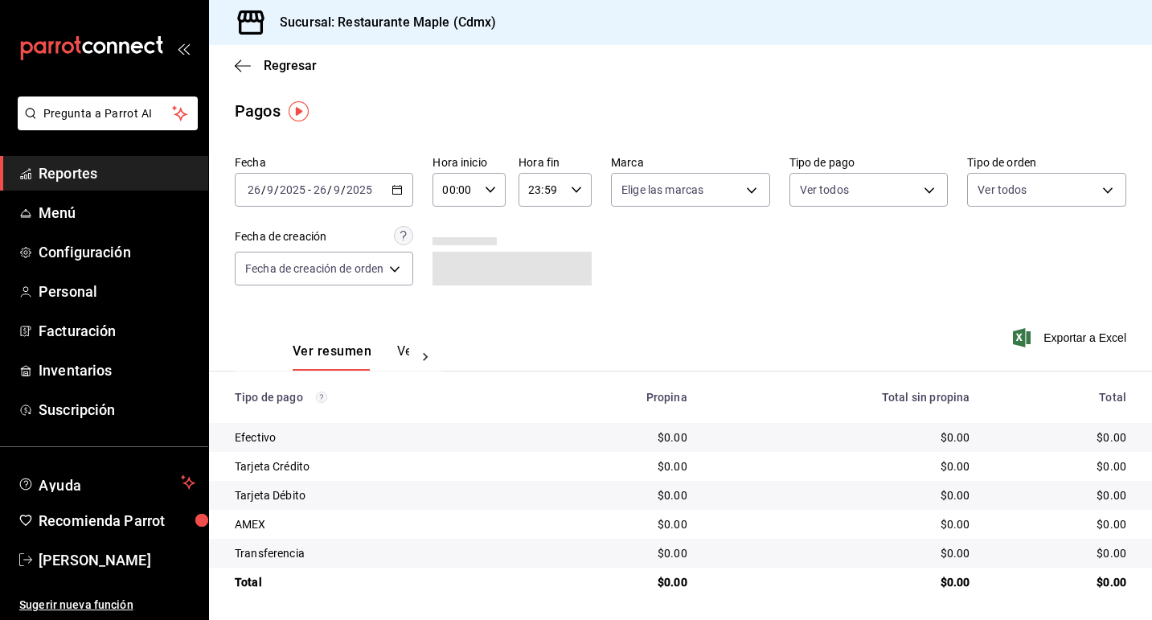
click at [388, 186] on div "[DATE] [DATE] - [DATE] [DATE]" at bounding box center [324, 190] width 178 height 34
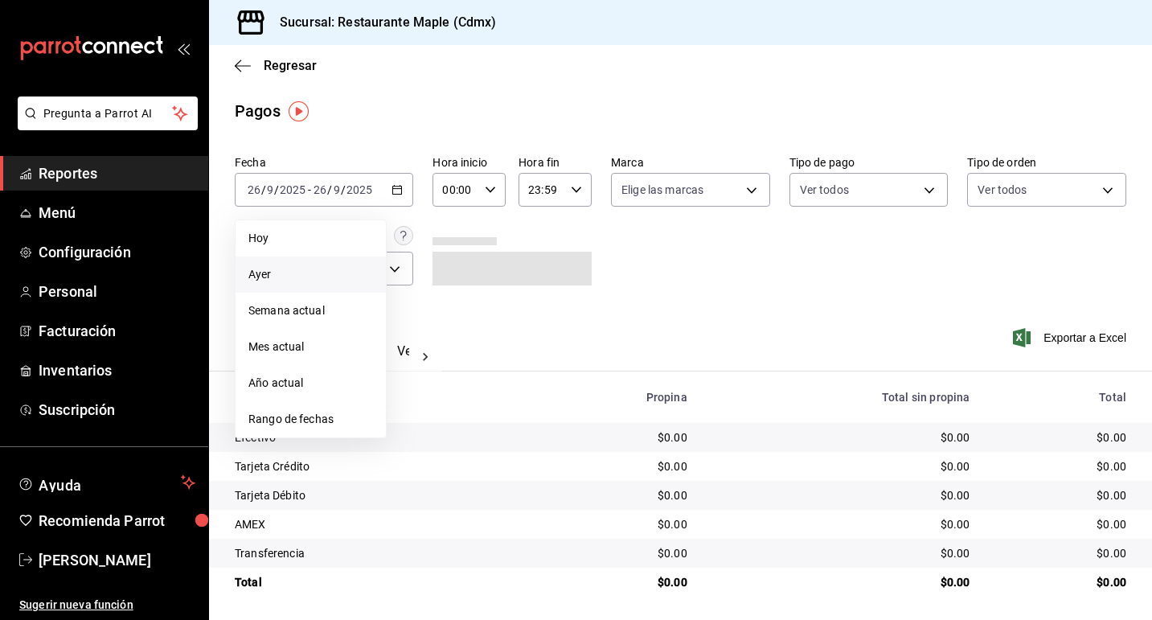
click at [336, 266] on span "Ayer" at bounding box center [310, 274] width 125 height 17
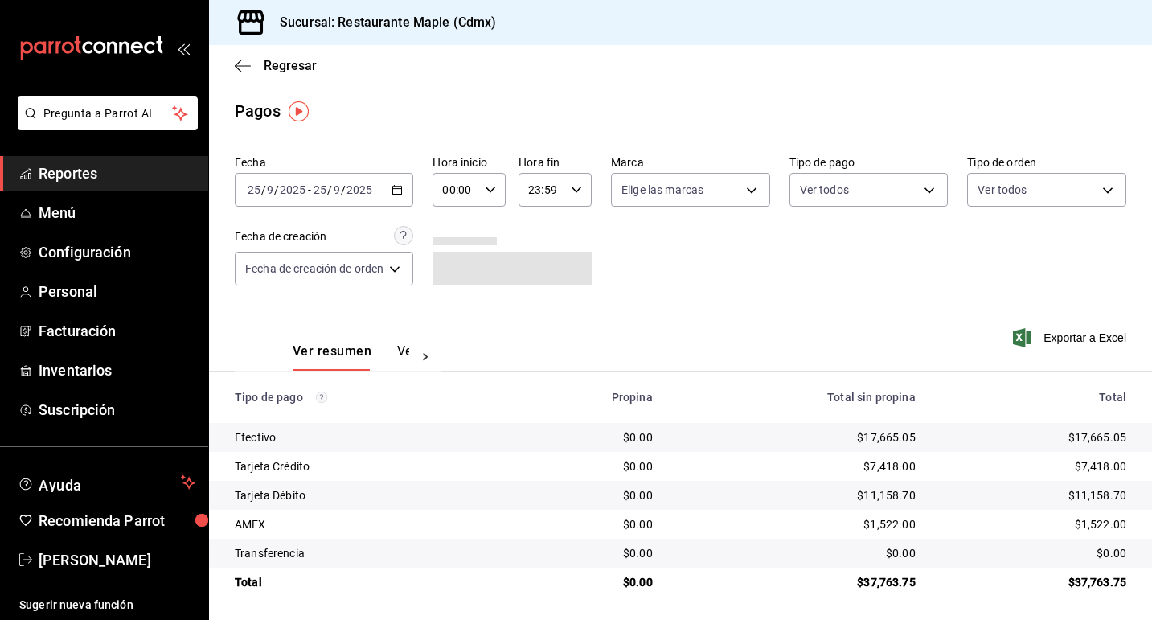
scroll to position [2, 0]
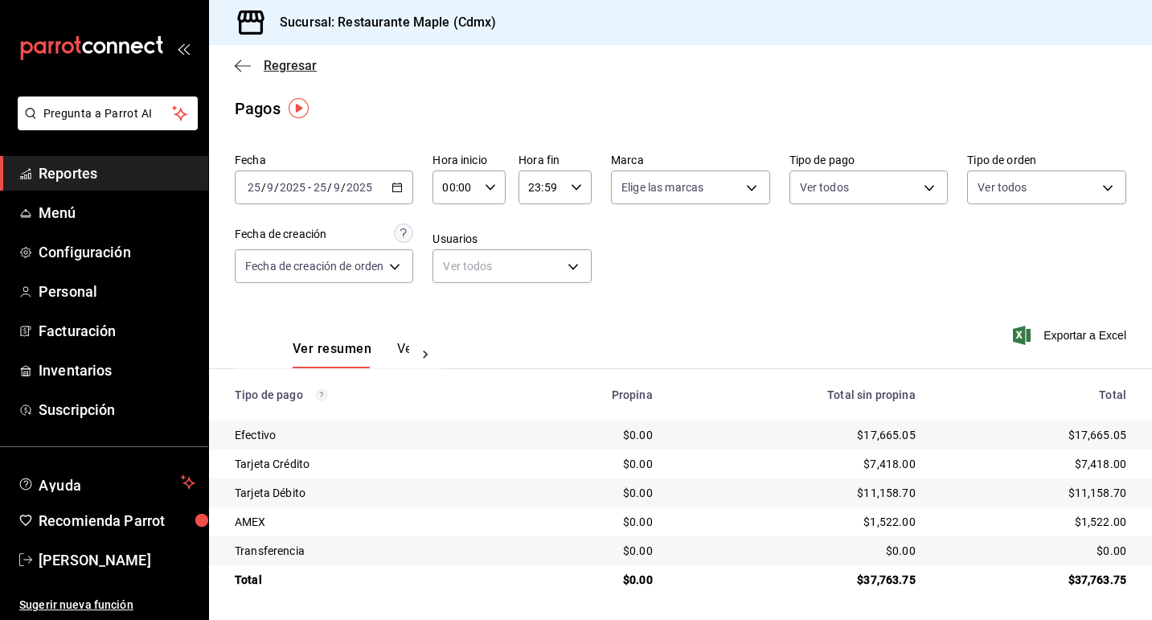
click at [246, 65] on icon "button" at bounding box center [243, 65] width 16 height 1
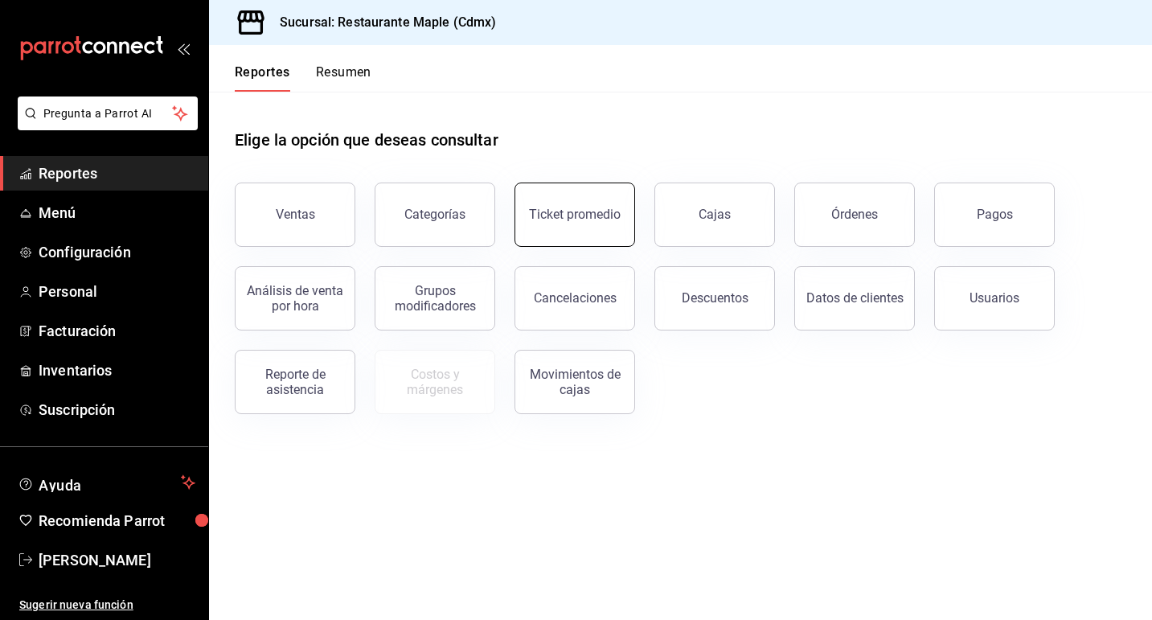
click at [574, 210] on div "Ticket promedio" at bounding box center [575, 214] width 92 height 15
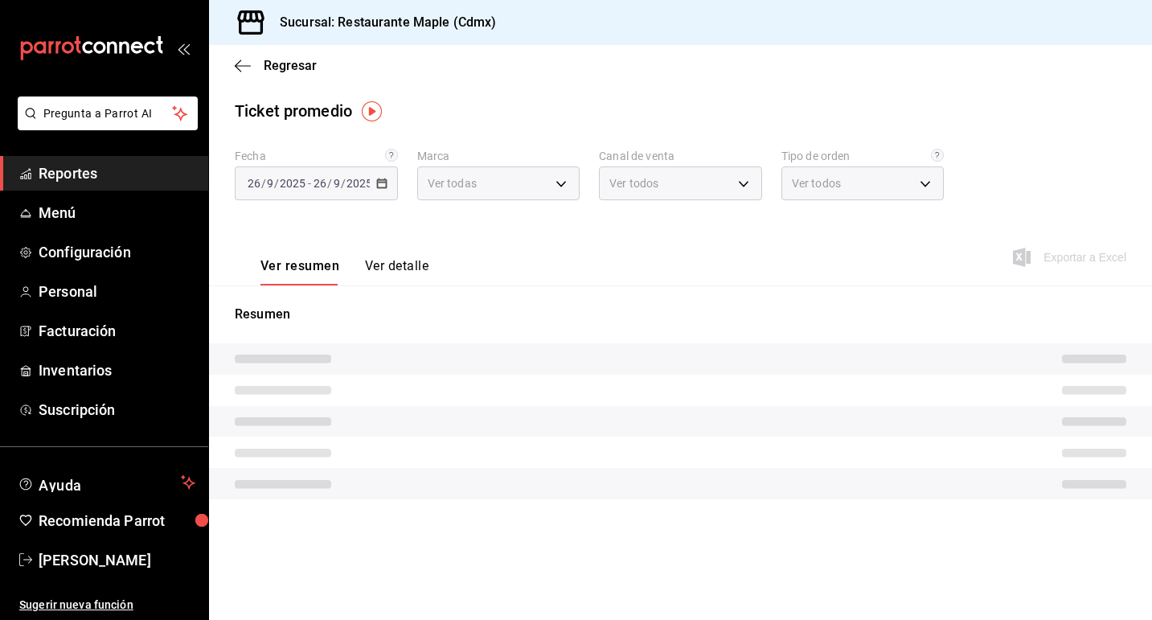
type input "9367c8d0-d5bf-442c-b6f8-a503c691c07e"
type input "PARROT,UBER_EATS,RAPPI,DIDI_FOOD,ONLINE"
type input "c2874926-3b02-42ce-9bc0-1c9d715f8c3e,1f854feb-a714-4e01-9480-9adb12524e61,bad30…"
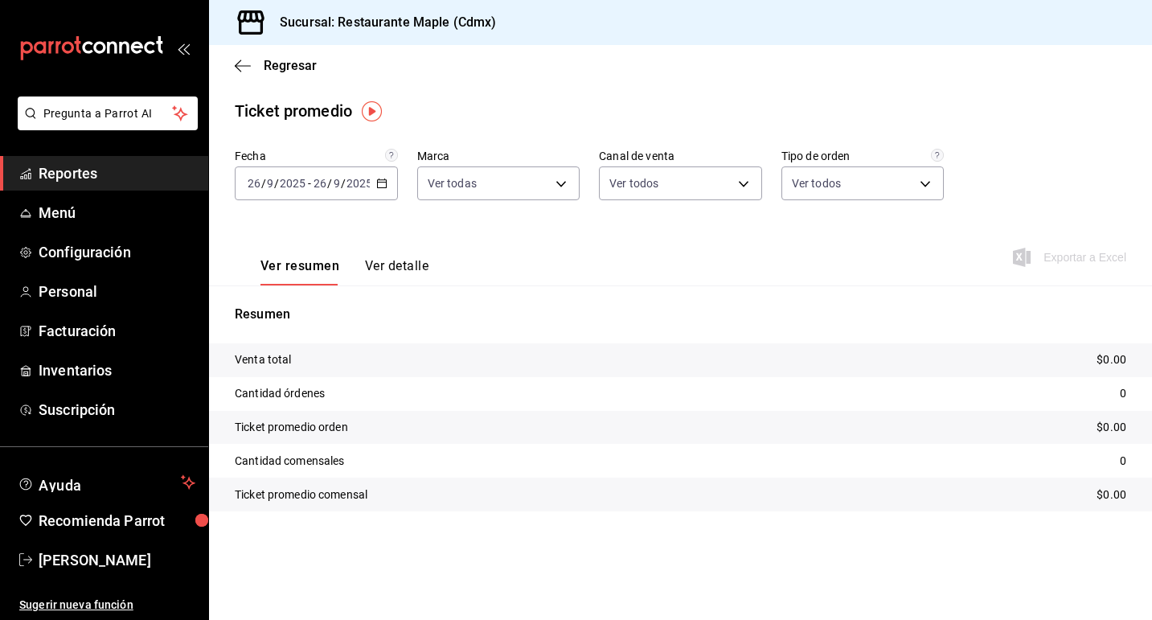
click at [387, 182] on div "[DATE] [DATE] - [DATE] [DATE]" at bounding box center [316, 183] width 163 height 34
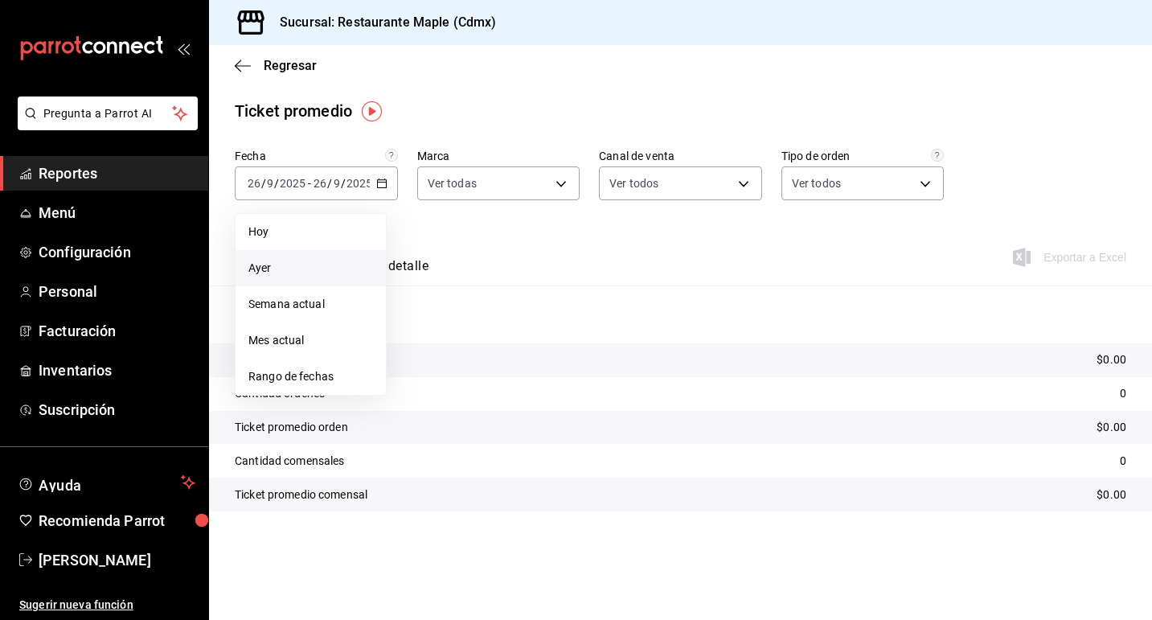
click at [309, 261] on span "Ayer" at bounding box center [310, 268] width 125 height 17
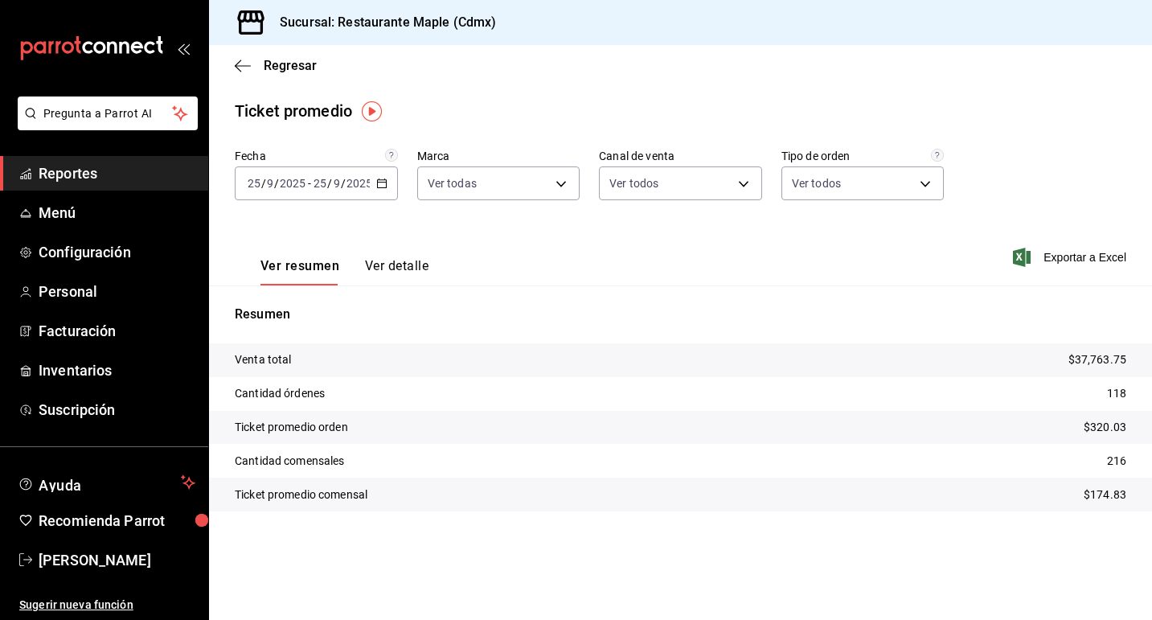
click at [380, 183] on icon "button" at bounding box center [381, 183] width 11 height 11
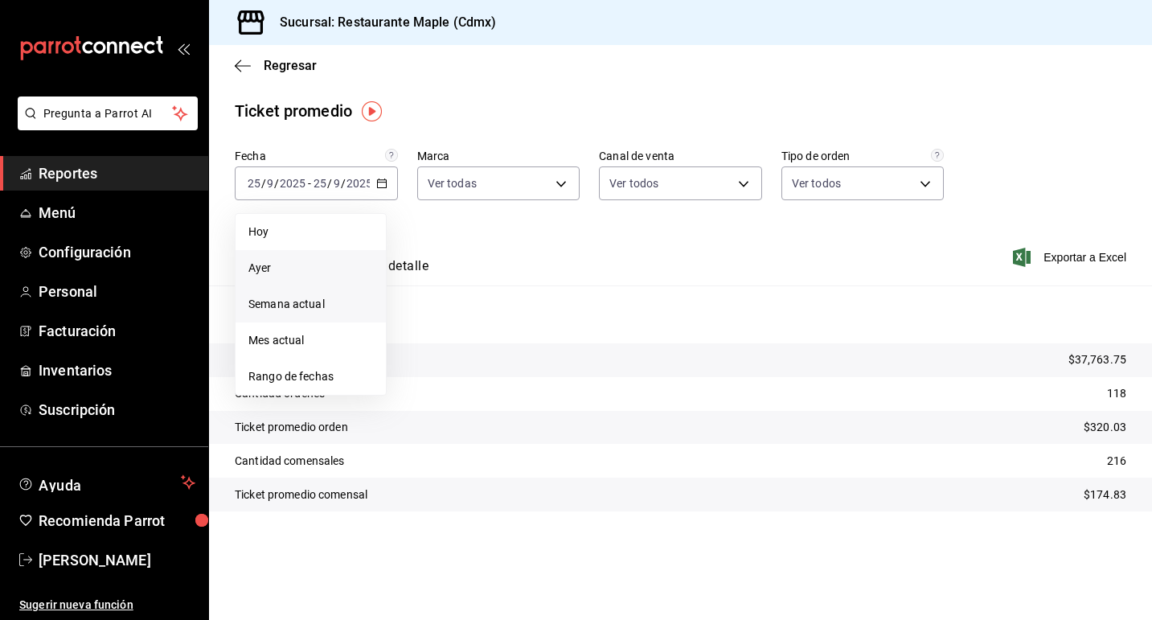
click at [339, 300] on span "Semana actual" at bounding box center [310, 304] width 125 height 17
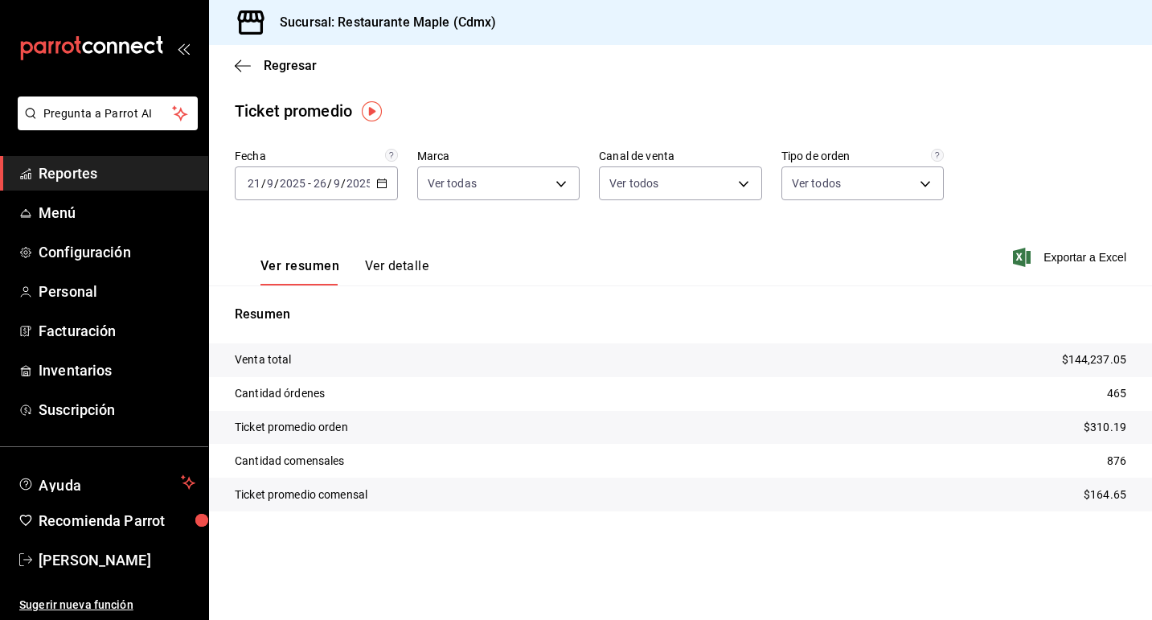
click at [382, 184] on icon "button" at bounding box center [381, 183] width 11 height 11
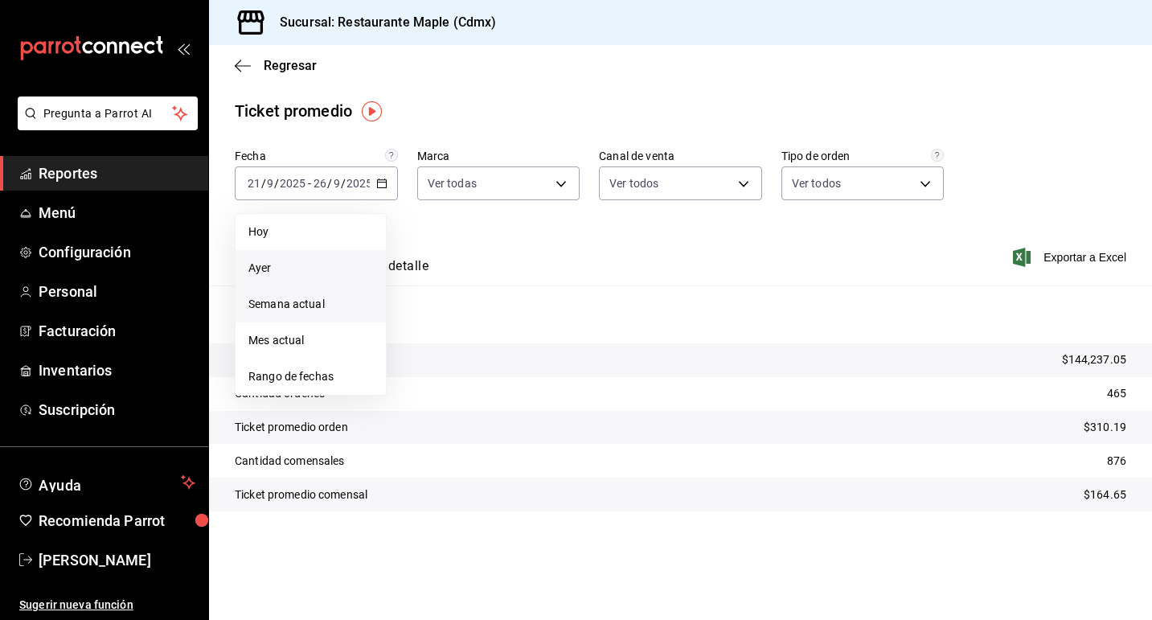
click at [298, 264] on span "Ayer" at bounding box center [310, 268] width 125 height 17
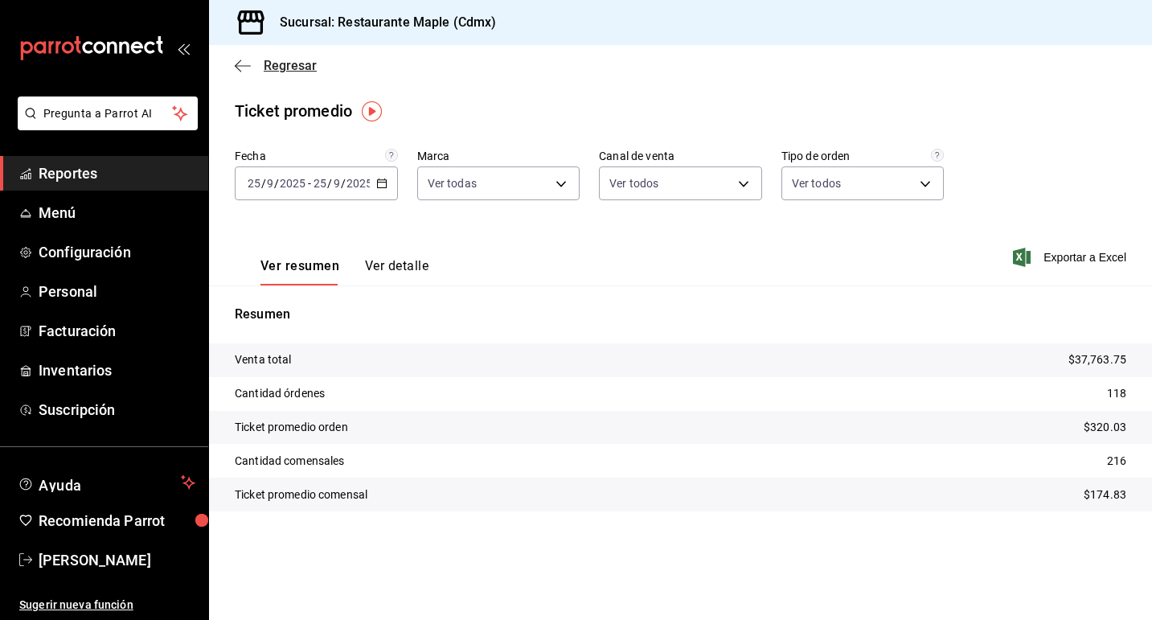
click at [289, 66] on span "Regresar" at bounding box center [290, 65] width 53 height 15
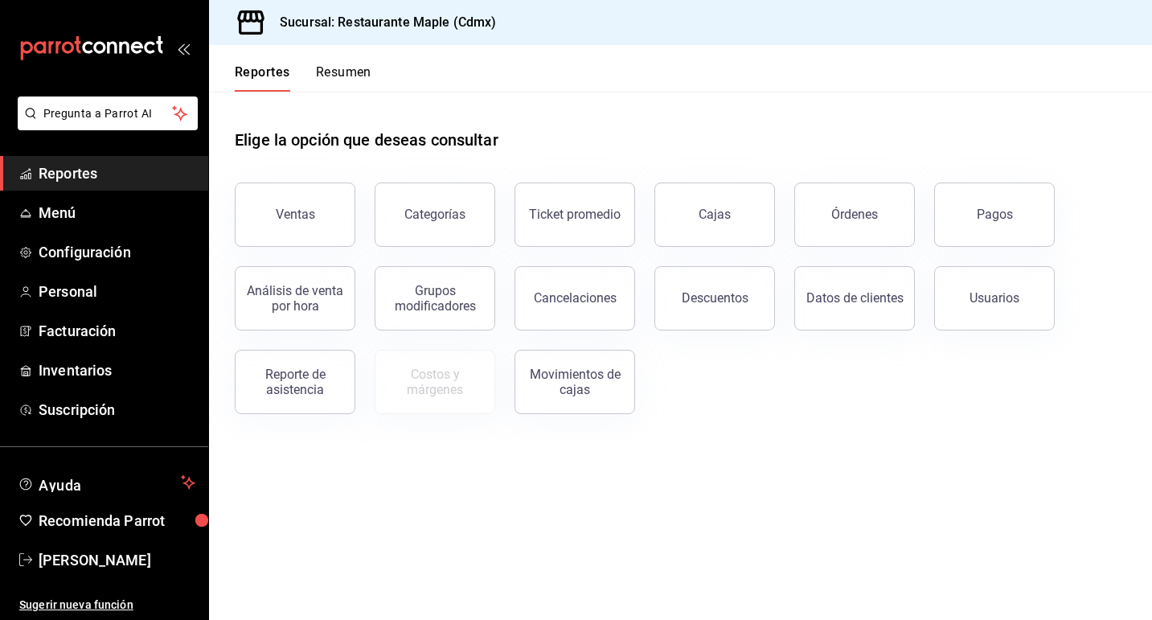
click at [343, 68] on button "Resumen" at bounding box center [343, 77] width 55 height 27
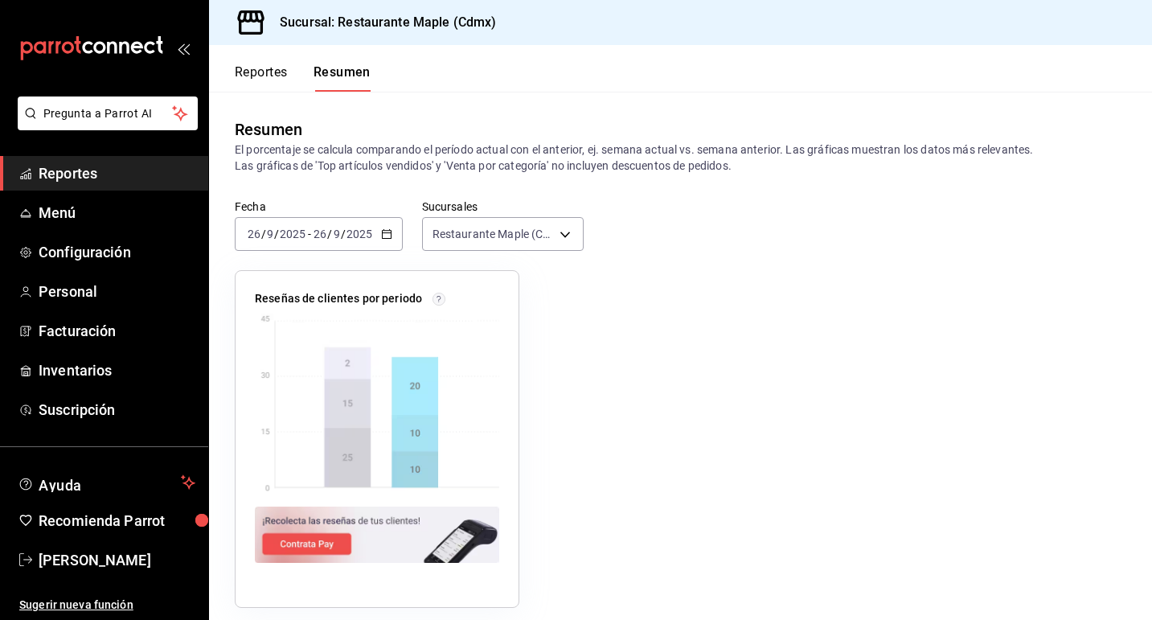
click at [392, 227] on div "[DATE] [DATE] - [DATE] [DATE]" at bounding box center [319, 234] width 168 height 34
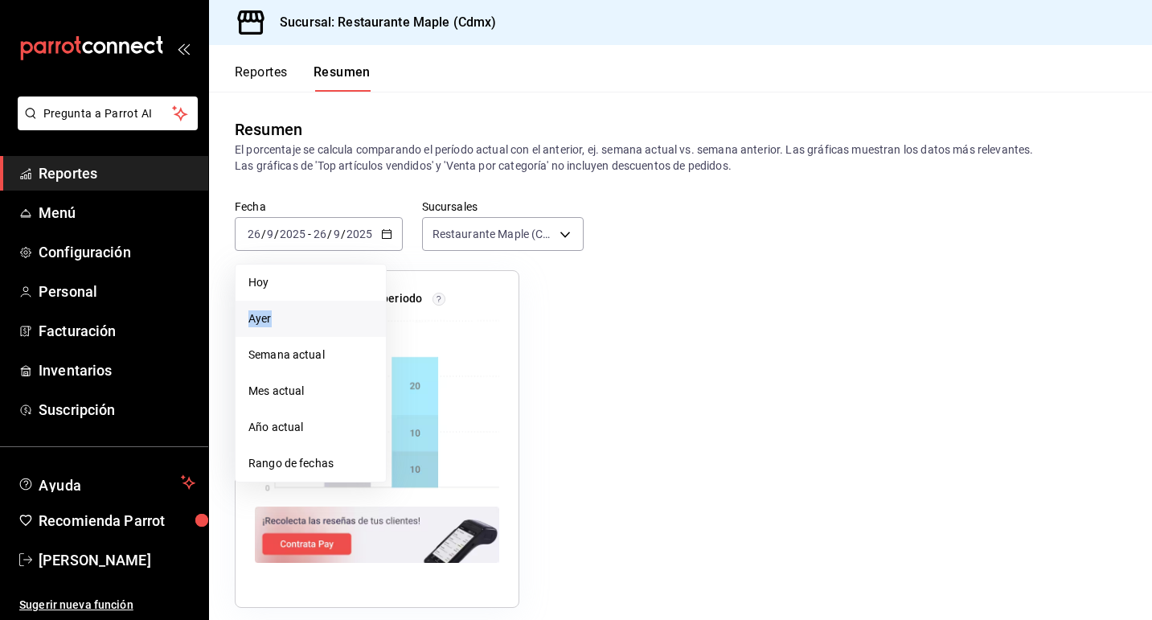
drag, startPoint x: 336, startPoint y: 299, endPoint x: 328, endPoint y: 322, distance: 24.7
click at [328, 322] on ul "Hoy Ayer Semana actual Mes actual Año actual Rango de fechas" at bounding box center [311, 373] width 152 height 219
click at [328, 322] on span "Ayer" at bounding box center [310, 318] width 125 height 17
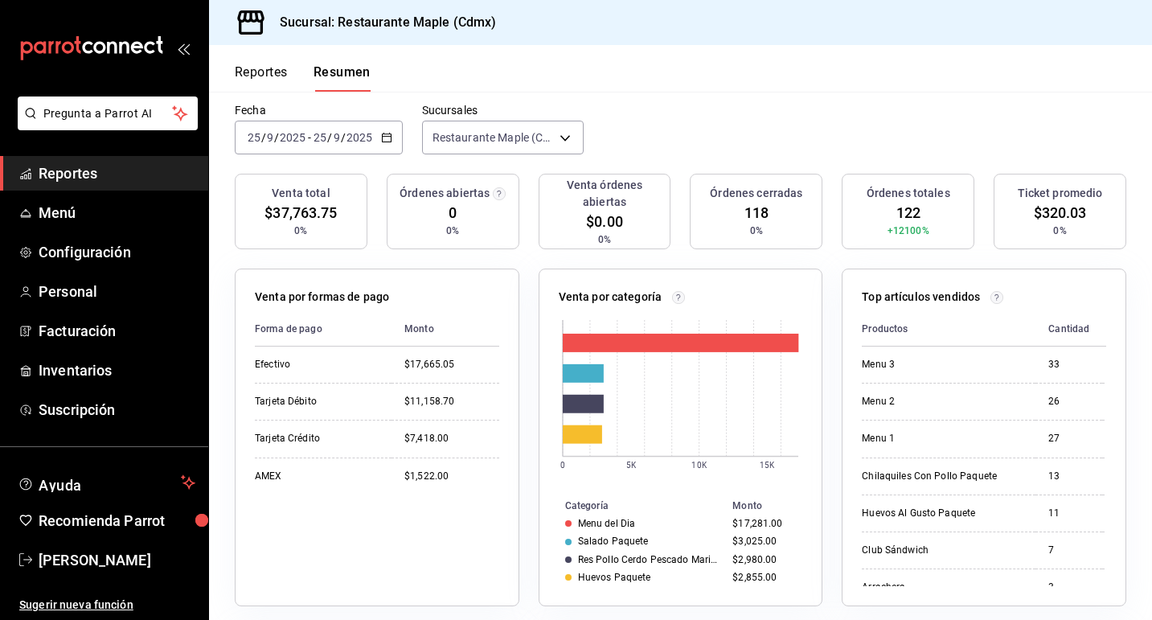
scroll to position [100, 0]
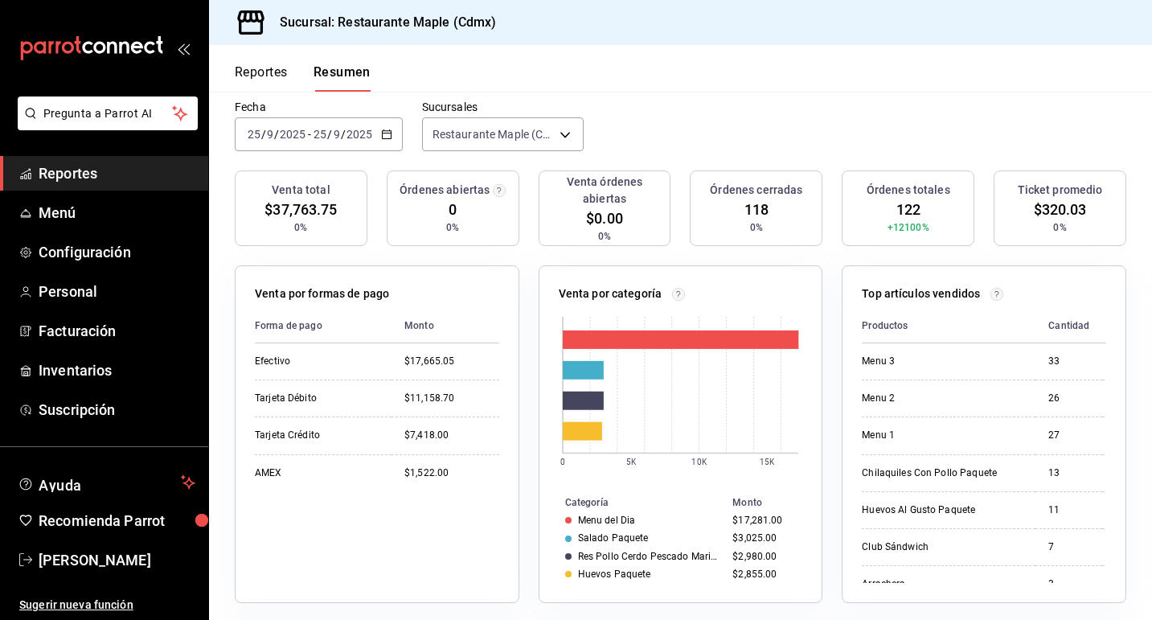
click at [388, 132] on icon "button" at bounding box center [386, 134] width 11 height 11
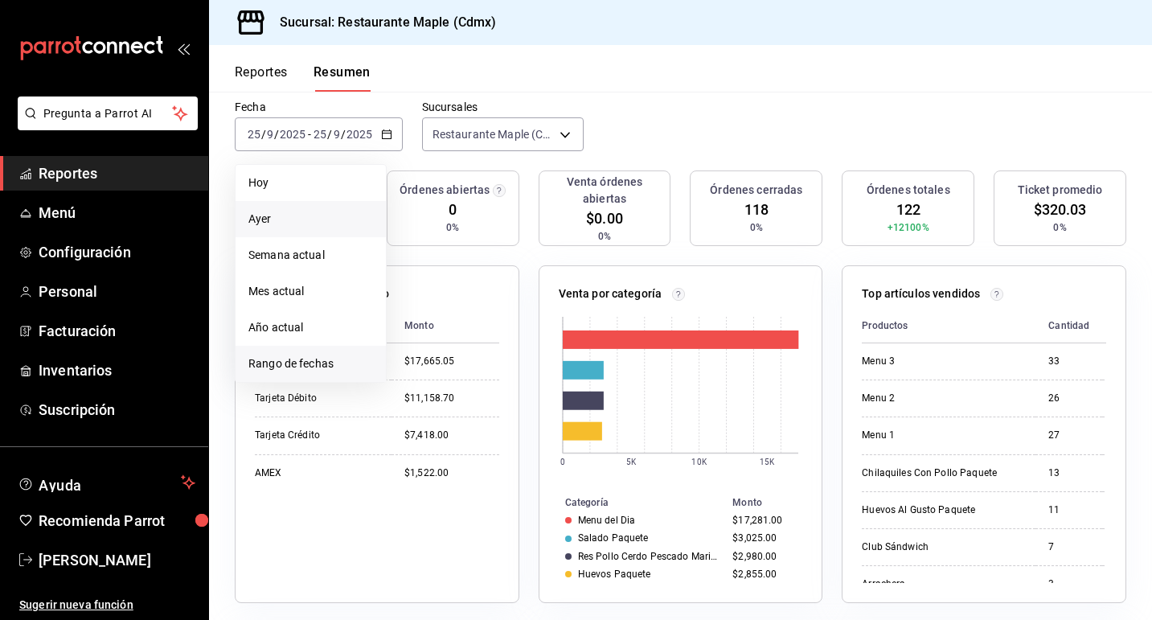
click at [315, 365] on span "Rango de fechas" at bounding box center [310, 363] width 125 height 17
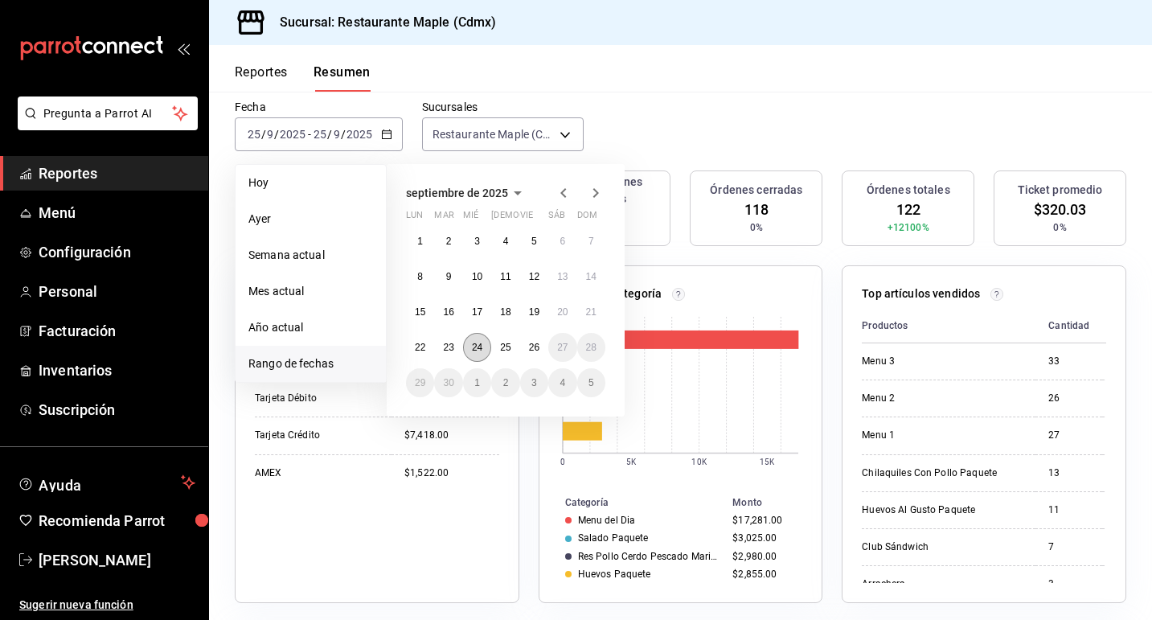
click at [474, 343] on abbr "24" at bounding box center [477, 347] width 10 height 11
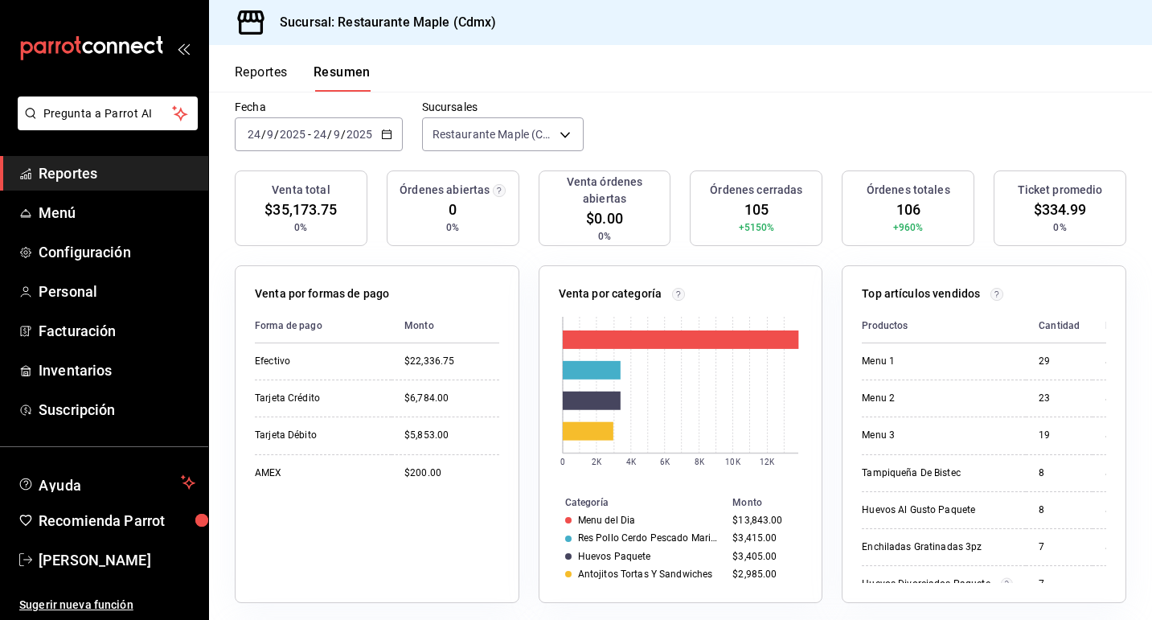
click at [385, 132] on icon "button" at bounding box center [386, 134] width 11 height 11
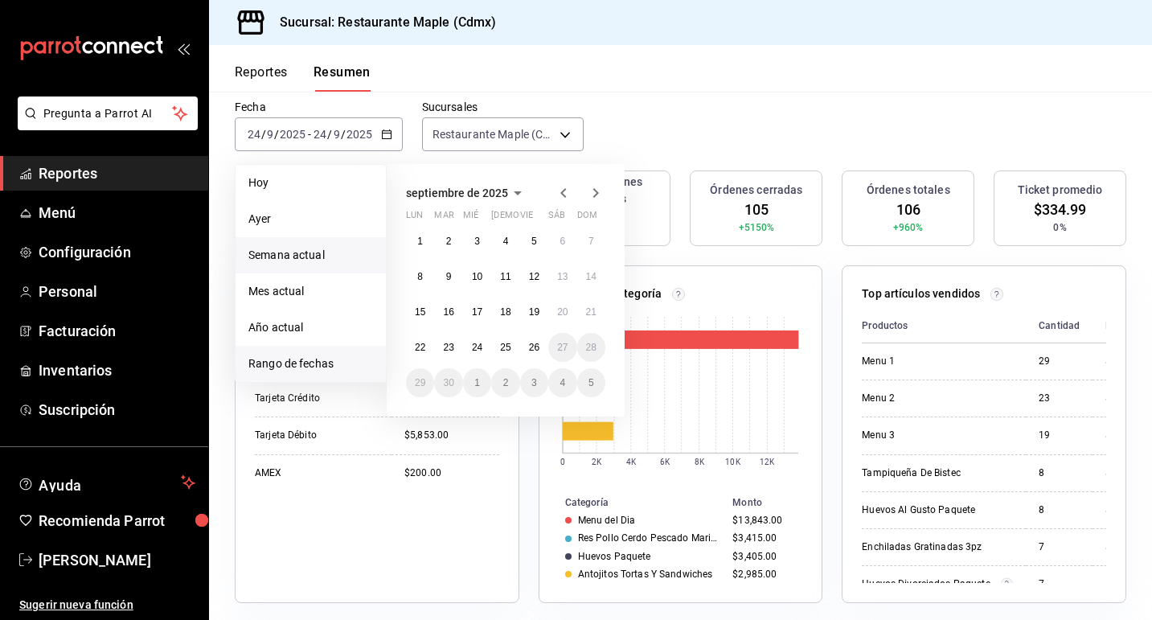
click at [316, 247] on span "Semana actual" at bounding box center [310, 255] width 125 height 17
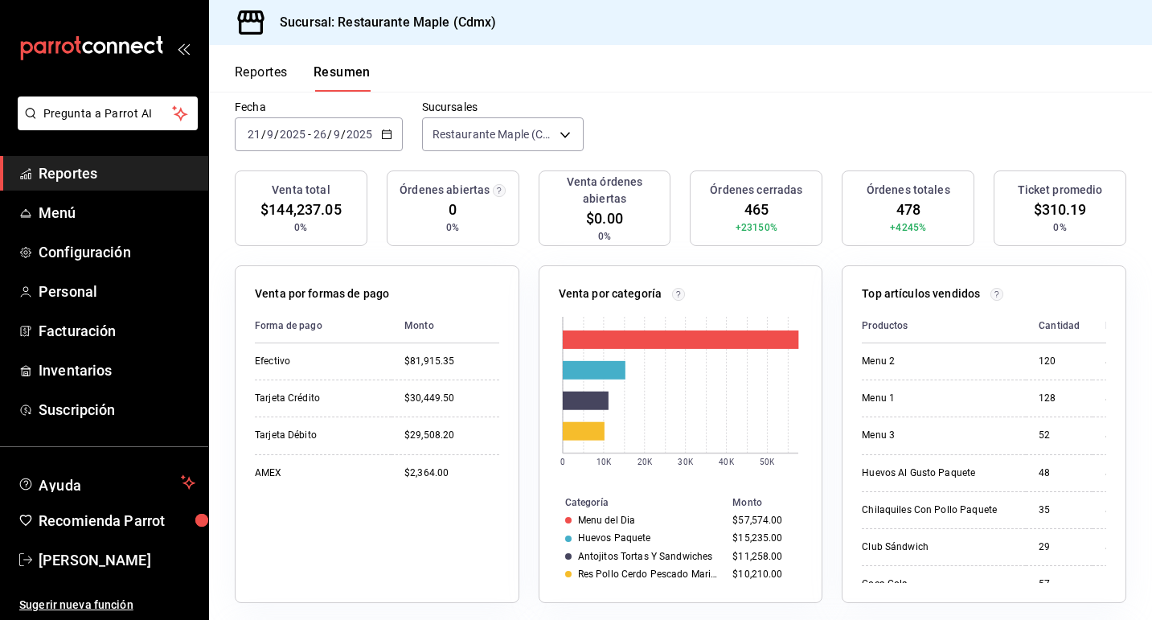
click at [265, 68] on button "Reportes" at bounding box center [261, 77] width 53 height 27
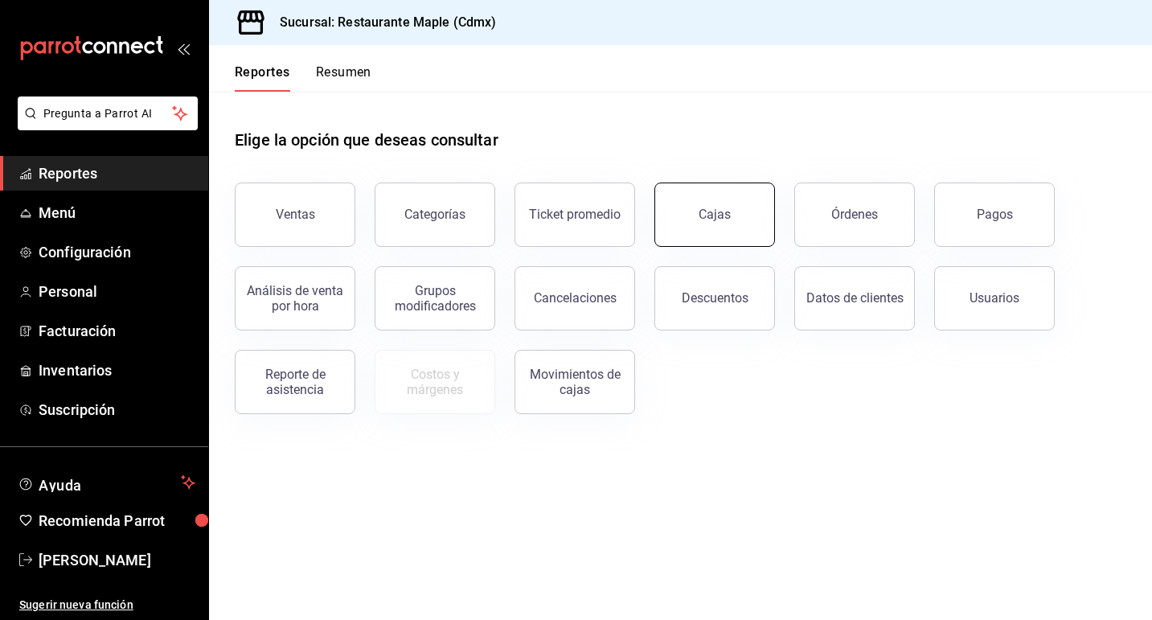
click at [724, 201] on link "Cajas" at bounding box center [714, 215] width 121 height 64
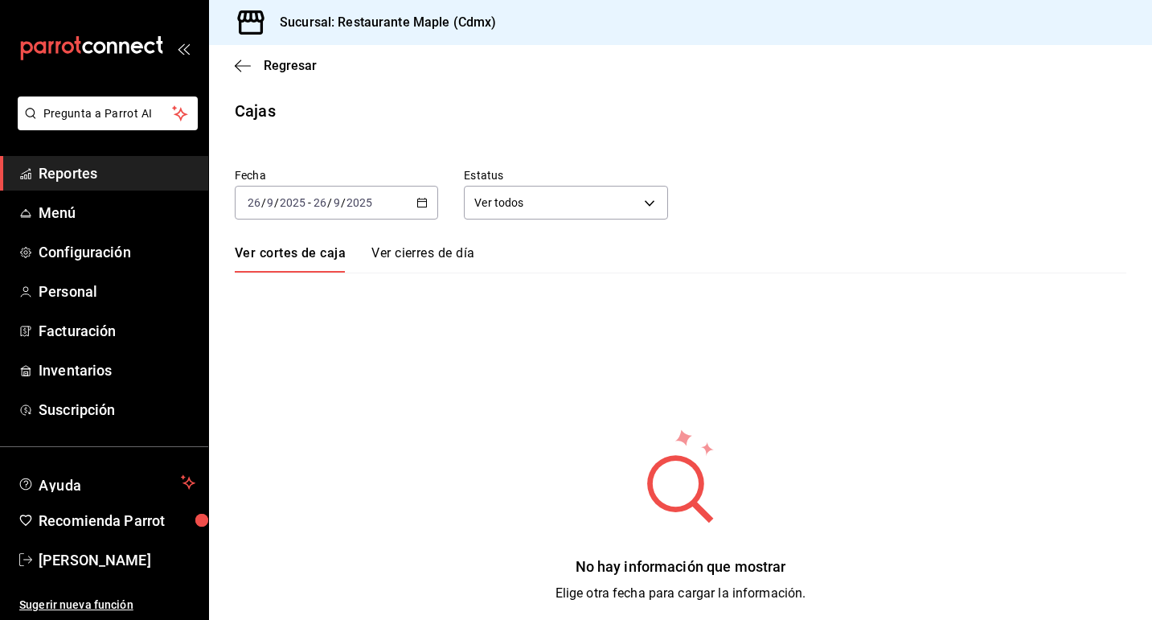
click at [433, 204] on div "[DATE] [DATE] - [DATE] [DATE]" at bounding box center [336, 203] width 203 height 34
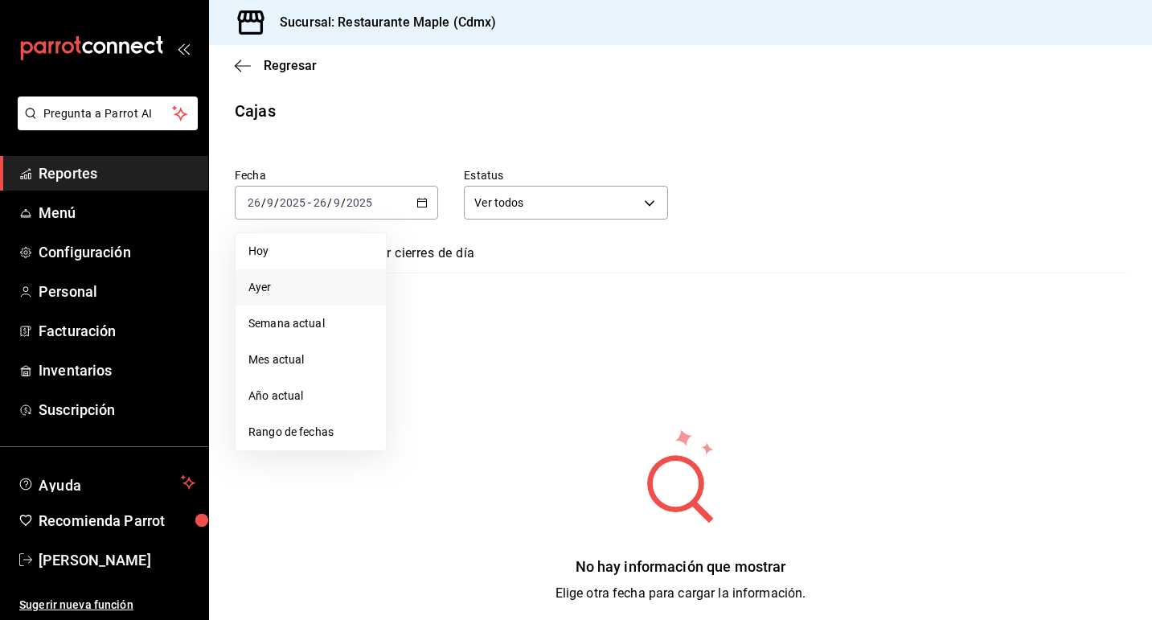
click at [357, 273] on li "Ayer" at bounding box center [311, 287] width 150 height 36
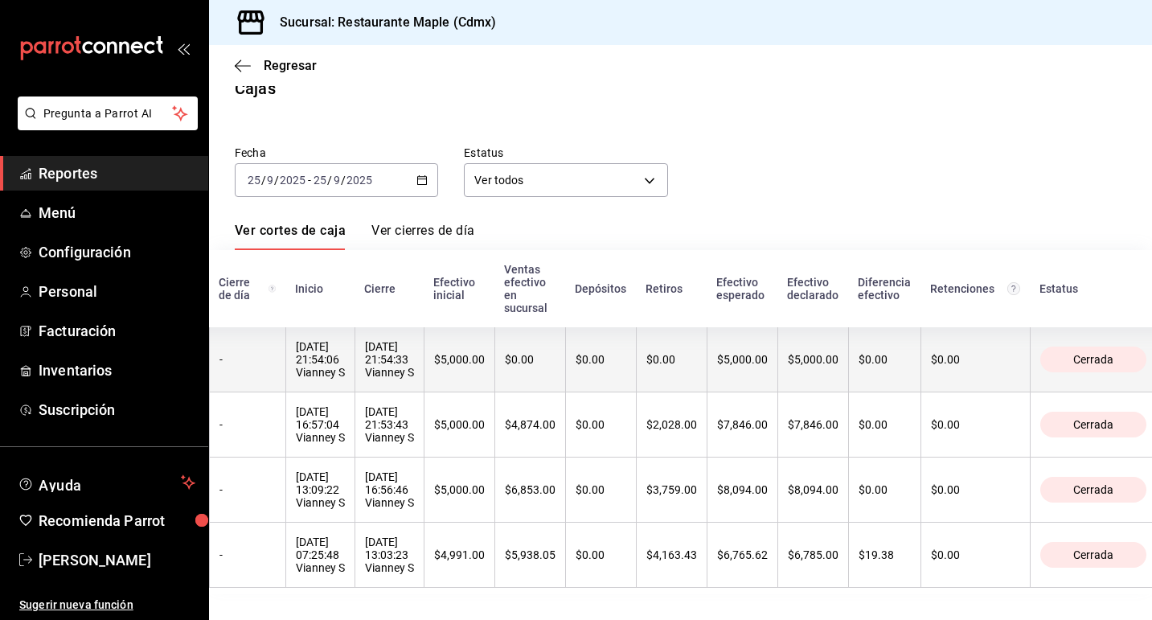
scroll to position [0, 48]
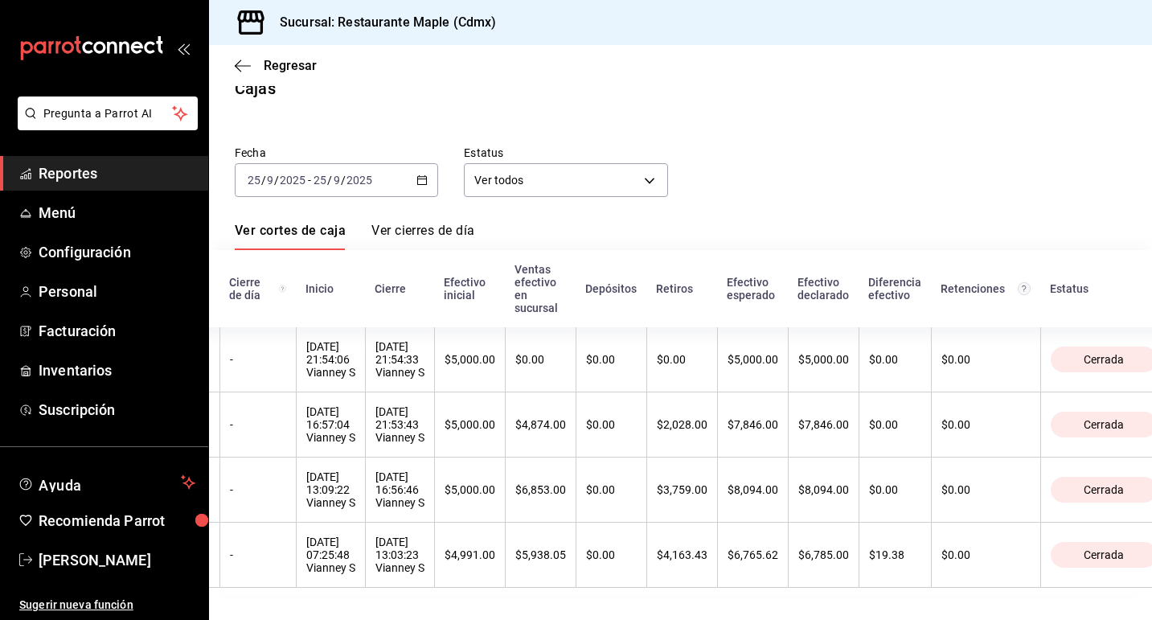
click at [426, 180] on div "[DATE] [DATE] - [DATE] [DATE]" at bounding box center [336, 180] width 203 height 34
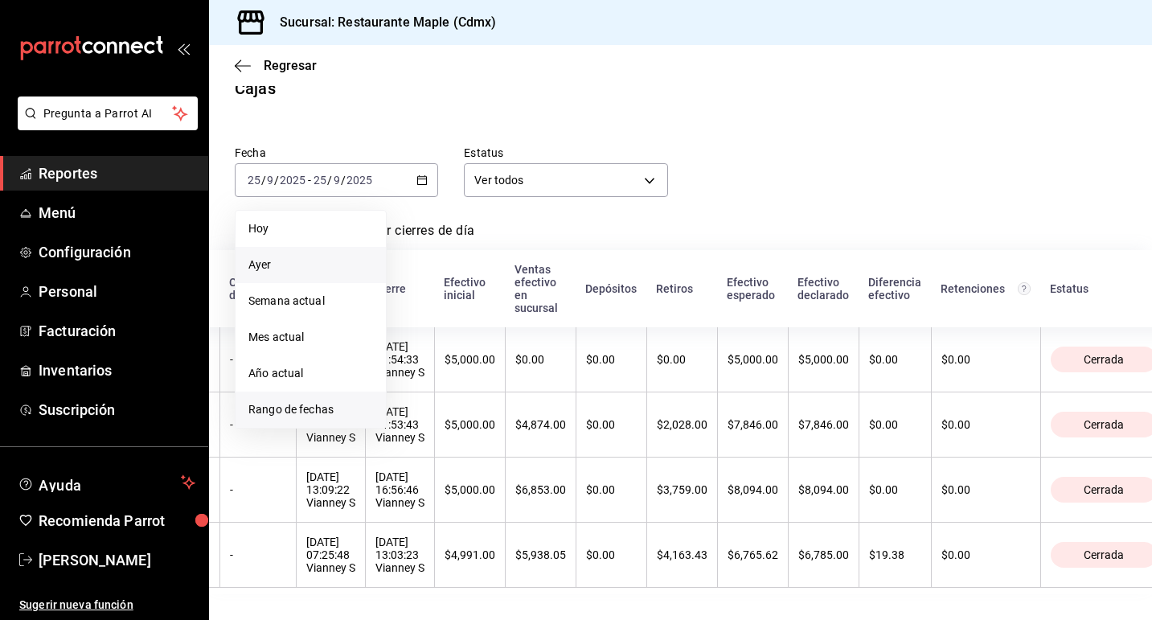
click at [319, 401] on span "Rango de fechas" at bounding box center [310, 409] width 125 height 17
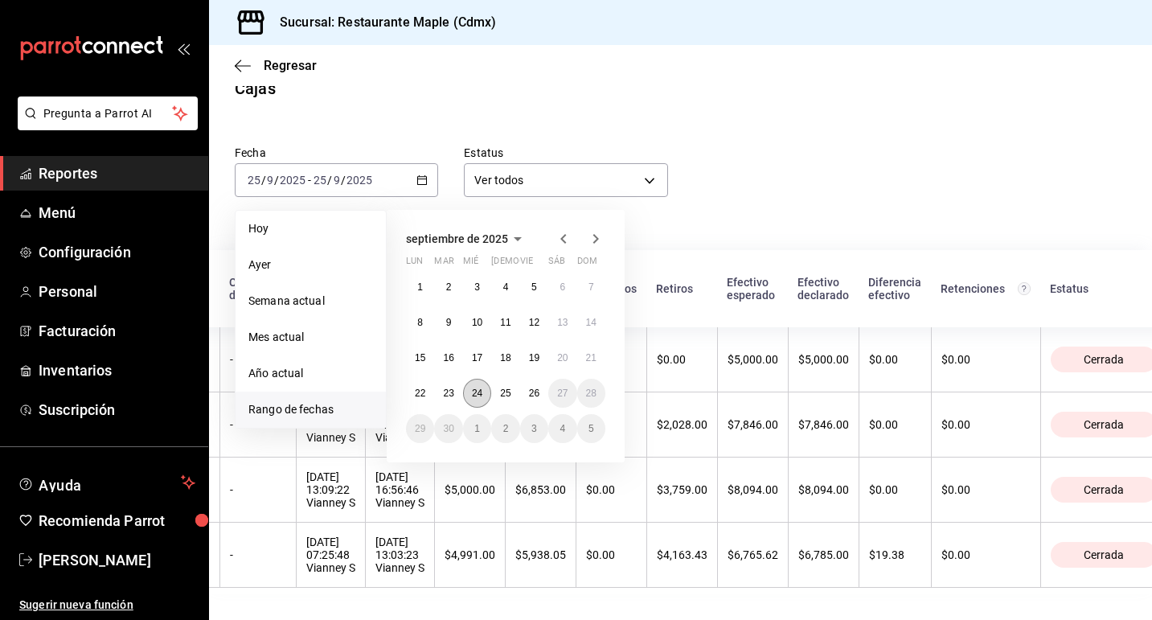
click at [482, 388] on abbr "24" at bounding box center [477, 393] width 10 height 11
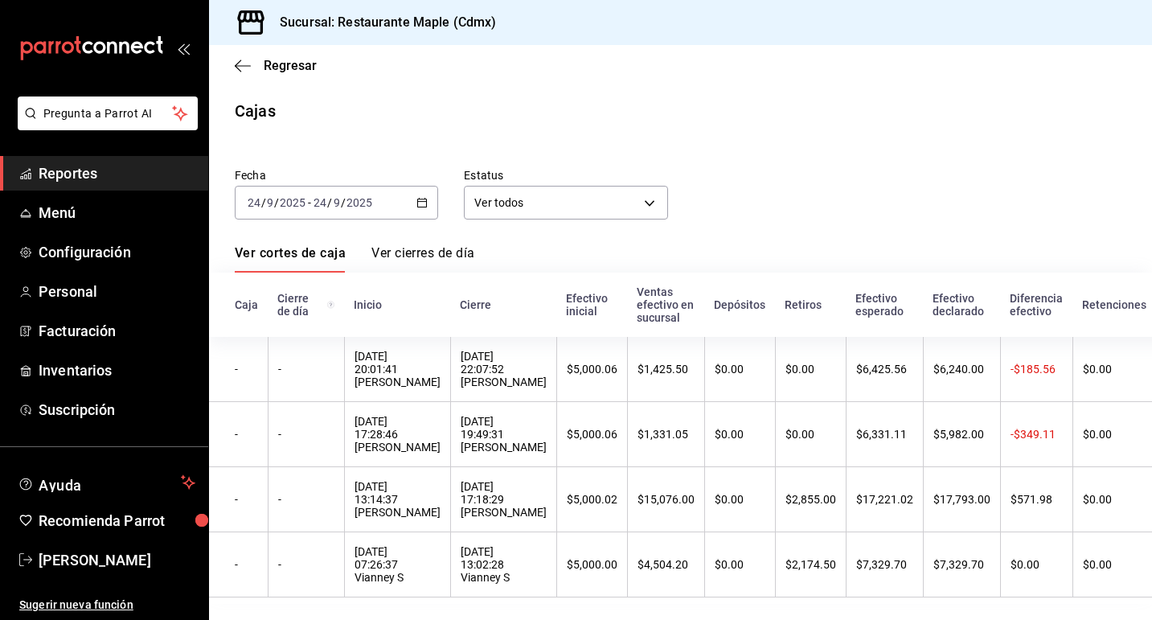
scroll to position [15, 0]
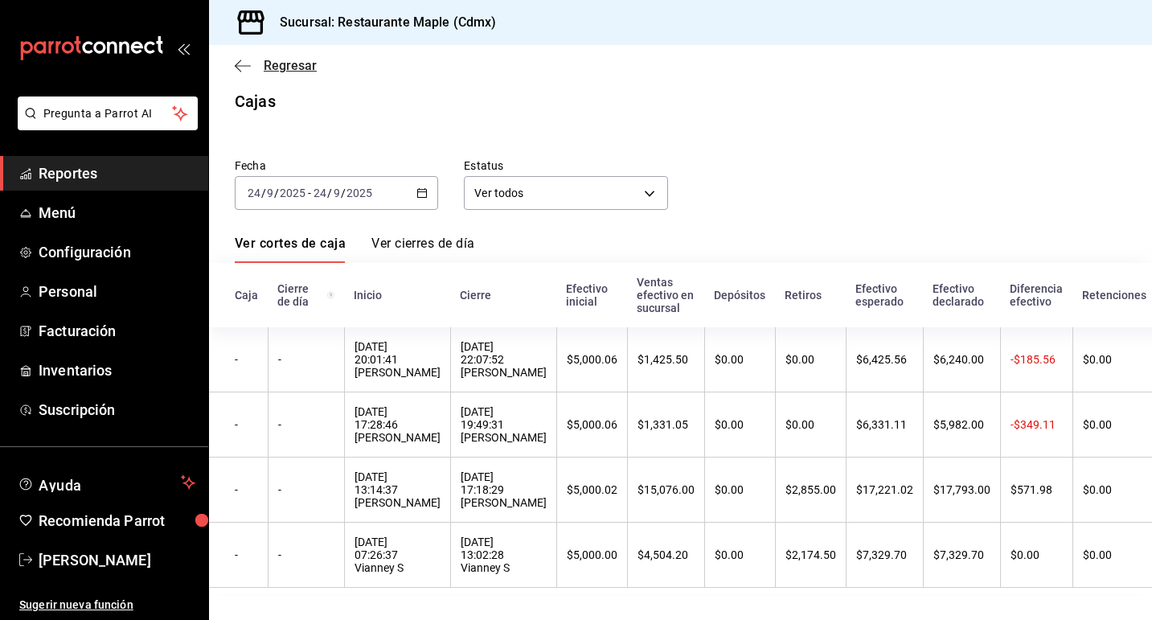
click at [247, 68] on icon "button" at bounding box center [243, 66] width 16 height 14
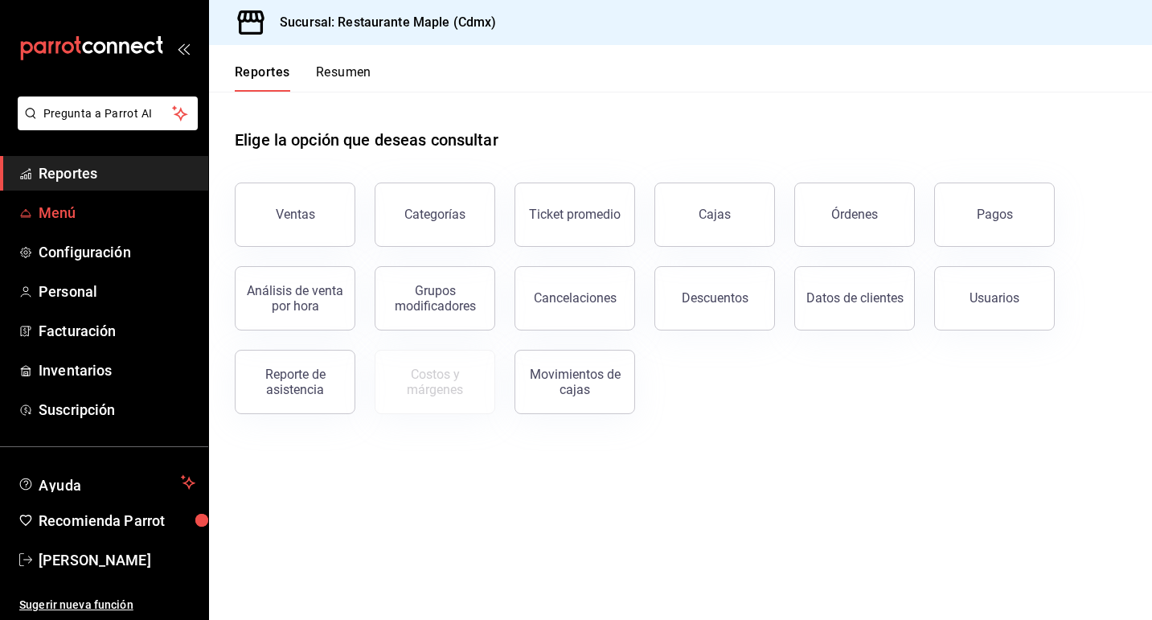
click at [110, 219] on span "Menú" at bounding box center [117, 213] width 157 height 22
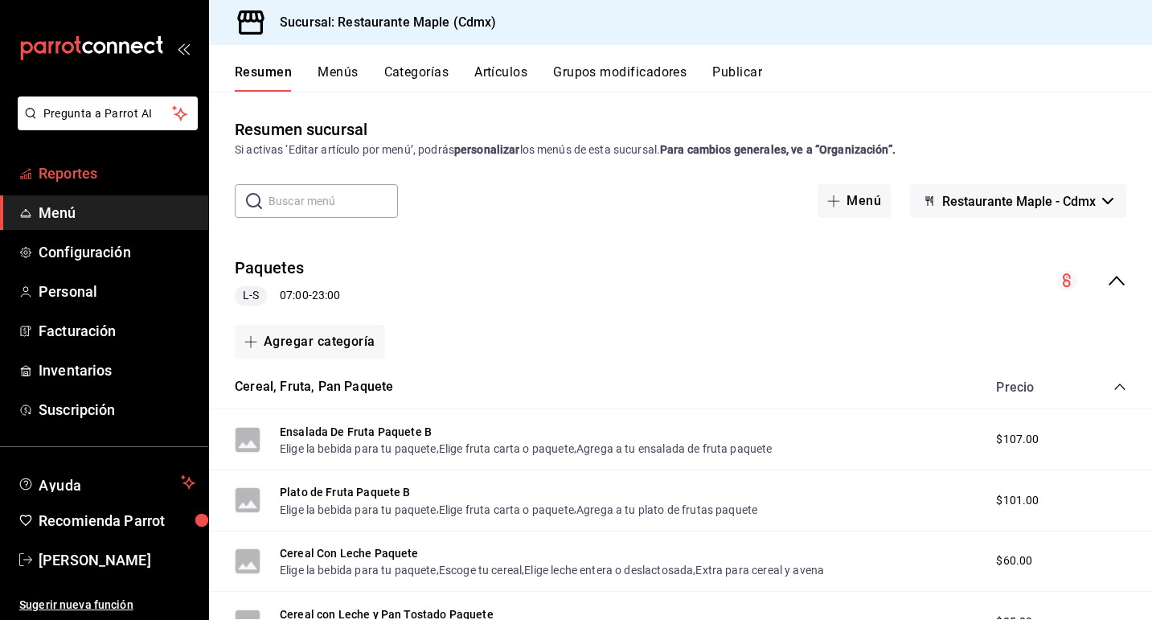
click at [91, 177] on span "Reportes" at bounding box center [117, 173] width 157 height 22
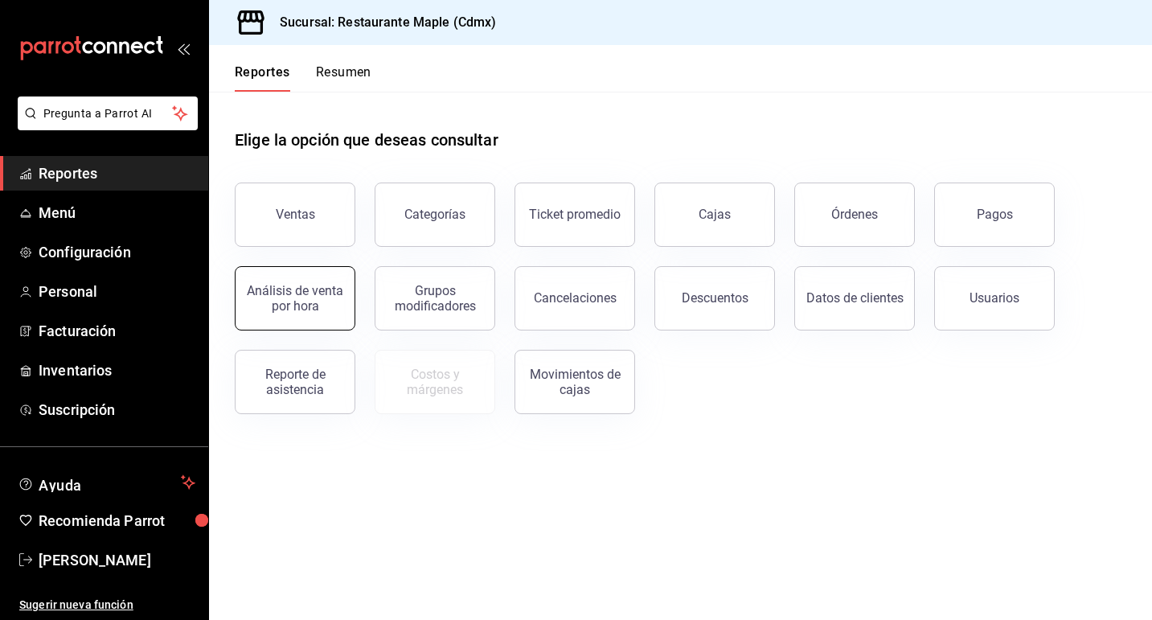
click at [285, 299] on div "Análisis de venta por hora" at bounding box center [295, 298] width 100 height 31
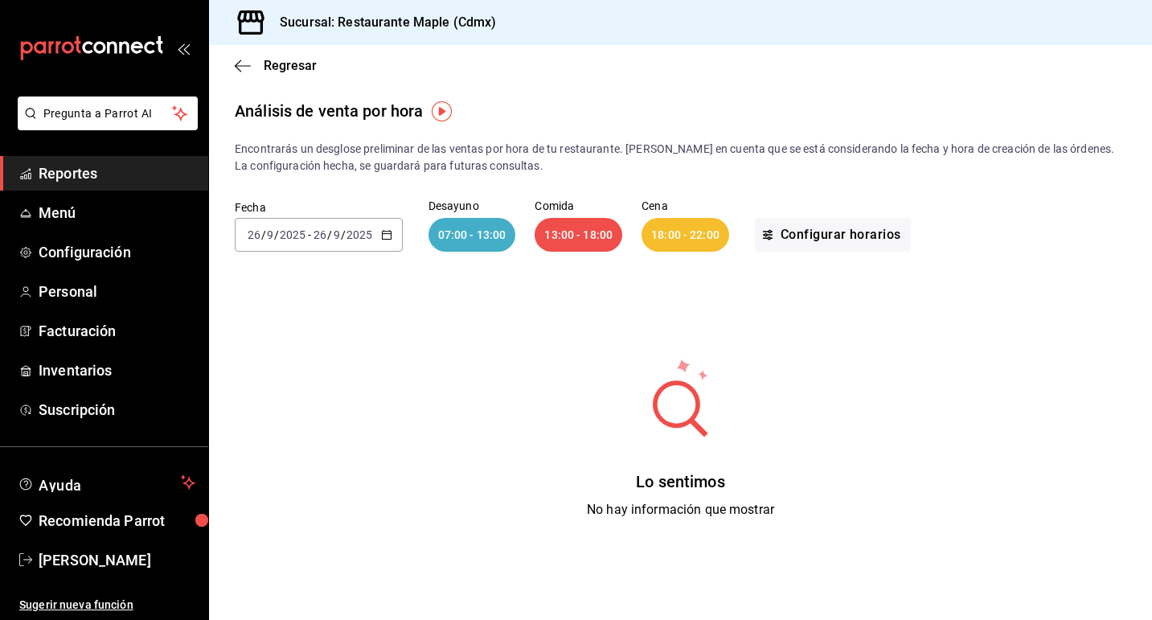
click at [392, 236] on div "[DATE] [DATE] - [DATE] [DATE]" at bounding box center [319, 235] width 168 height 34
click at [344, 315] on span "Ayer" at bounding box center [310, 319] width 125 height 17
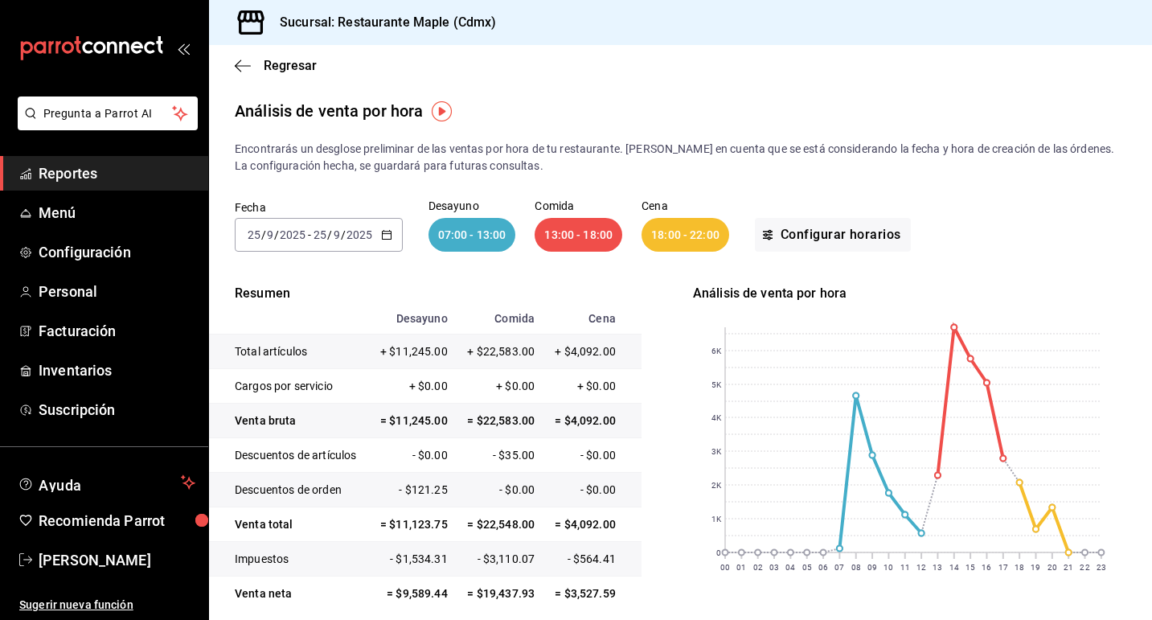
click at [245, 51] on div "Regresar" at bounding box center [680, 65] width 943 height 41
click at [242, 66] on icon "button" at bounding box center [243, 66] width 16 height 14
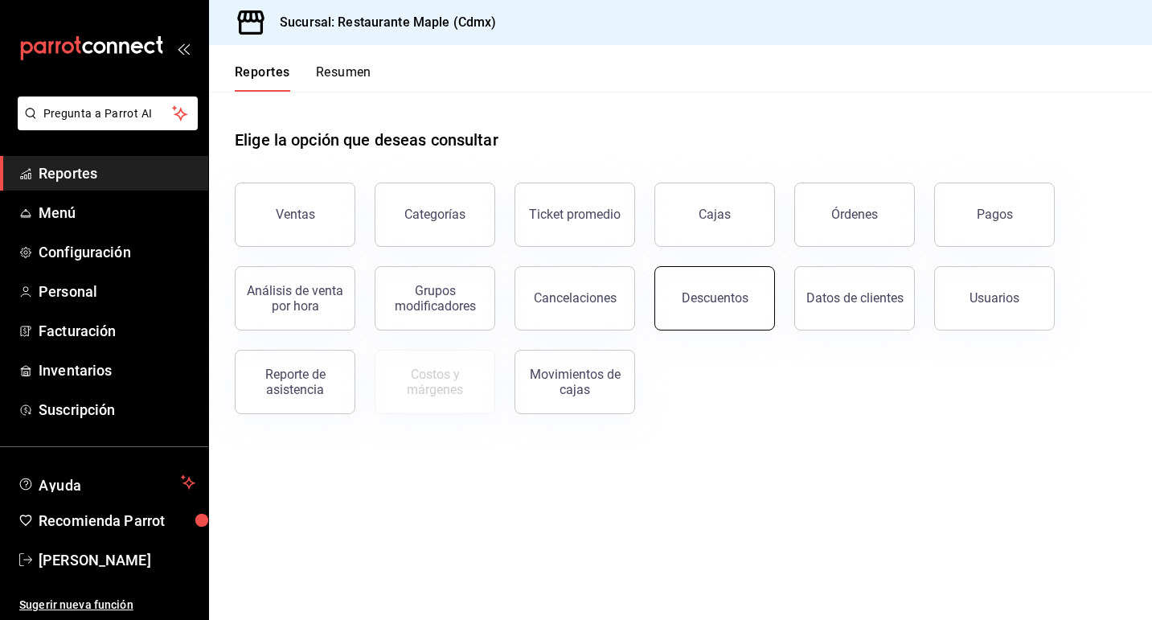
click at [726, 286] on button "Descuentos" at bounding box center [714, 298] width 121 height 64
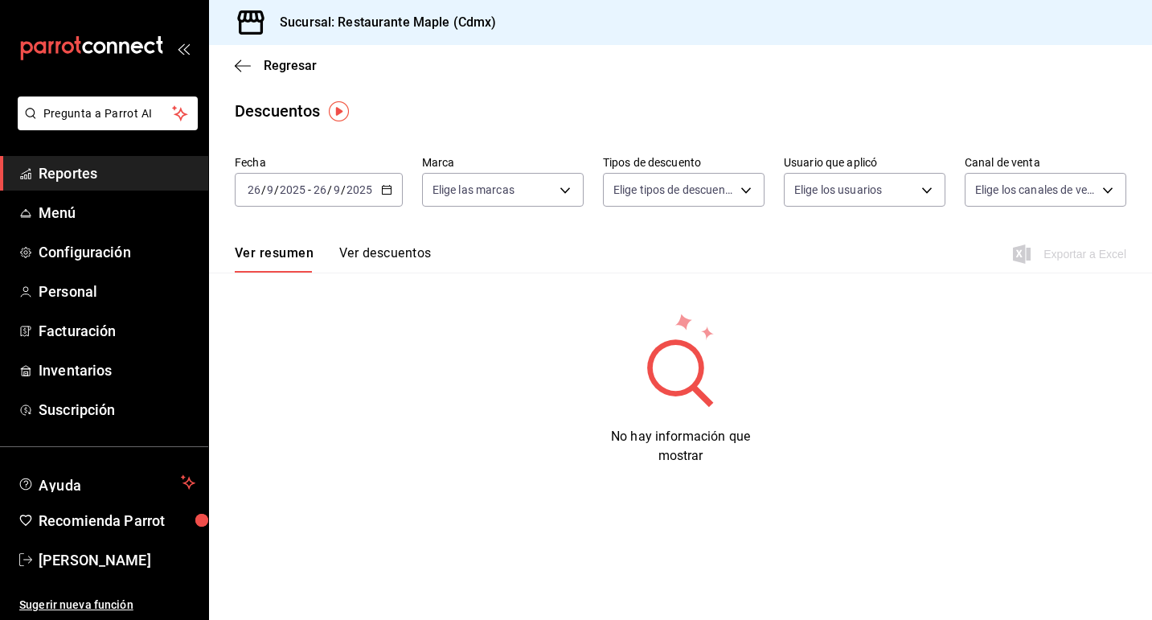
click at [387, 195] on div "[DATE] [DATE] - [DATE] [DATE]" at bounding box center [319, 190] width 168 height 34
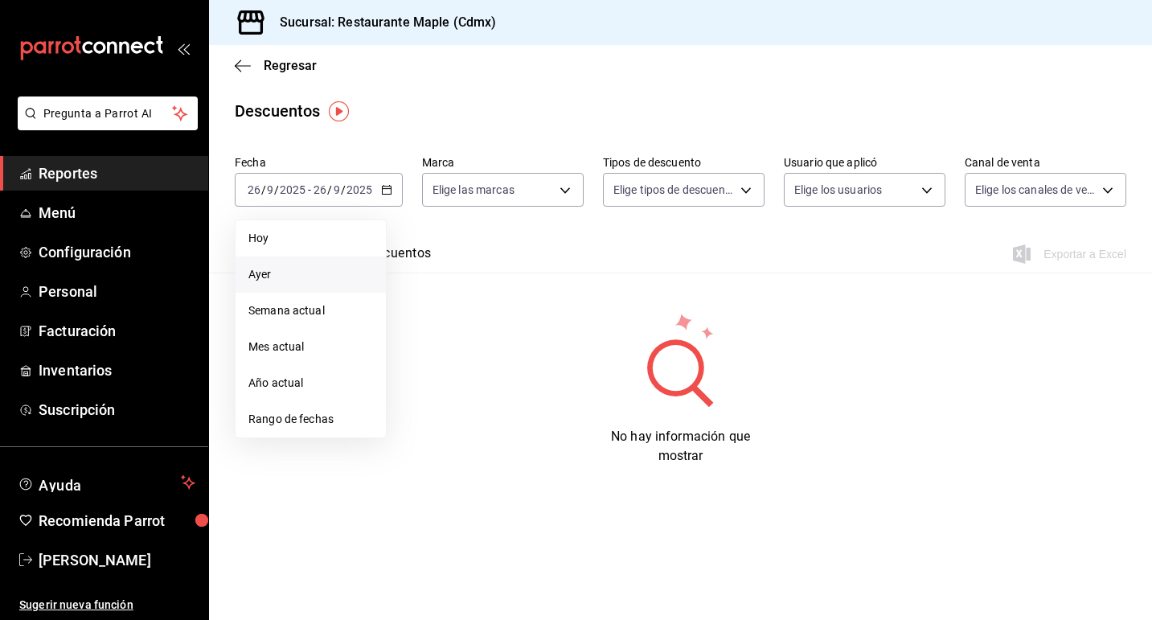
click at [342, 265] on li "Ayer" at bounding box center [311, 274] width 150 height 36
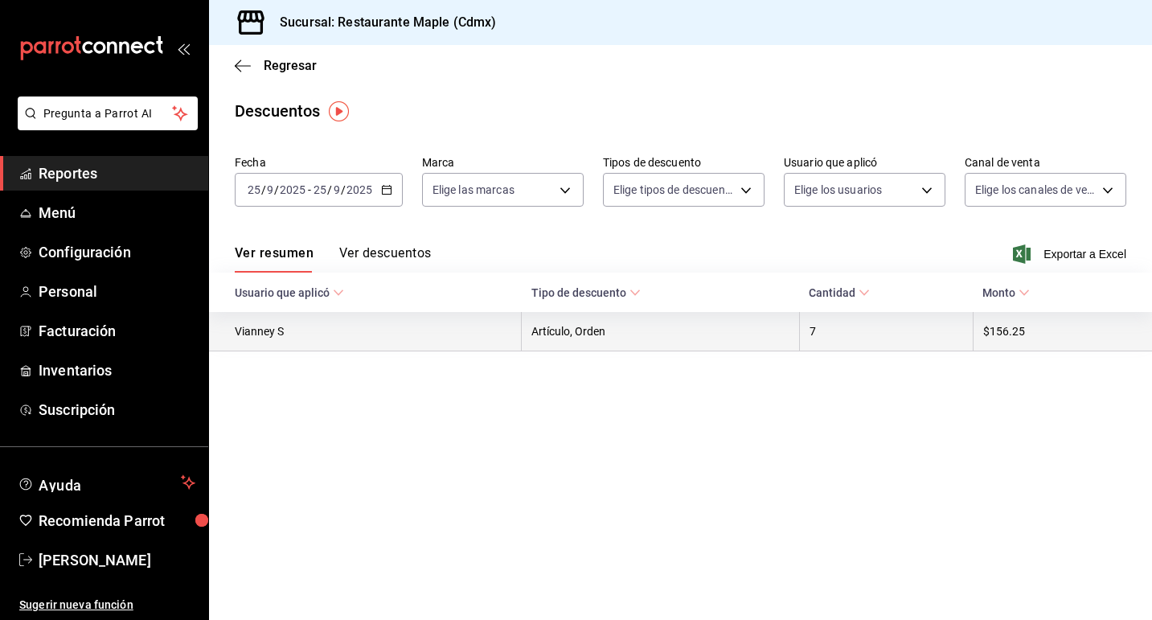
click at [293, 333] on th "Vianney S" at bounding box center [365, 331] width 313 height 39
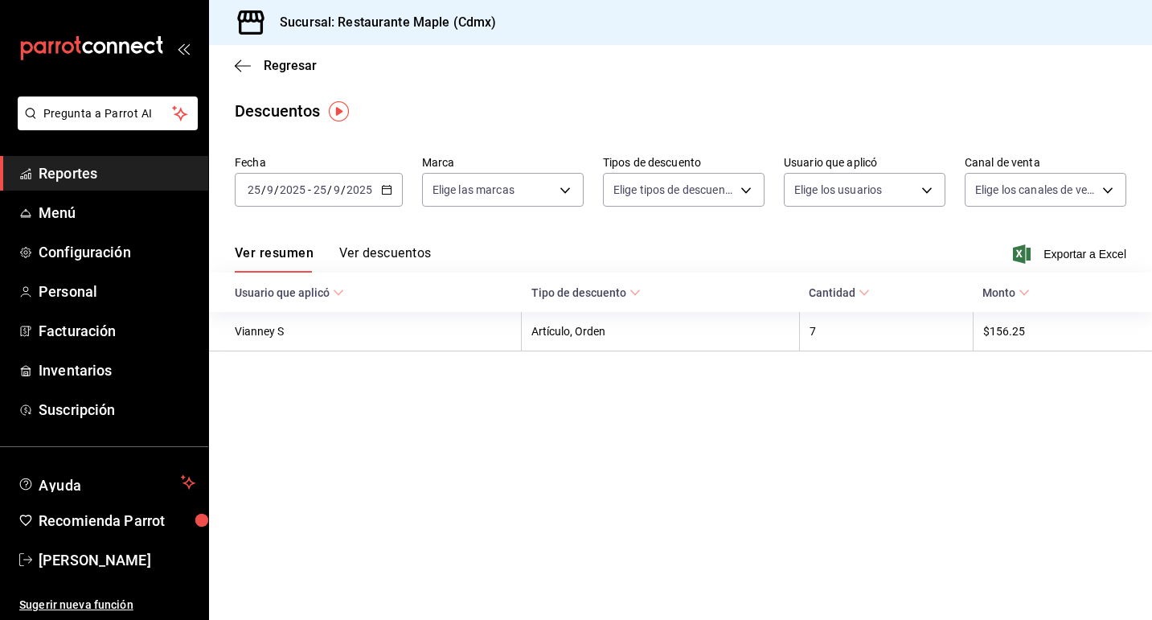
click at [392, 245] on button "Ver descuentos" at bounding box center [385, 258] width 92 height 27
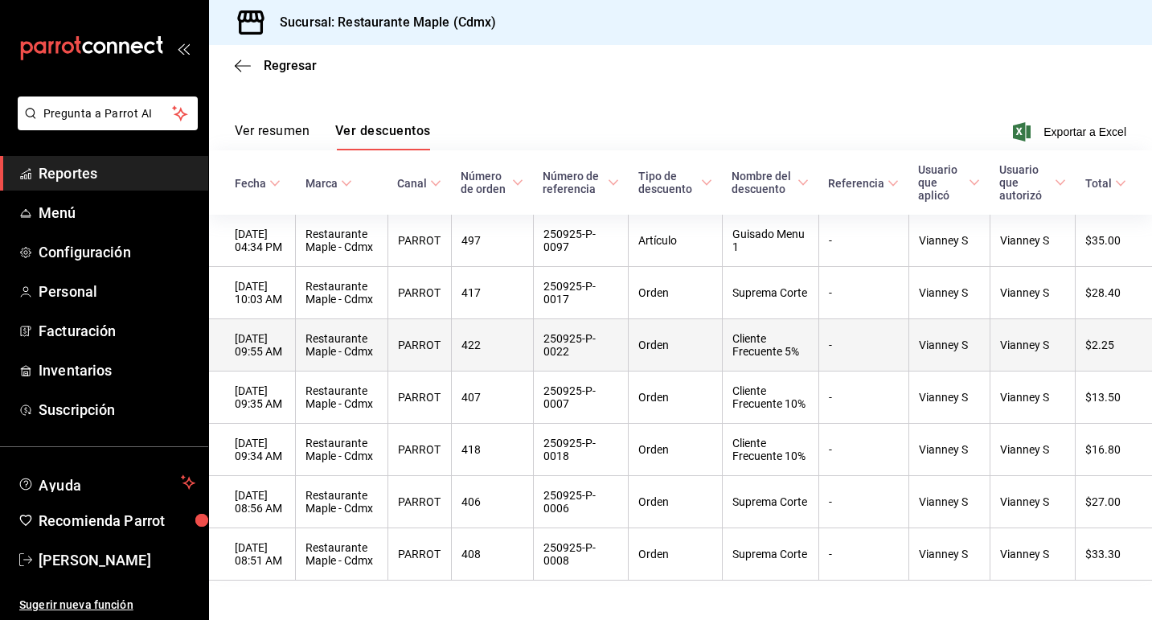
scroll to position [125, 0]
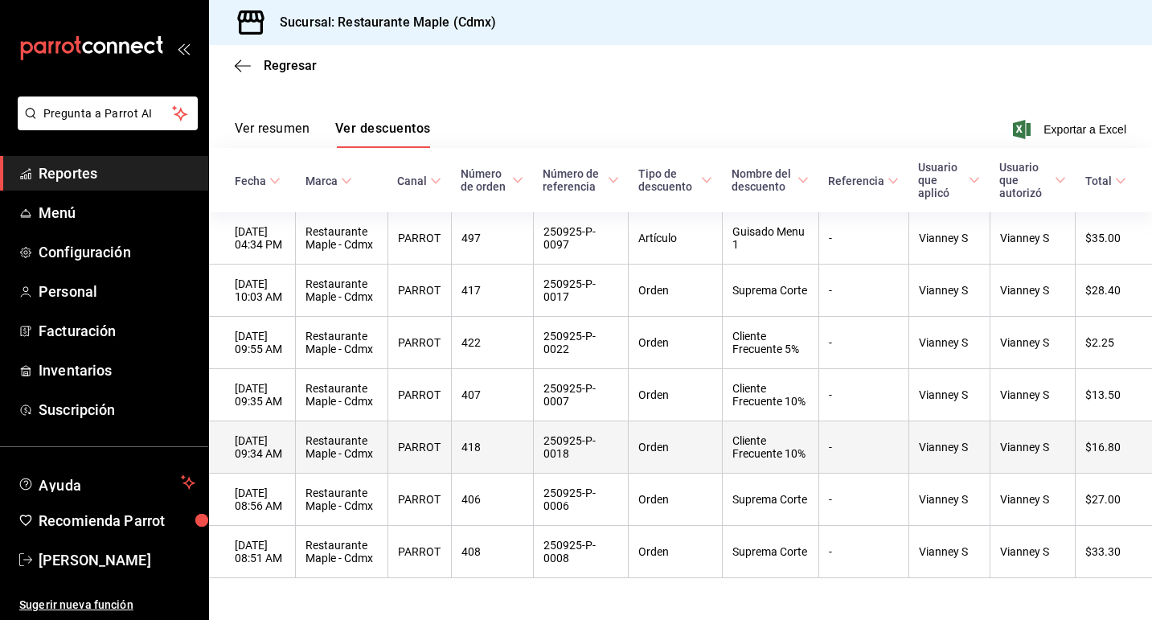
click at [486, 446] on th "418" at bounding box center [492, 447] width 82 height 52
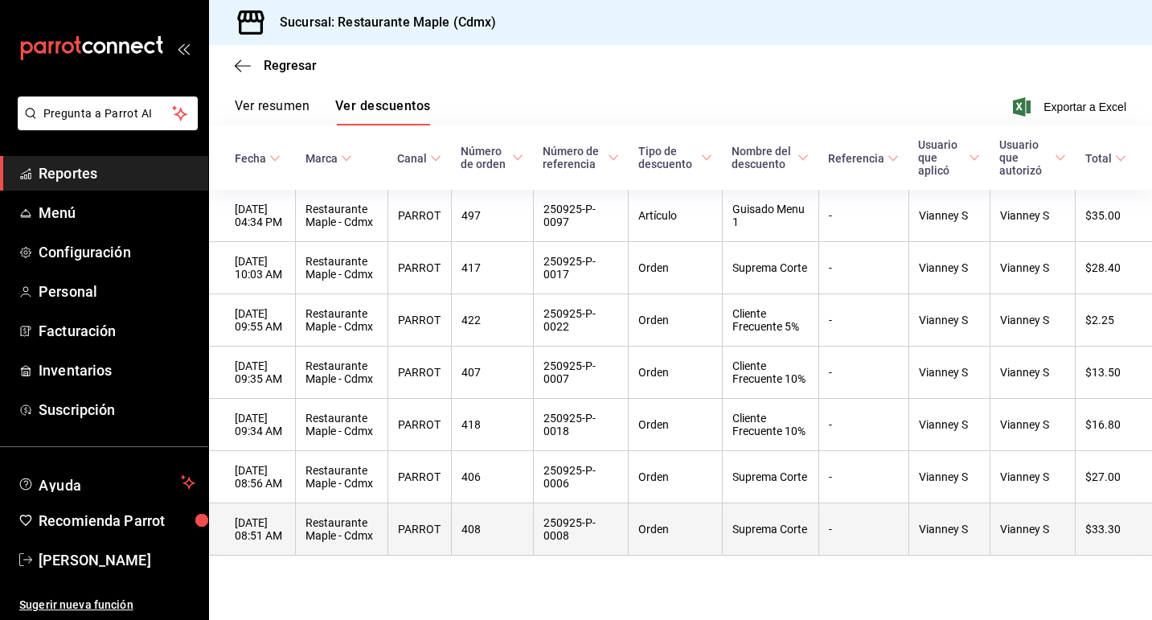
click at [494, 527] on th "408" at bounding box center [492, 529] width 82 height 52
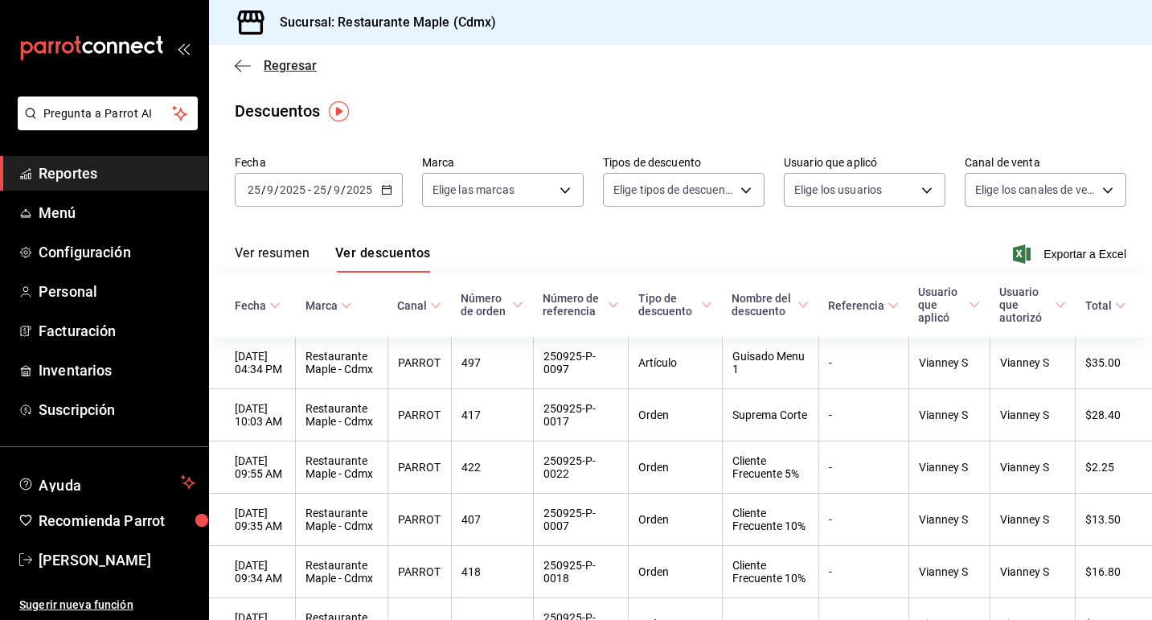
click at [261, 65] on span "Regresar" at bounding box center [276, 65] width 82 height 15
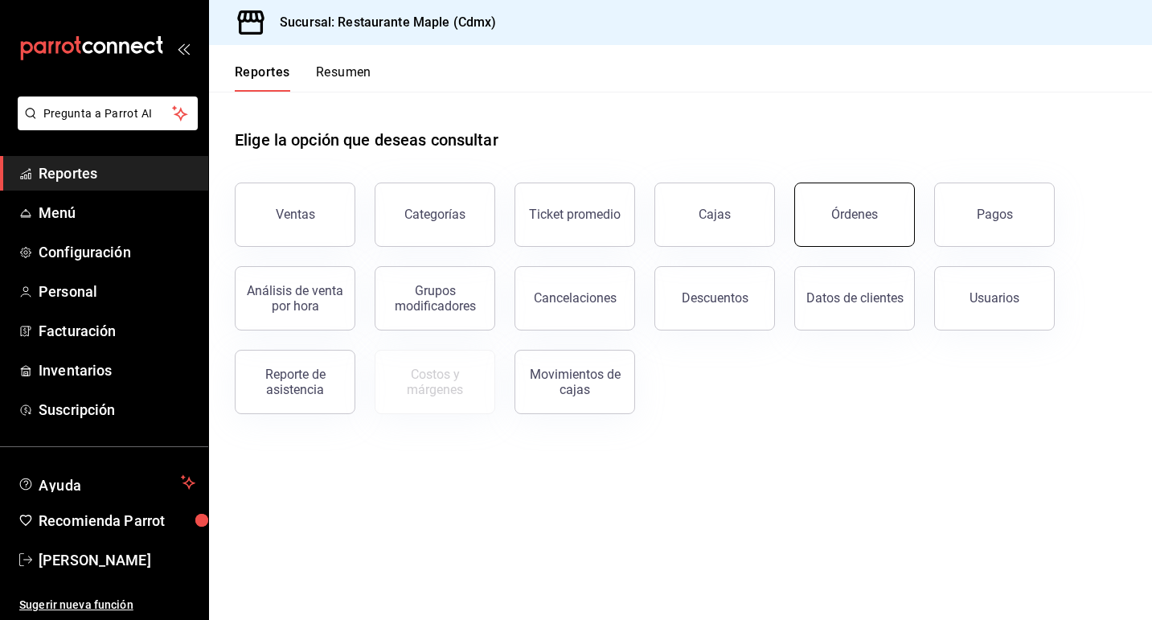
click at [868, 215] on div "Órdenes" at bounding box center [854, 214] width 47 height 15
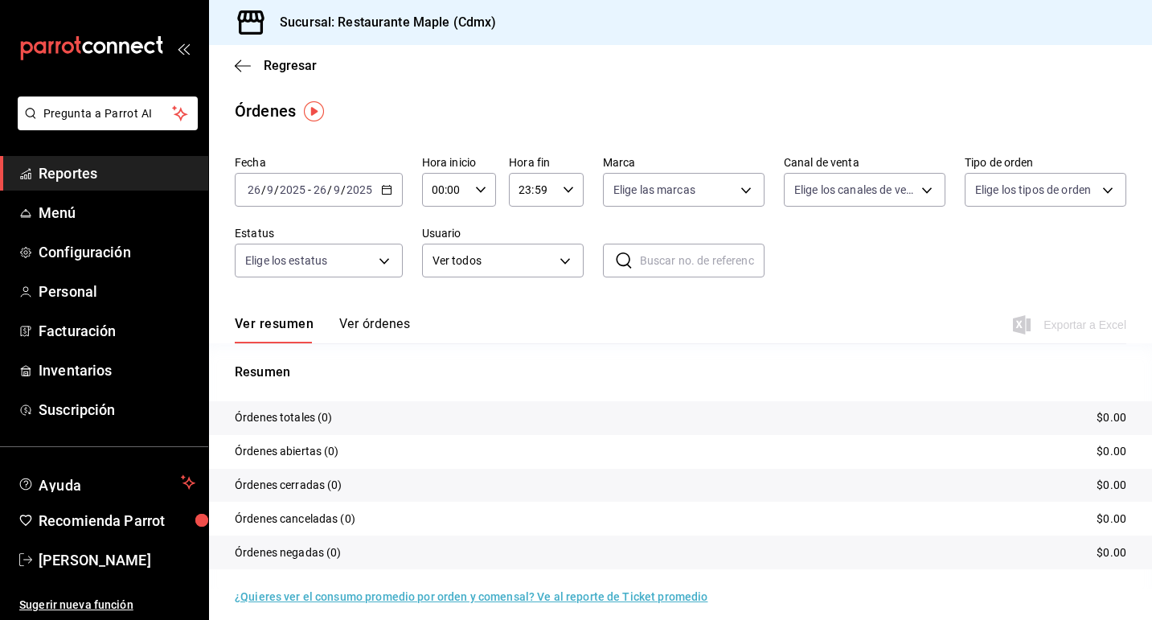
click at [393, 189] on div "[DATE] [DATE] - [DATE] [DATE]" at bounding box center [319, 190] width 168 height 34
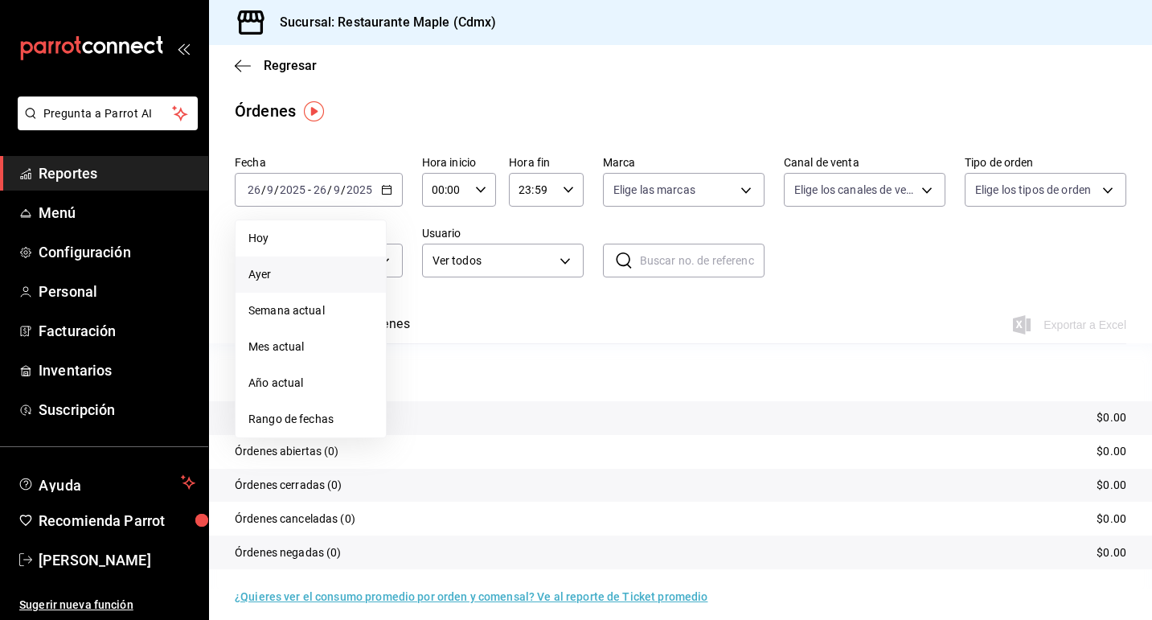
click at [361, 260] on li "Ayer" at bounding box center [311, 274] width 150 height 36
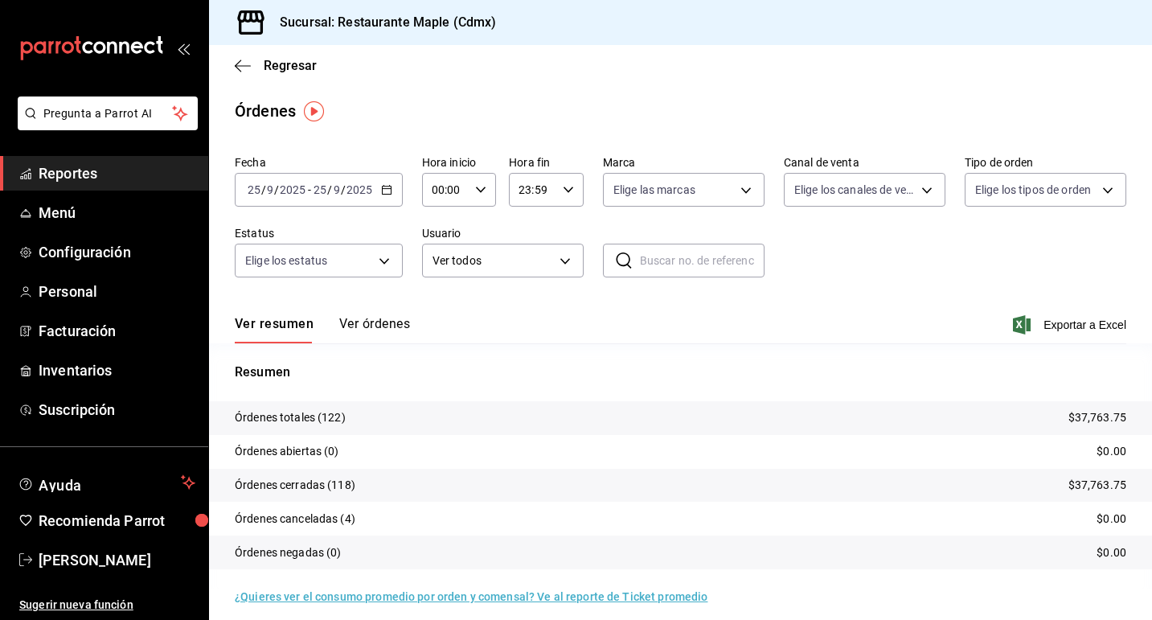
scroll to position [11, 0]
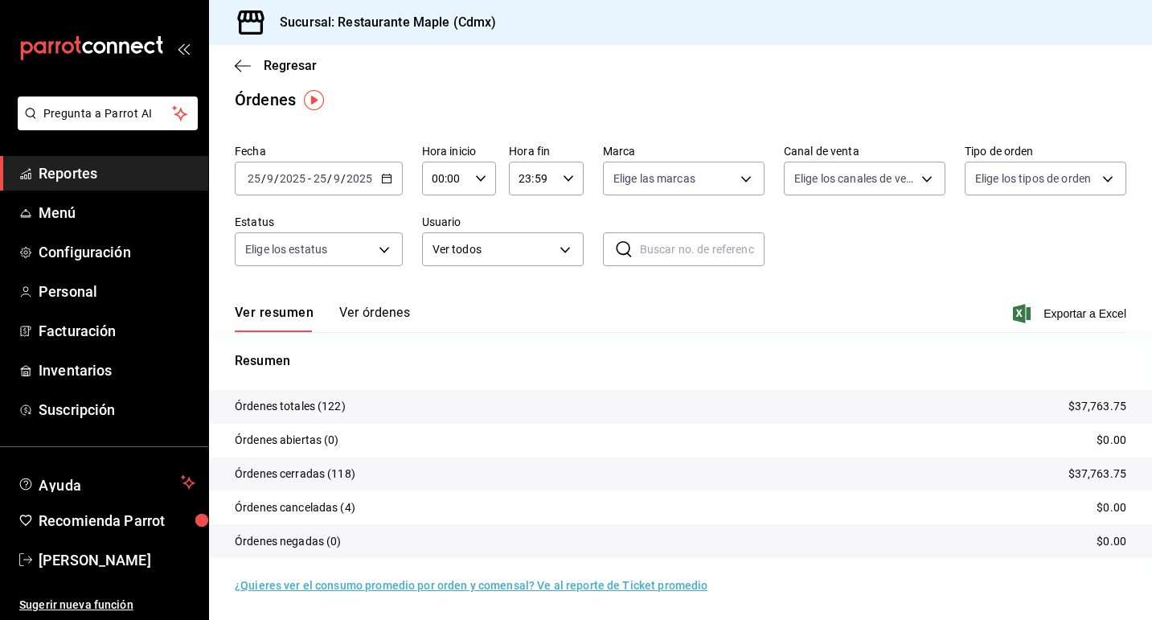
click at [659, 240] on input "text" at bounding box center [702, 249] width 125 height 32
type input "408"
click at [626, 249] on icon at bounding box center [623, 249] width 19 height 19
click at [611, 252] on div "​ 408 ​" at bounding box center [684, 249] width 162 height 34
click at [676, 253] on input "408" at bounding box center [702, 249] width 125 height 32
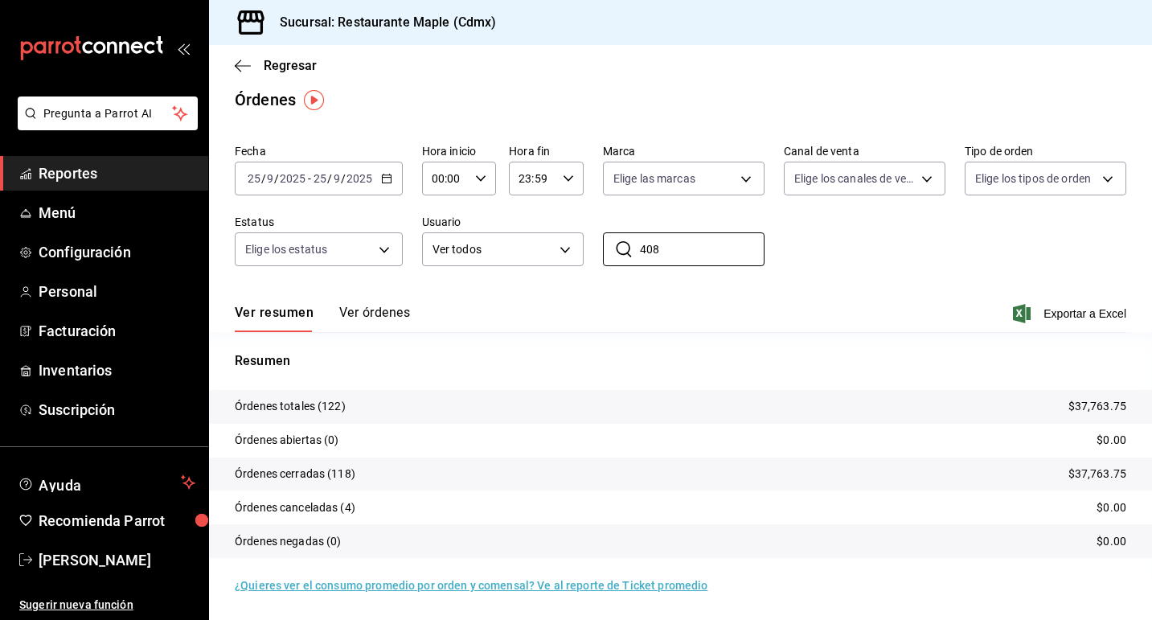
click at [384, 302] on div "Ver resumen Ver órdenes Exportar a Excel" at bounding box center [681, 308] width 892 height 47
click at [380, 309] on button "Ver órdenes" at bounding box center [374, 318] width 71 height 27
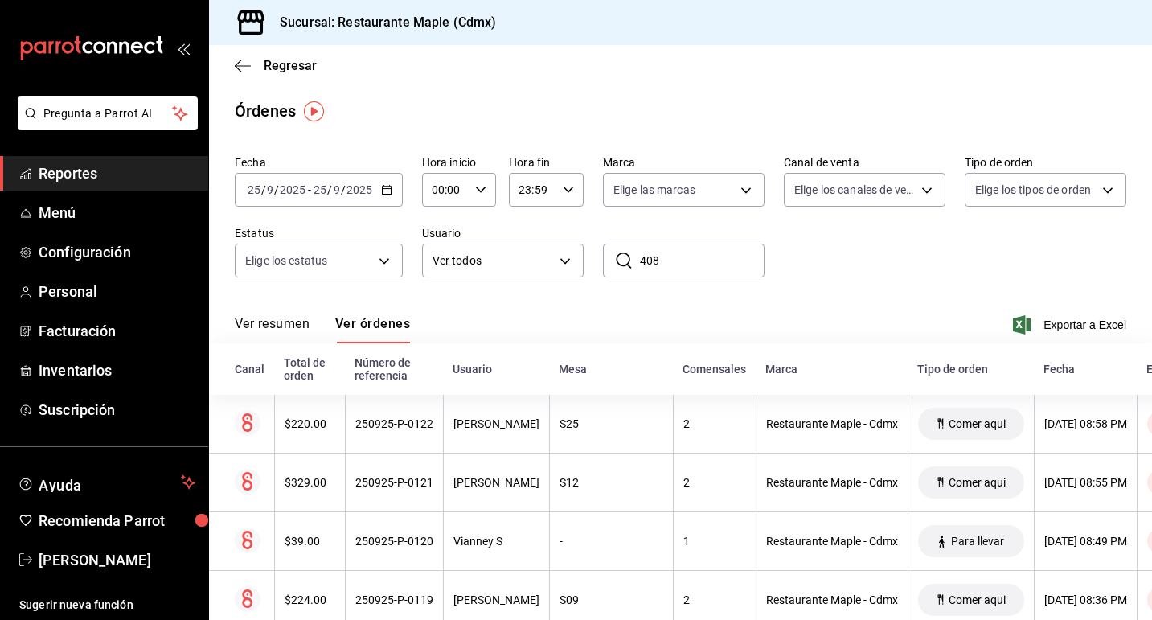
click at [623, 263] on icon at bounding box center [623, 260] width 19 height 19
click at [692, 270] on input "408" at bounding box center [702, 260] width 125 height 32
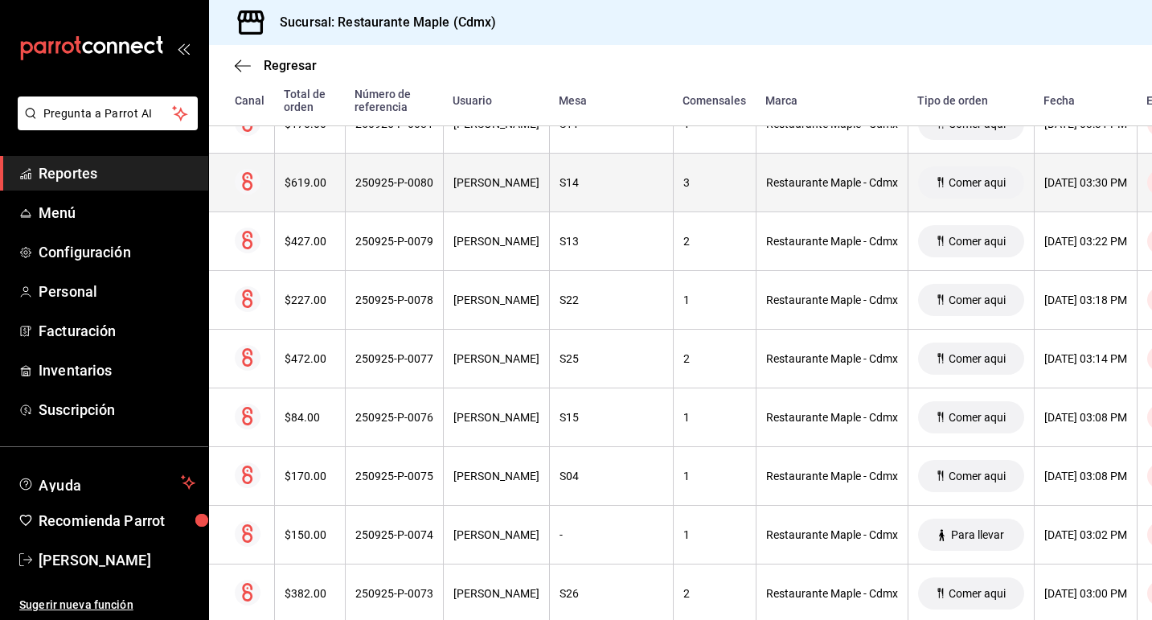
scroll to position [2741, 0]
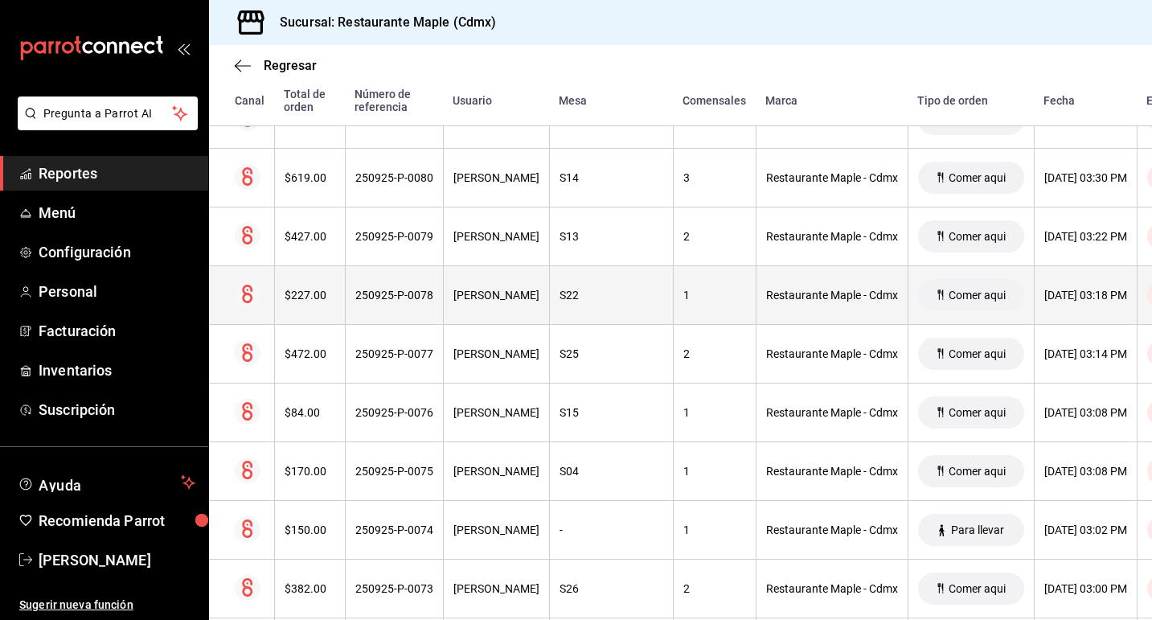
click at [308, 293] on div "$227.00" at bounding box center [310, 295] width 51 height 13
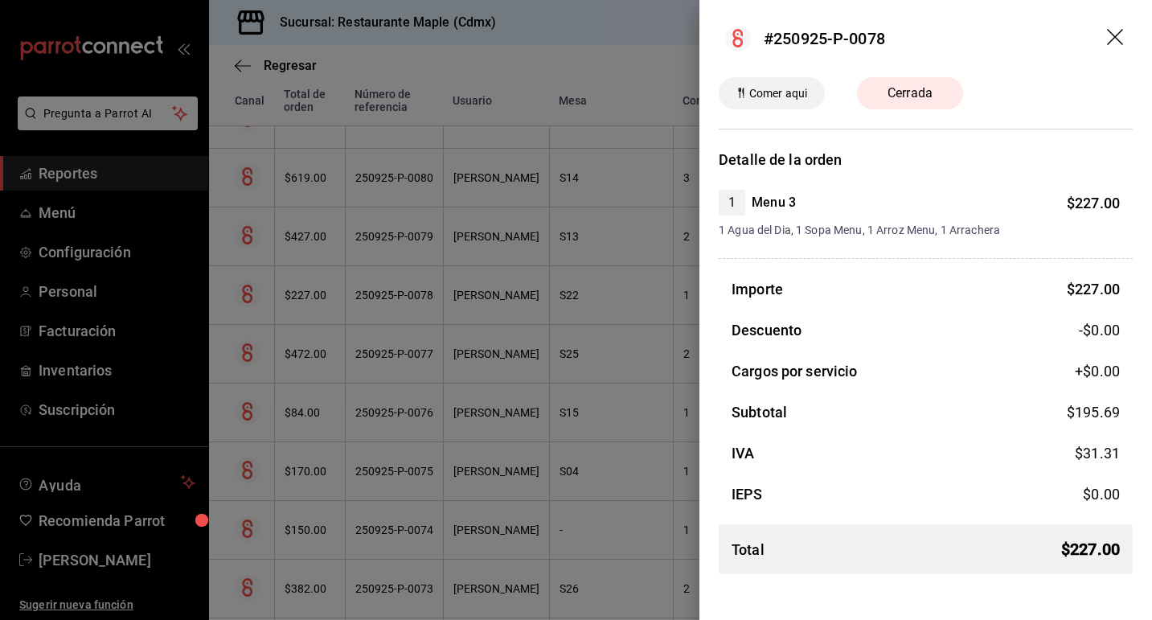
click at [535, 310] on div at bounding box center [576, 310] width 1152 height 620
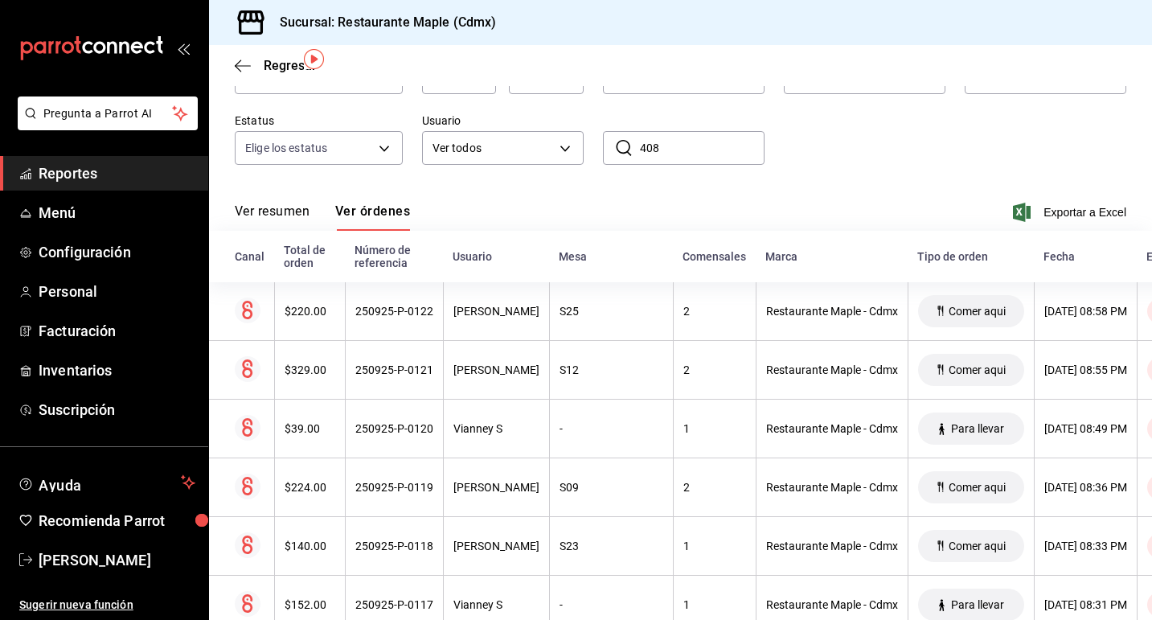
scroll to position [0, 0]
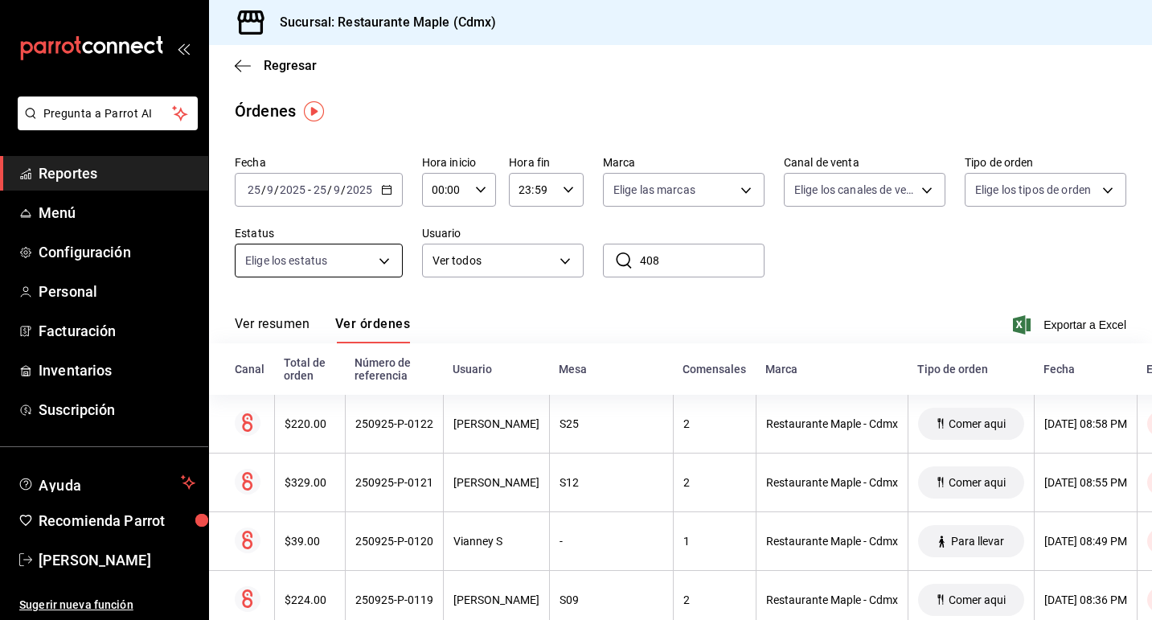
click at [394, 256] on body "Pregunta a Parrot AI Reportes Menú Configuración Personal Facturación Inventari…" at bounding box center [576, 310] width 1152 height 620
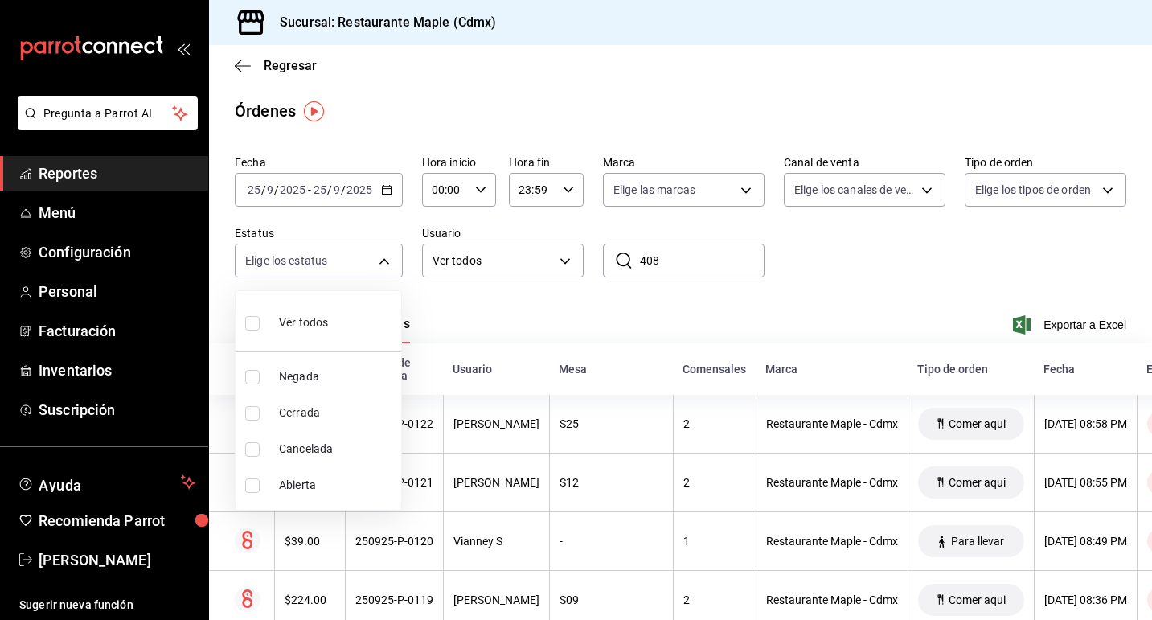
click at [391, 257] on div at bounding box center [576, 310] width 1152 height 620
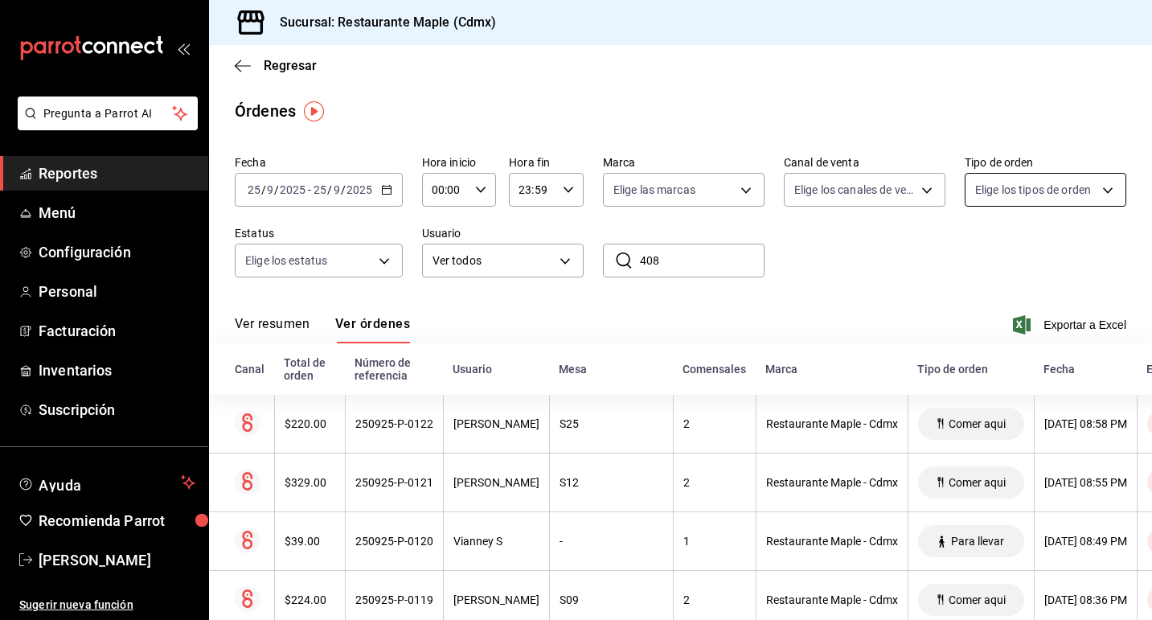
click at [1011, 197] on body "Pregunta a Parrot AI Reportes Menú Configuración Personal Facturación Inventari…" at bounding box center [576, 310] width 1152 height 620
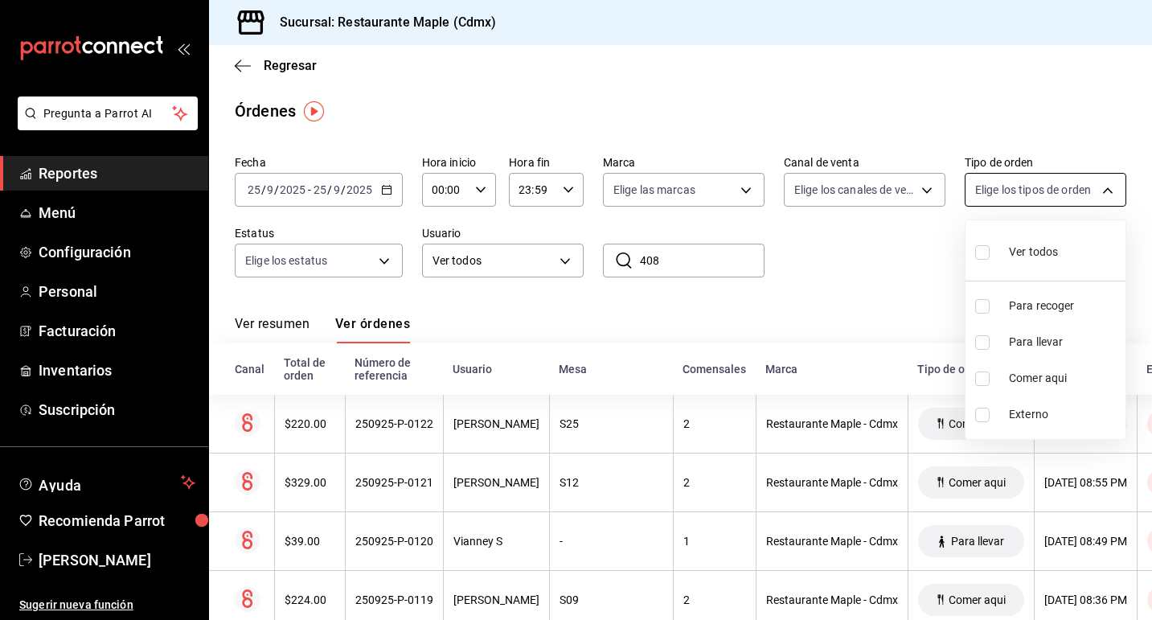
click at [1011, 197] on div at bounding box center [576, 310] width 1152 height 620
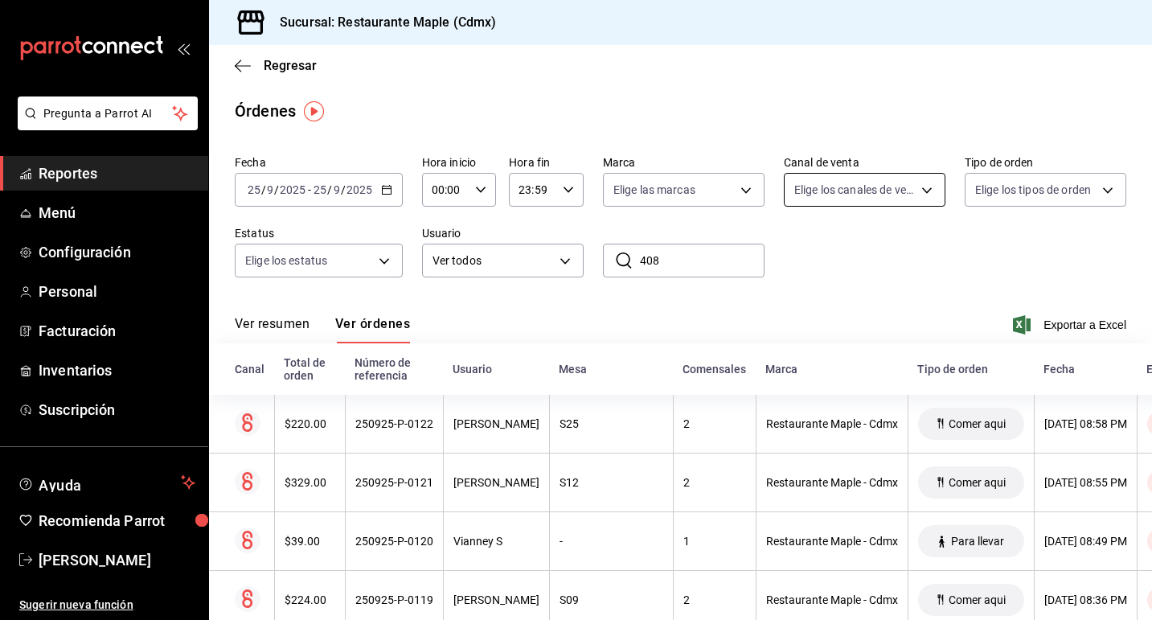
click at [901, 179] on body "Pregunta a Parrot AI Reportes Menú Configuración Personal Facturación Inventari…" at bounding box center [576, 310] width 1152 height 620
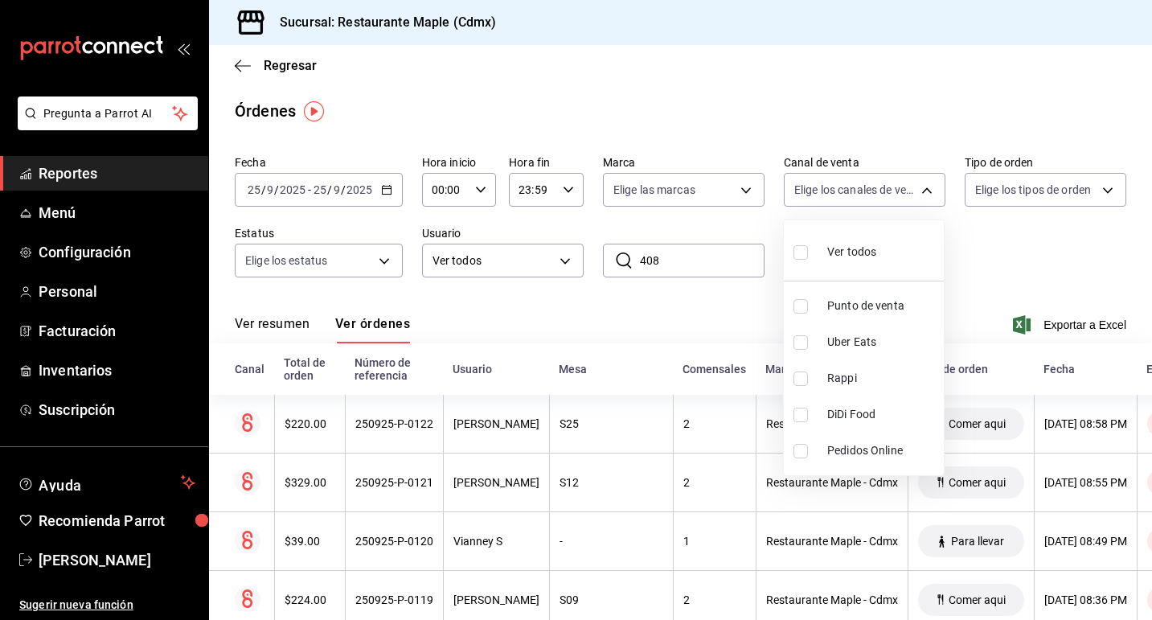
click at [901, 179] on div at bounding box center [576, 310] width 1152 height 620
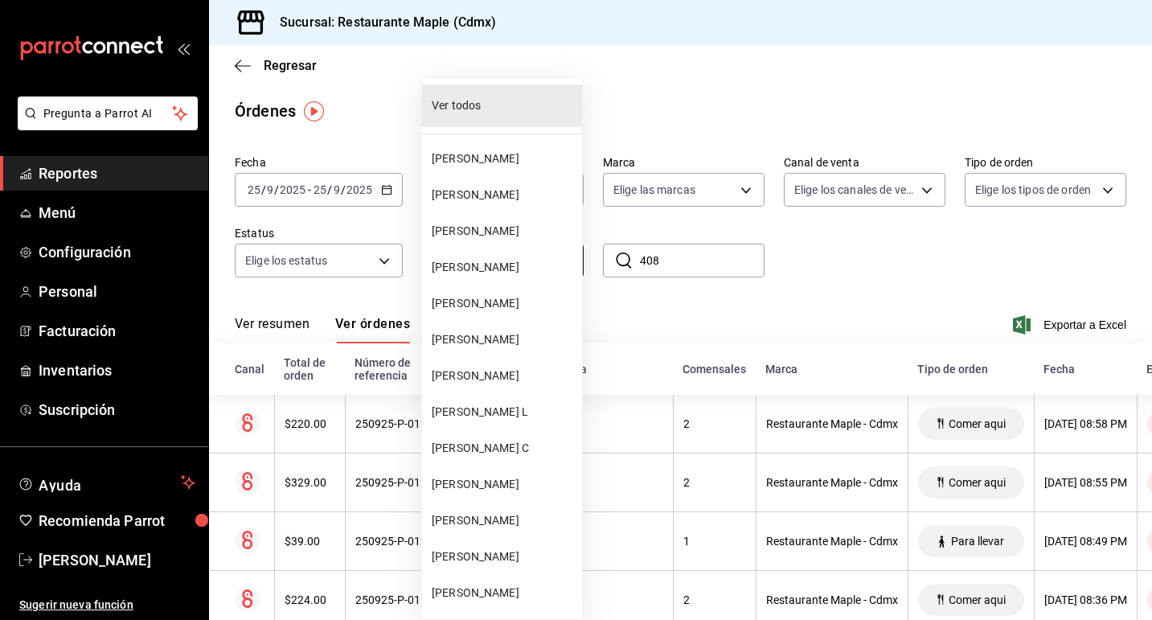
click at [489, 260] on body "Pregunta a Parrot AI Reportes Menú Configuración Personal Facturación Inventari…" at bounding box center [576, 310] width 1152 height 620
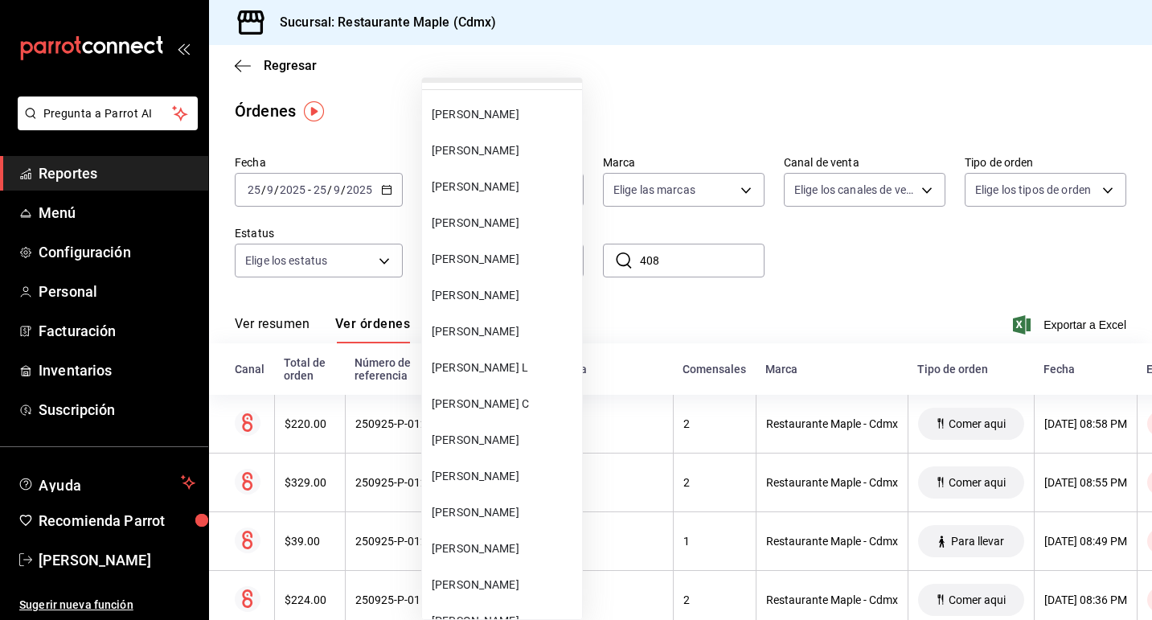
scroll to position [47, 0]
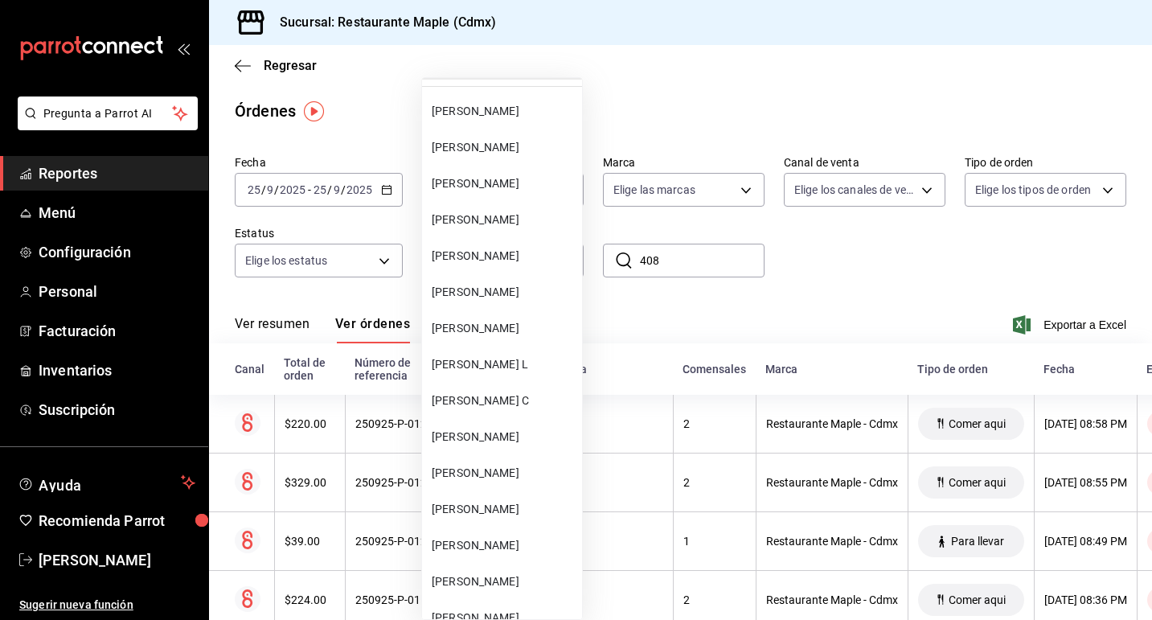
click at [638, 320] on div at bounding box center [576, 310] width 1152 height 620
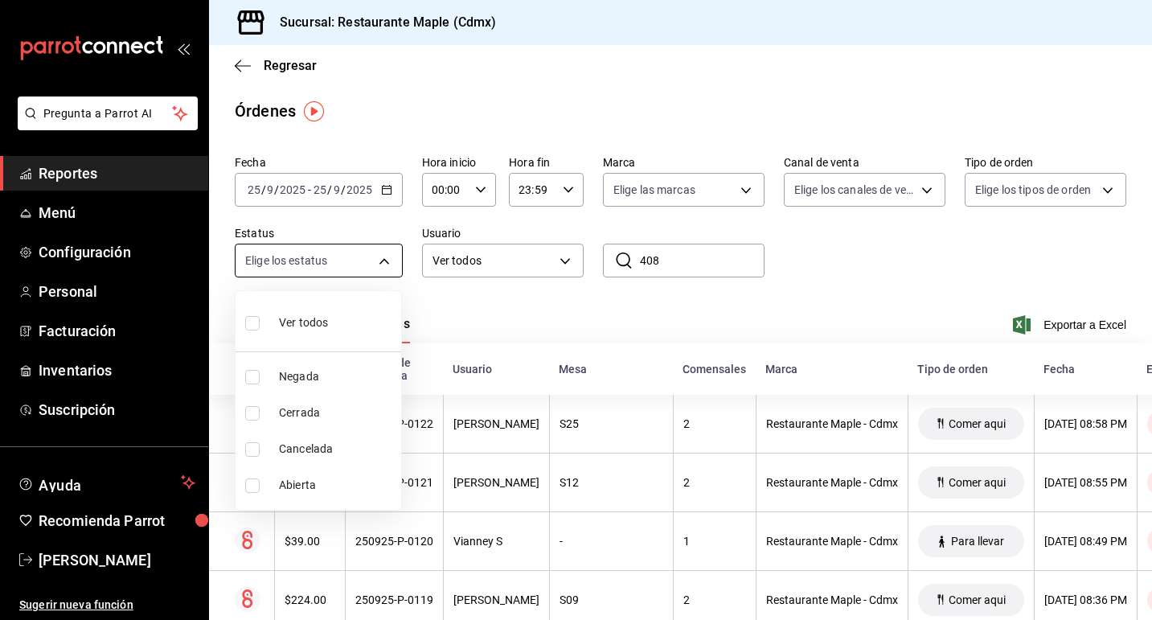
click at [384, 260] on body "Pregunta a Parrot AI Reportes Menú Configuración Personal Facturación Inventari…" at bounding box center [576, 310] width 1152 height 620
click at [452, 302] on div at bounding box center [576, 310] width 1152 height 620
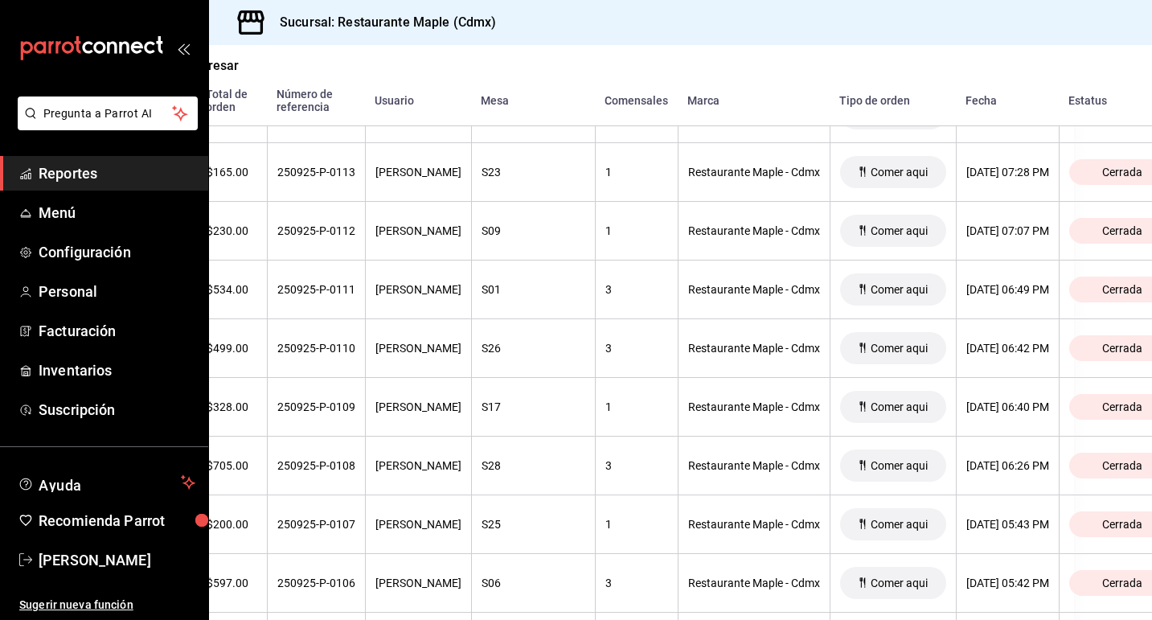
scroll to position [810, 56]
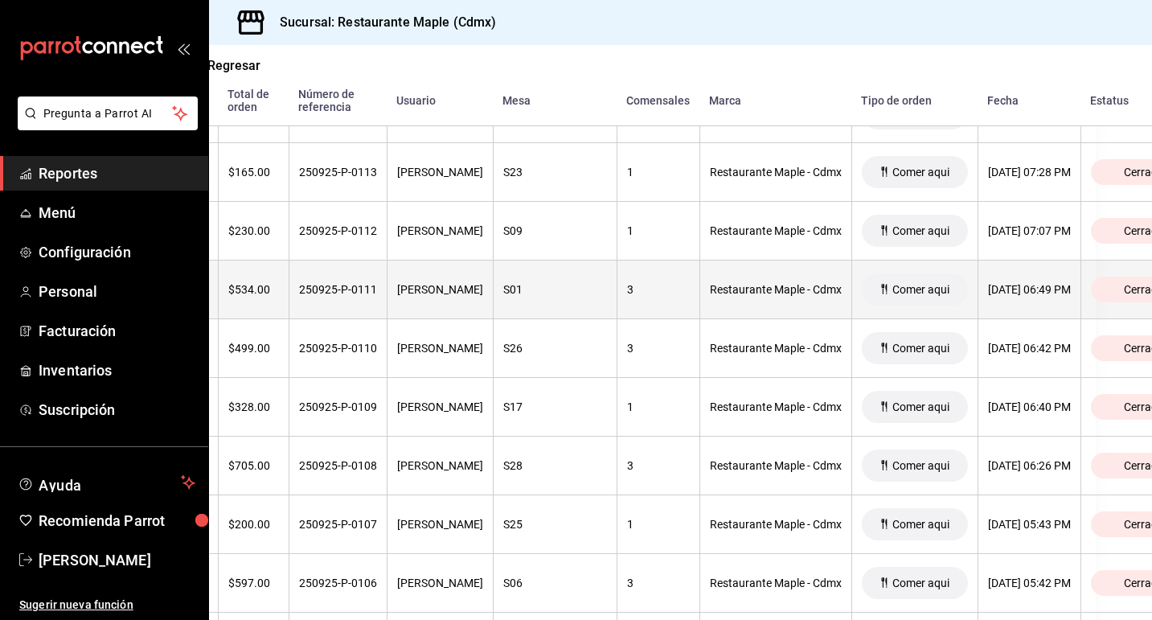
click at [339, 293] on div "250925-P-0111" at bounding box center [338, 289] width 78 height 13
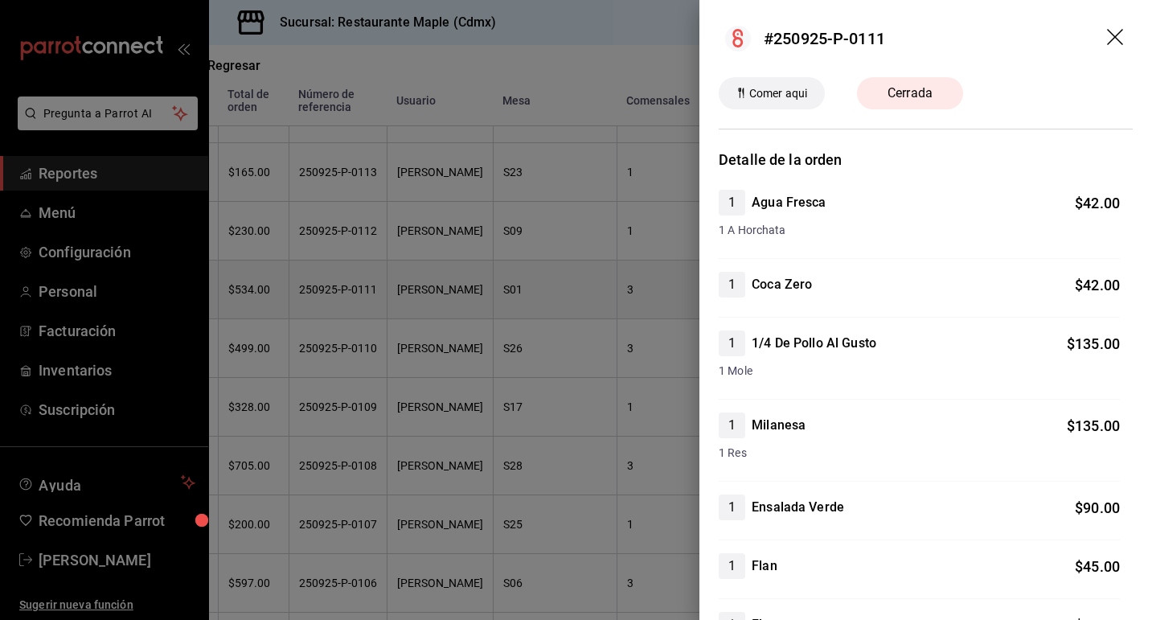
click at [339, 293] on div at bounding box center [576, 310] width 1152 height 620
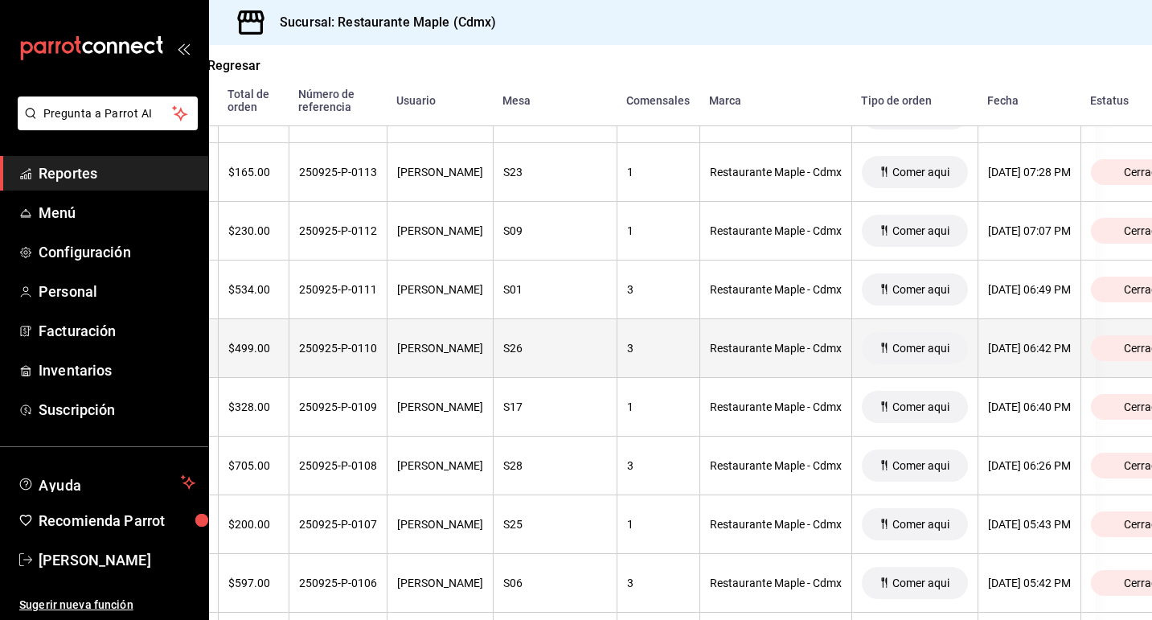
click at [347, 350] on div "250925-P-0110" at bounding box center [338, 348] width 78 height 13
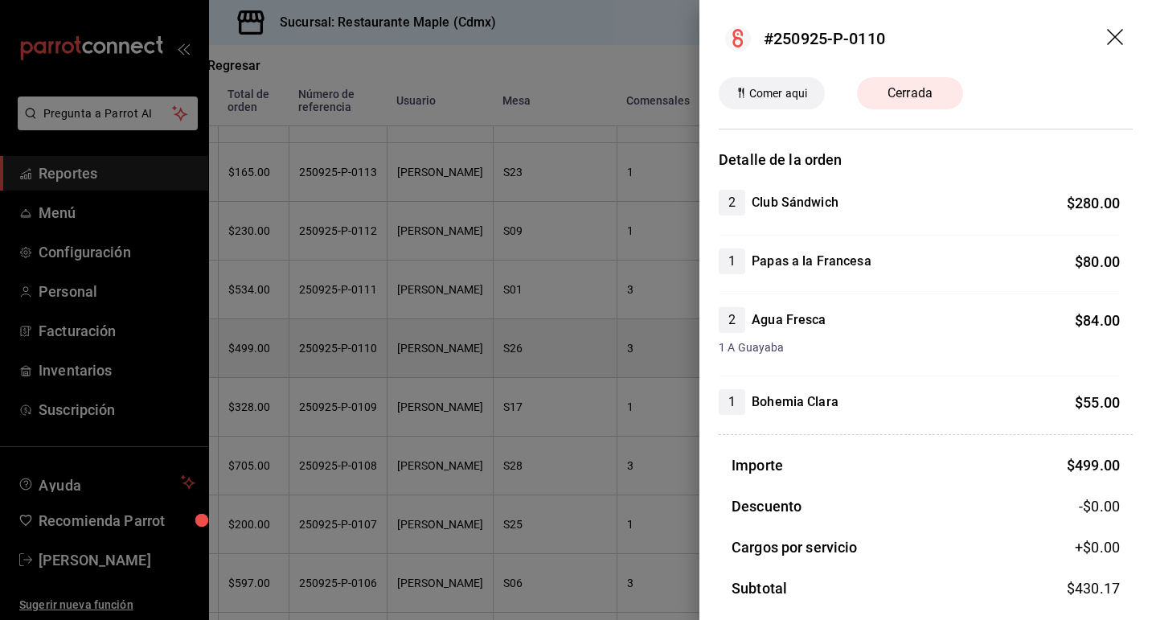
click at [347, 350] on div at bounding box center [576, 310] width 1152 height 620
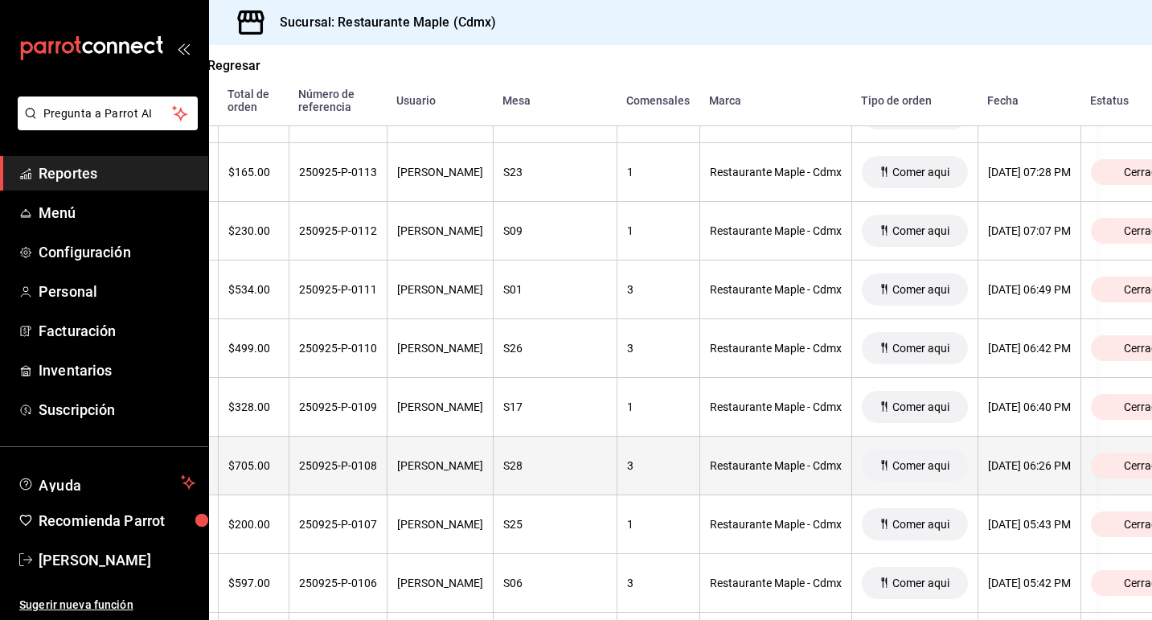
click at [352, 456] on th "250925-P-0108" at bounding box center [338, 466] width 98 height 59
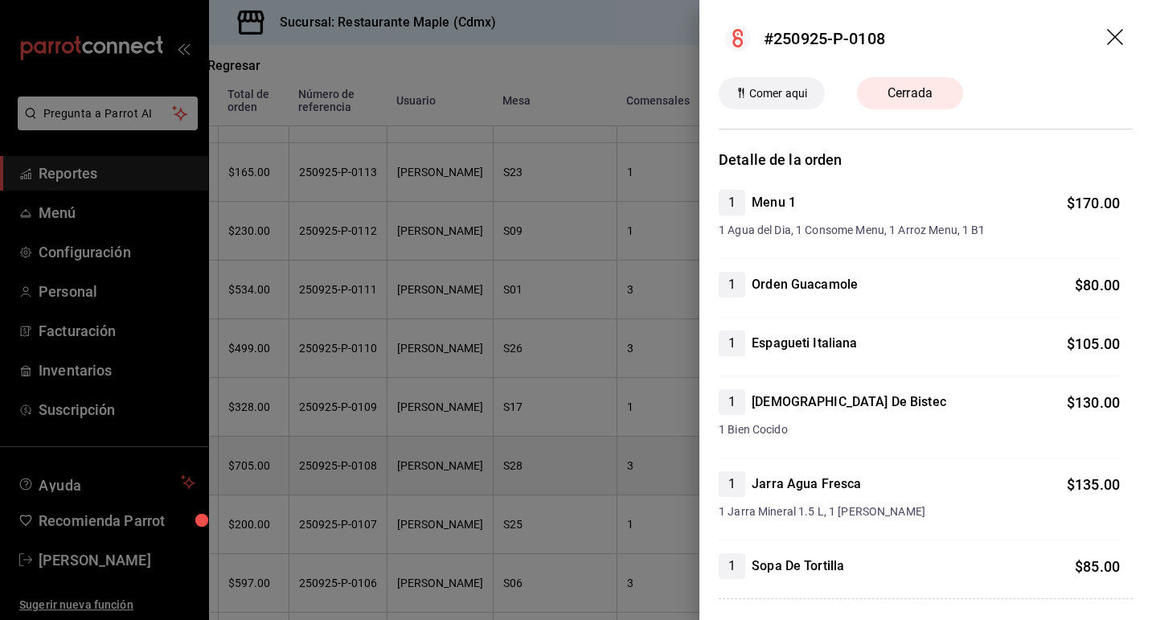
click at [352, 456] on div at bounding box center [576, 310] width 1152 height 620
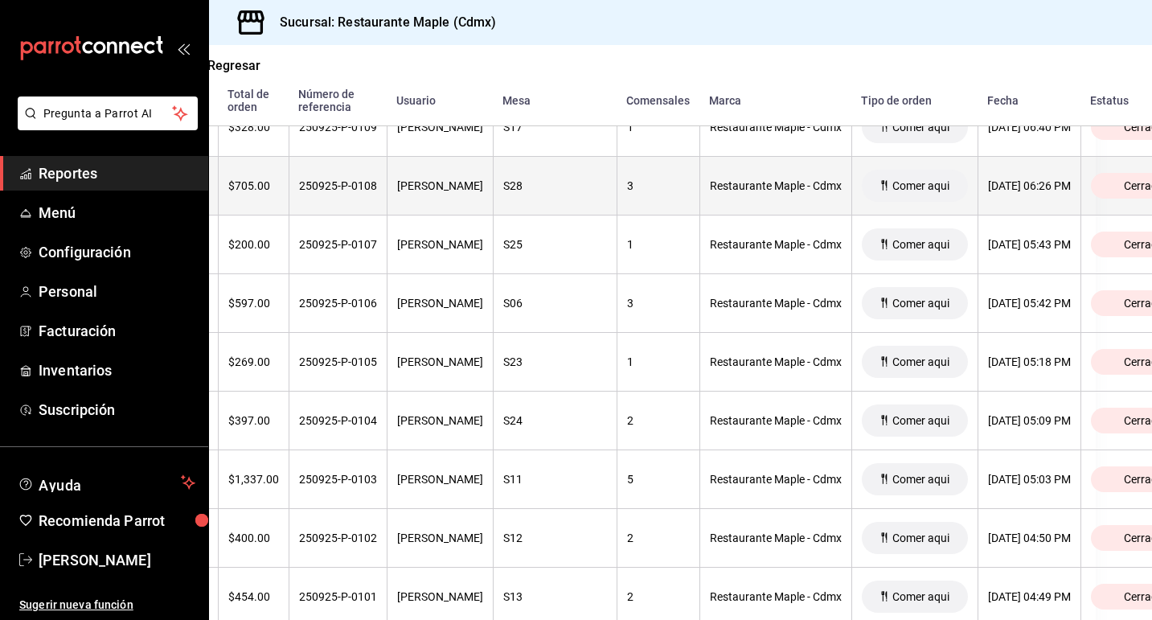
scroll to position [1092, 56]
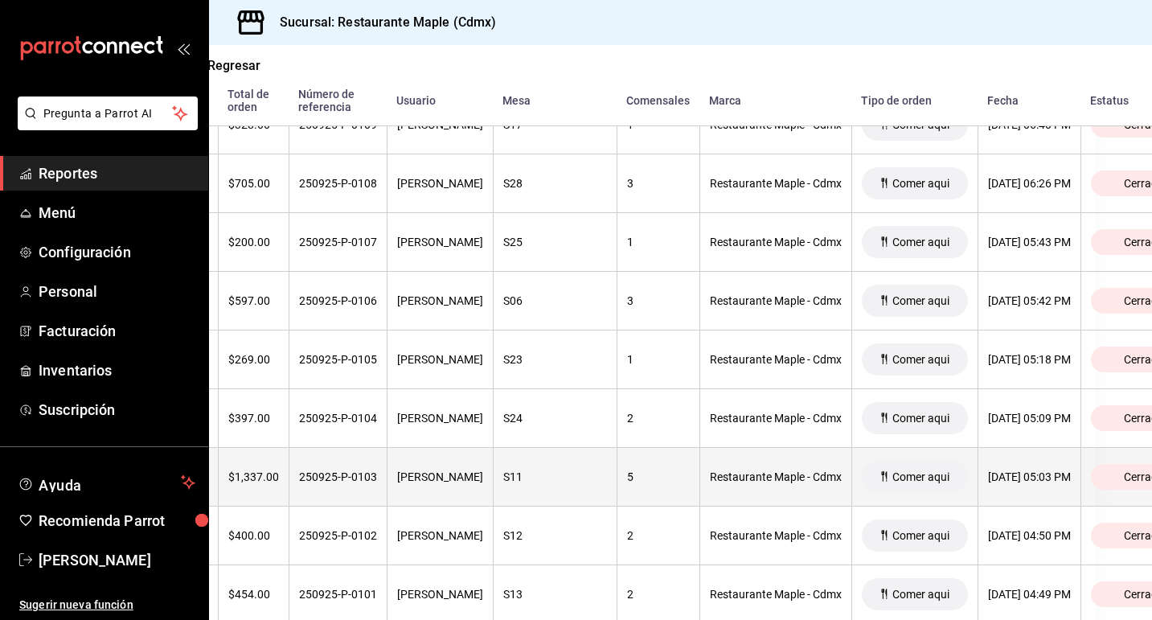
click at [349, 480] on div "250925-P-0103" at bounding box center [338, 476] width 78 height 13
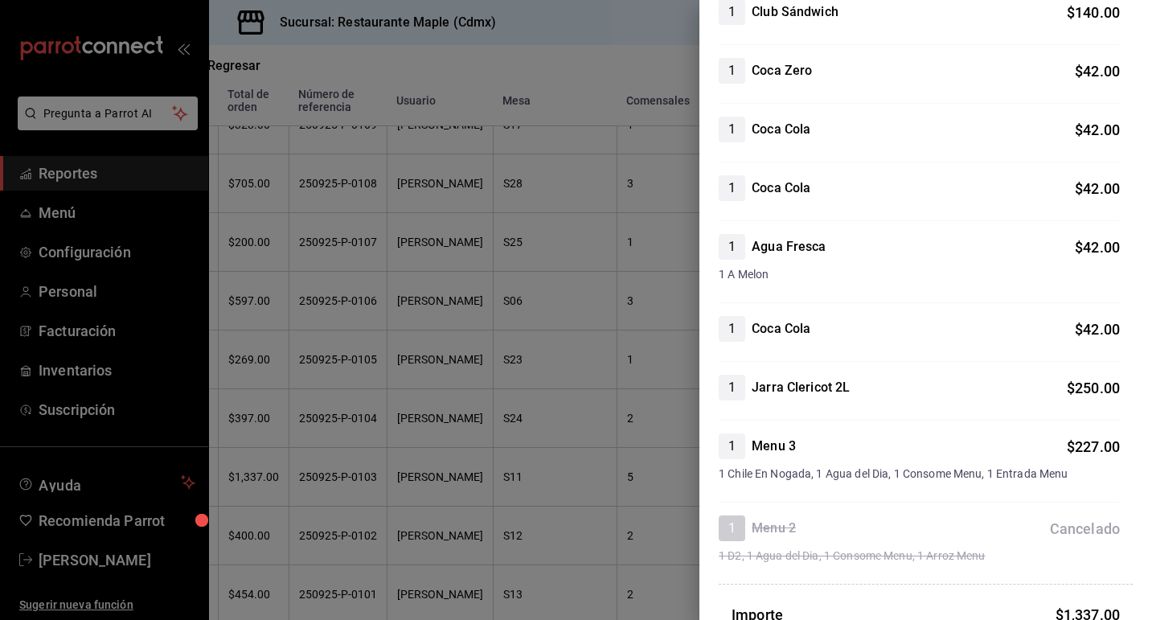
scroll to position [458, 0]
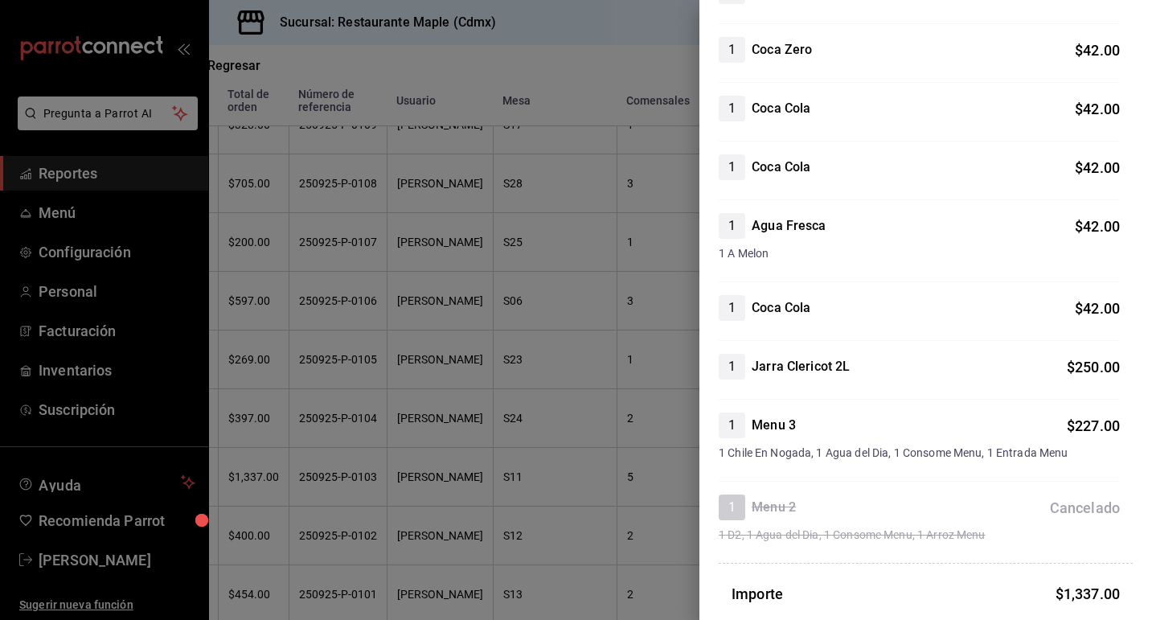
click at [474, 348] on div at bounding box center [576, 310] width 1152 height 620
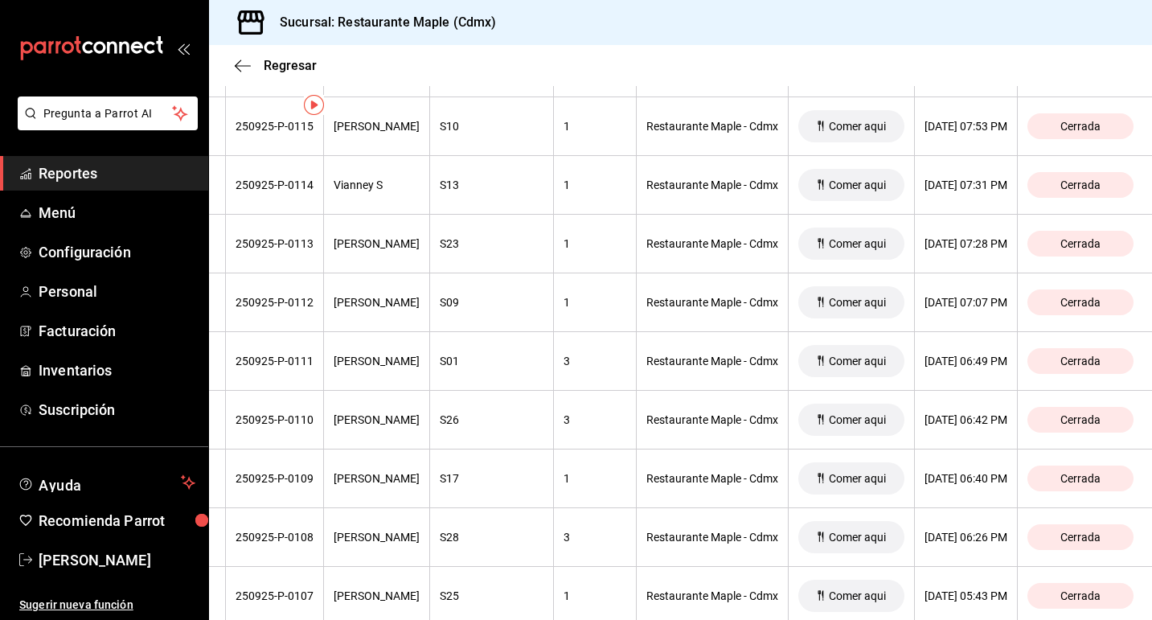
scroll to position [0, 0]
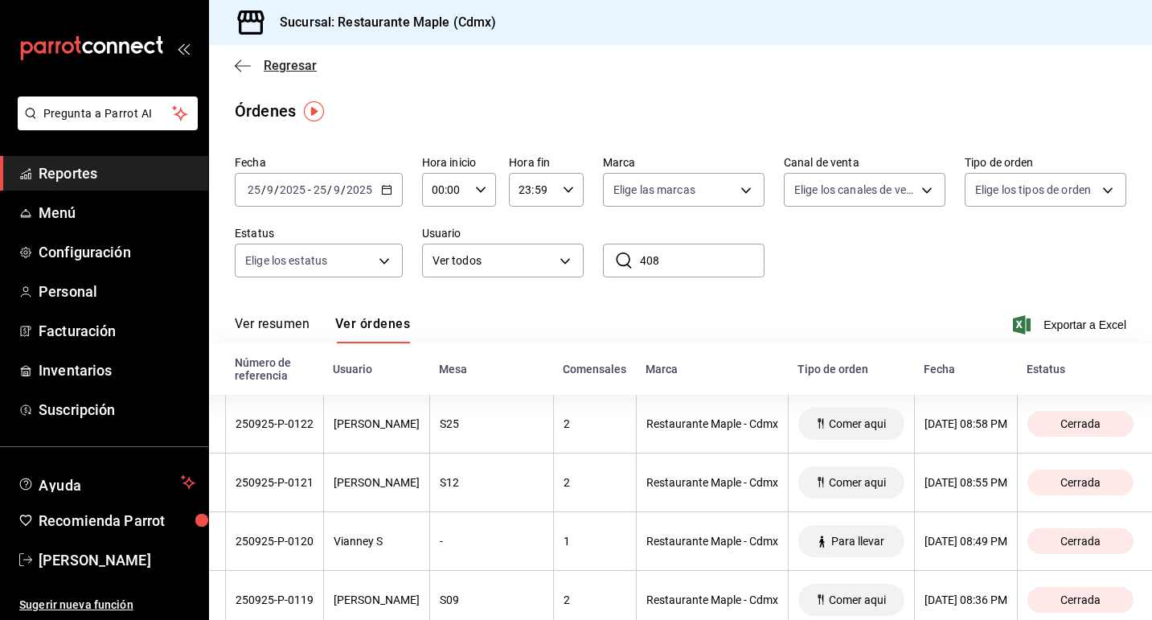
click at [266, 67] on span "Regresar" at bounding box center [290, 65] width 53 height 15
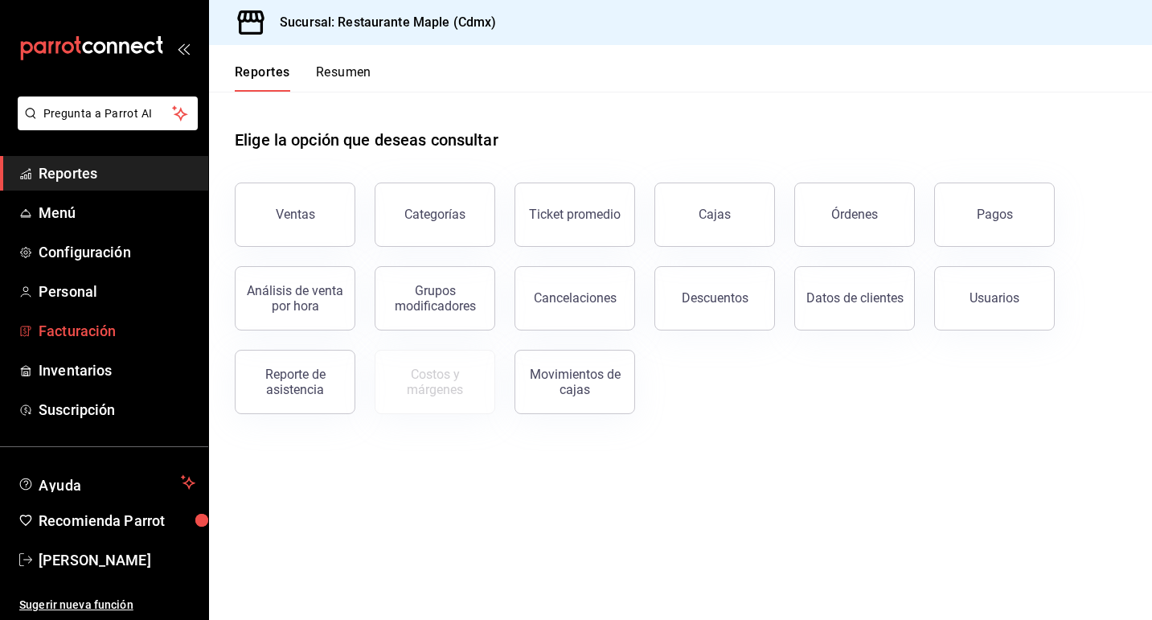
click at [111, 329] on span "Facturación" at bounding box center [117, 331] width 157 height 22
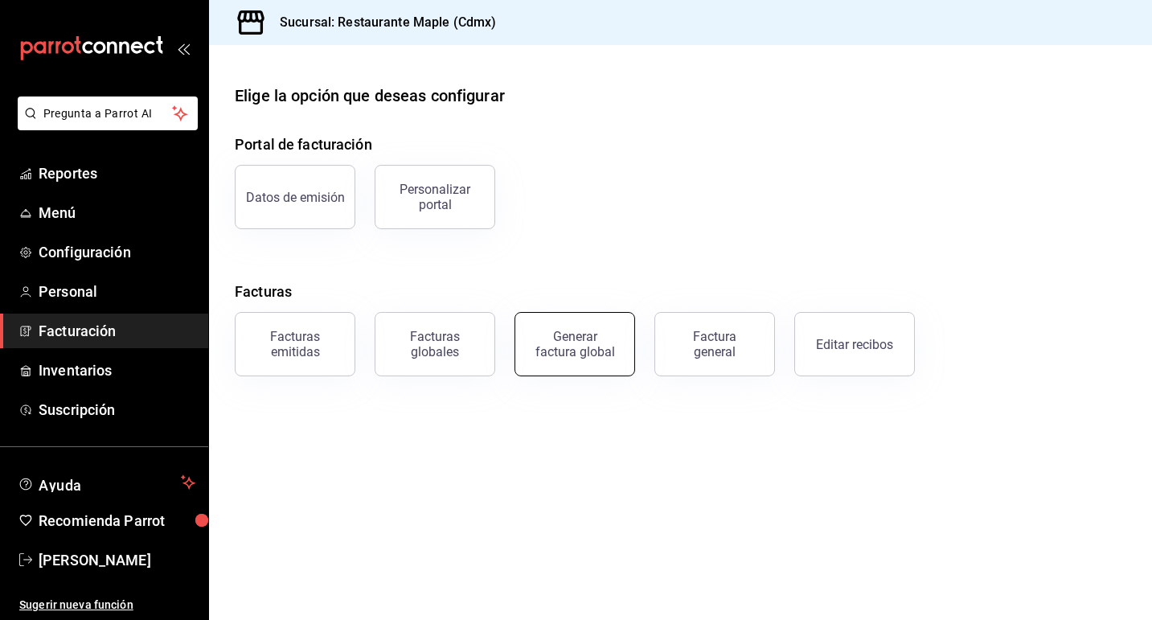
click at [531, 359] on button "Generar factura global" at bounding box center [575, 344] width 121 height 64
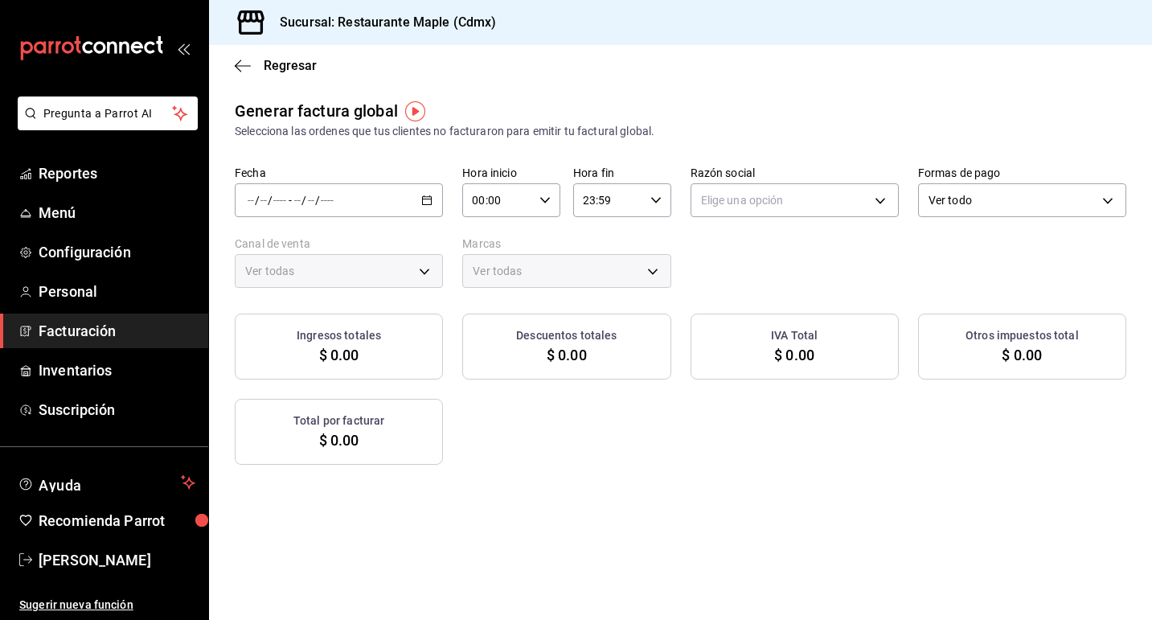
type input "PARROT,UBER_EATS,RAPPI,DIDI_FOOD,ONLINE"
click at [432, 202] on icon "button" at bounding box center [426, 200] width 11 height 11
click at [367, 244] on span "Rango de fechas" at bounding box center [310, 248] width 125 height 17
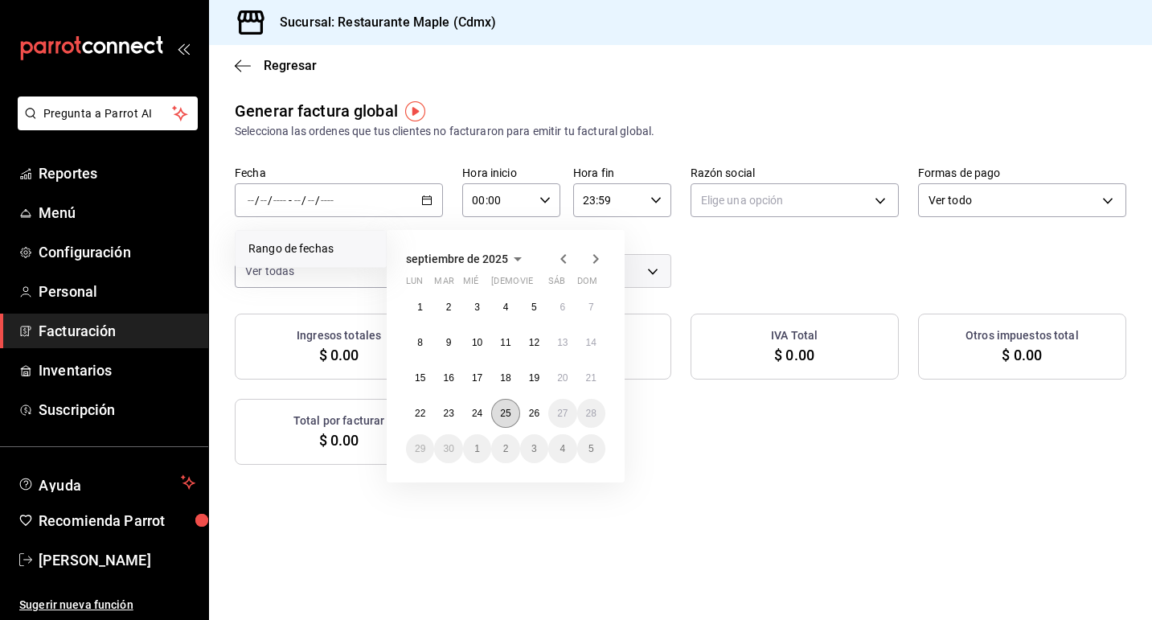
click at [506, 412] on abbr "25" at bounding box center [505, 413] width 10 height 11
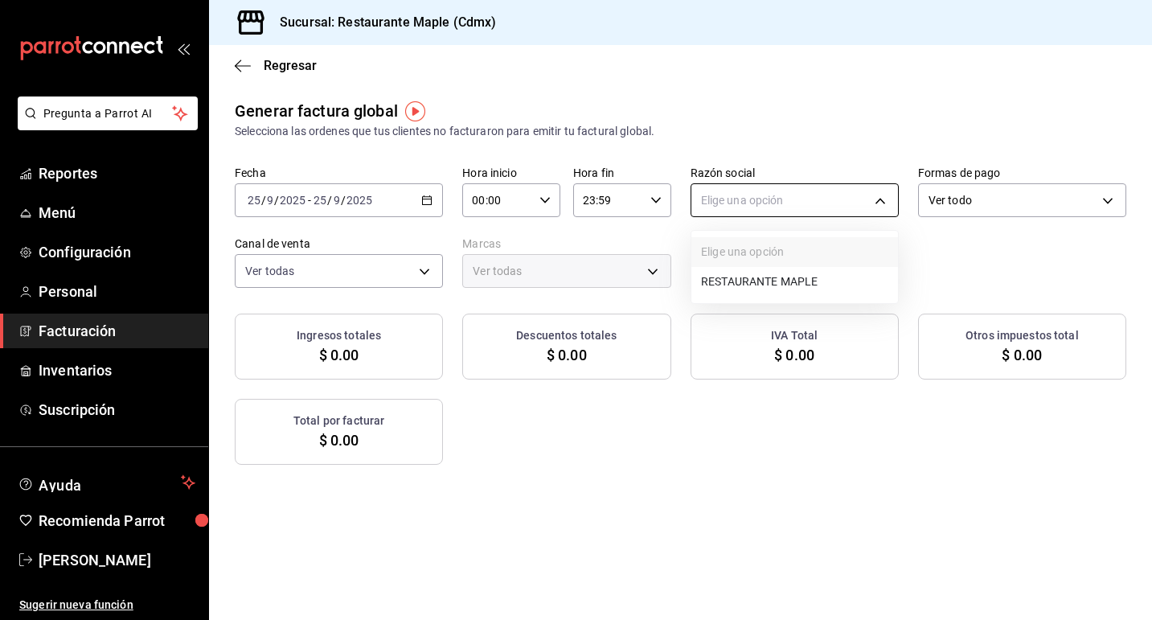
click at [699, 214] on body "Pregunta a Parrot AI Reportes Menú Configuración Personal Facturación Inventari…" at bounding box center [576, 310] width 1152 height 620
click at [730, 286] on li "RESTAURANTE MAPLE" at bounding box center [794, 282] width 207 height 30
type input "9707b9c5-6b7d-4f6e-a4b1-93e597a3127c"
type input "9367c8d0-d5bf-442c-b6f8-a503c691c07e"
